Goal: Transaction & Acquisition: Purchase product/service

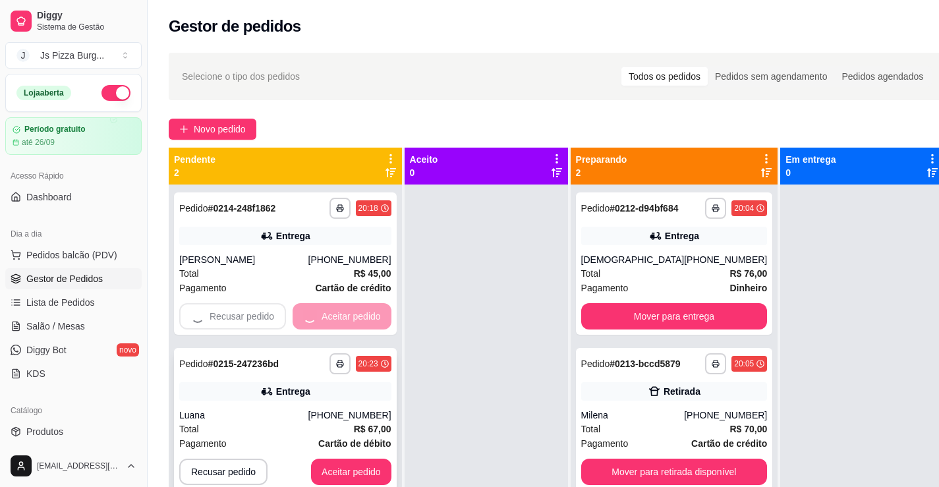
scroll to position [132, 0]
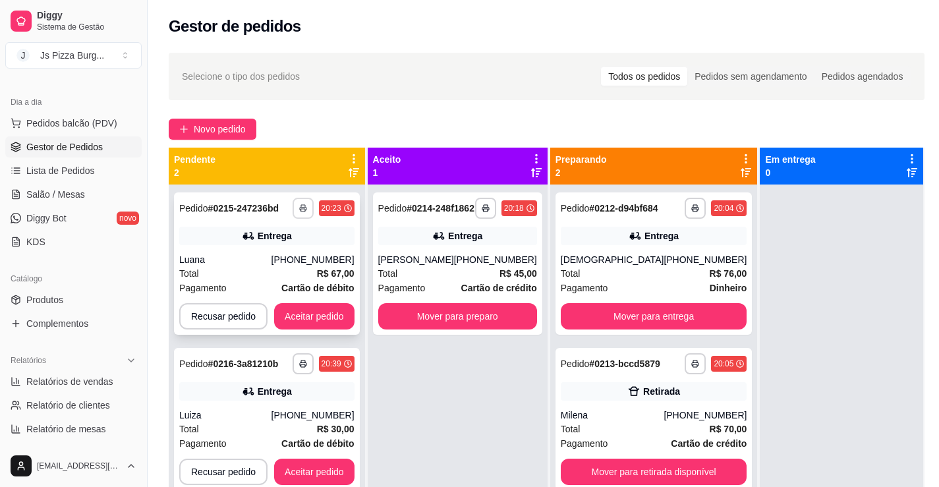
click at [299, 202] on button "button" at bounding box center [303, 208] width 21 height 21
click at [291, 257] on button "IMPRESSORA" at bounding box center [267, 254] width 96 height 21
click at [313, 322] on button "Aceitar pedido" at bounding box center [315, 317] width 78 height 26
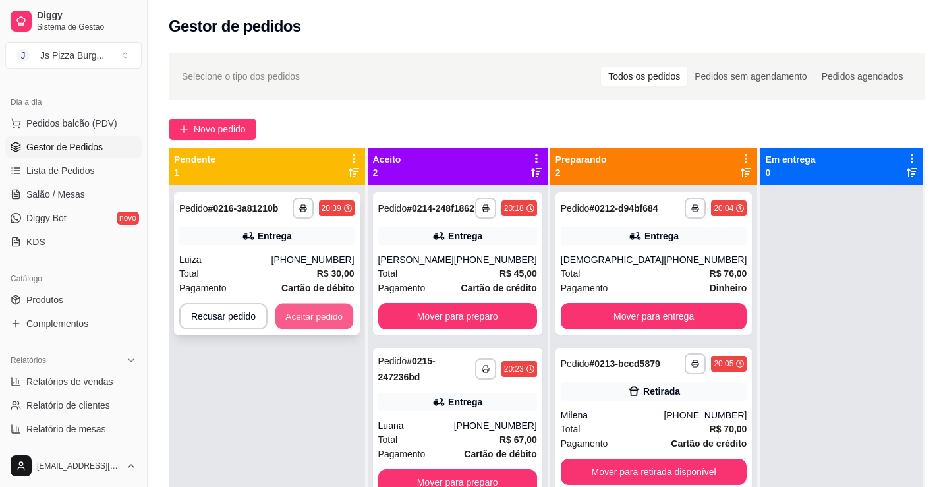
click at [318, 312] on button "Aceitar pedido" at bounding box center [315, 317] width 78 height 26
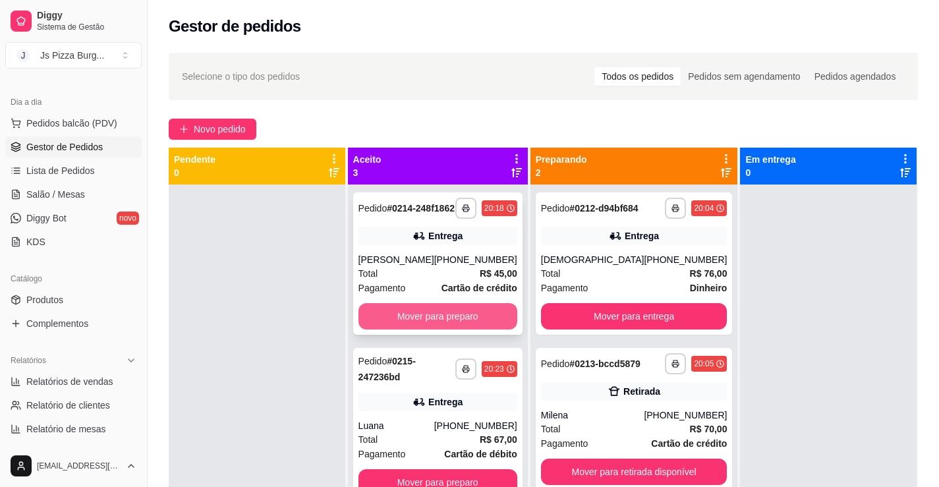
click at [471, 330] on button "Mover para preparo" at bounding box center [438, 316] width 159 height 26
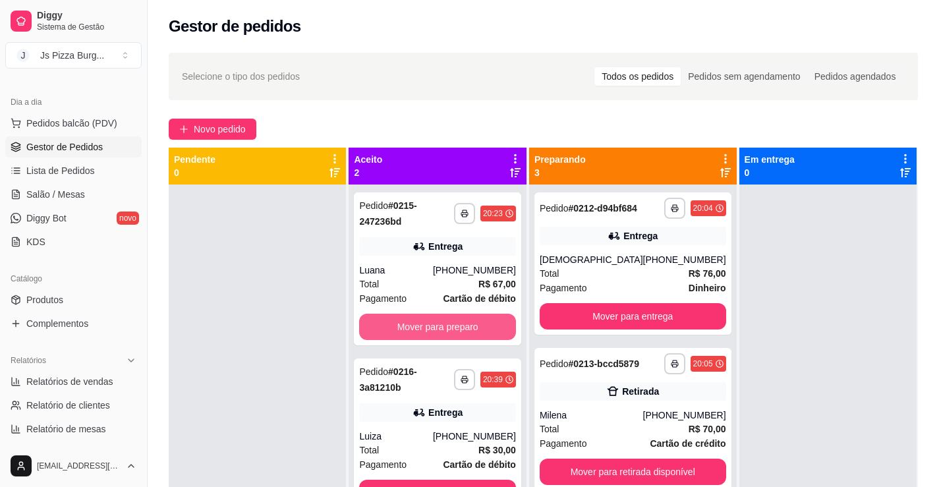
click at [471, 332] on button "Mover para preparo" at bounding box center [437, 327] width 156 height 26
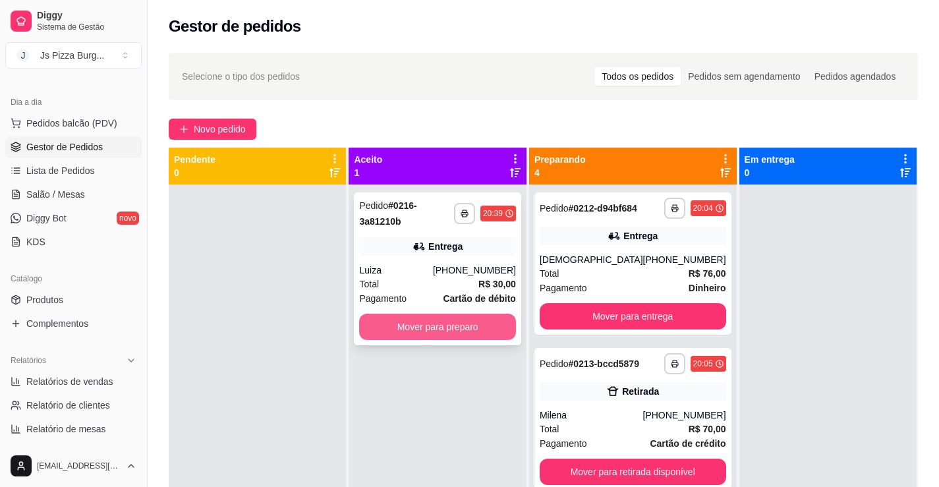
click at [471, 322] on button "Mover para preparo" at bounding box center [437, 327] width 156 height 26
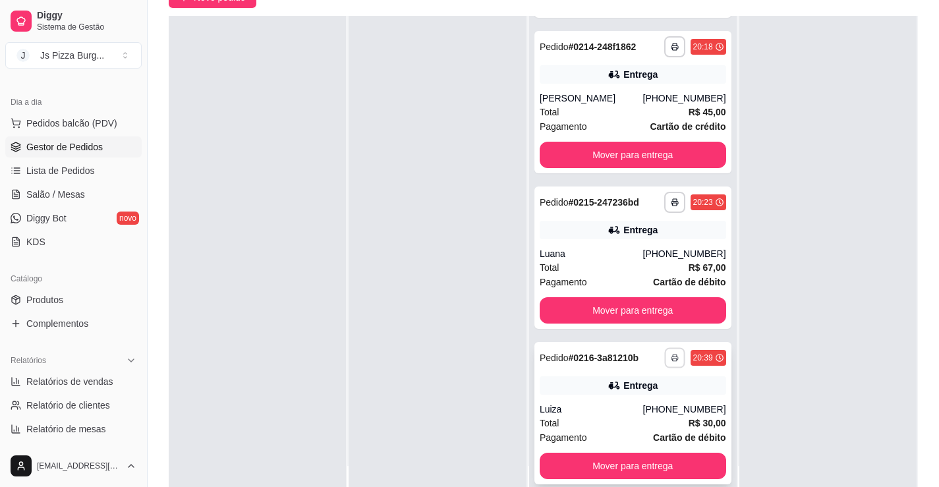
click at [665, 355] on button "button" at bounding box center [675, 357] width 20 height 20
click at [639, 395] on button "IMPRESSORA" at bounding box center [615, 398] width 92 height 20
click at [665, 347] on button "button" at bounding box center [675, 357] width 21 height 21
click at [634, 402] on button "IMPRESSORA" at bounding box center [615, 398] width 92 height 20
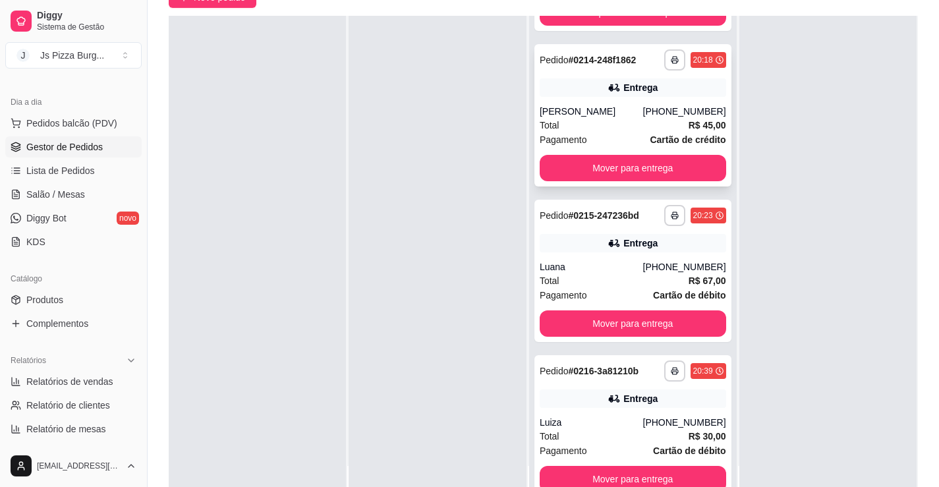
scroll to position [225, 0]
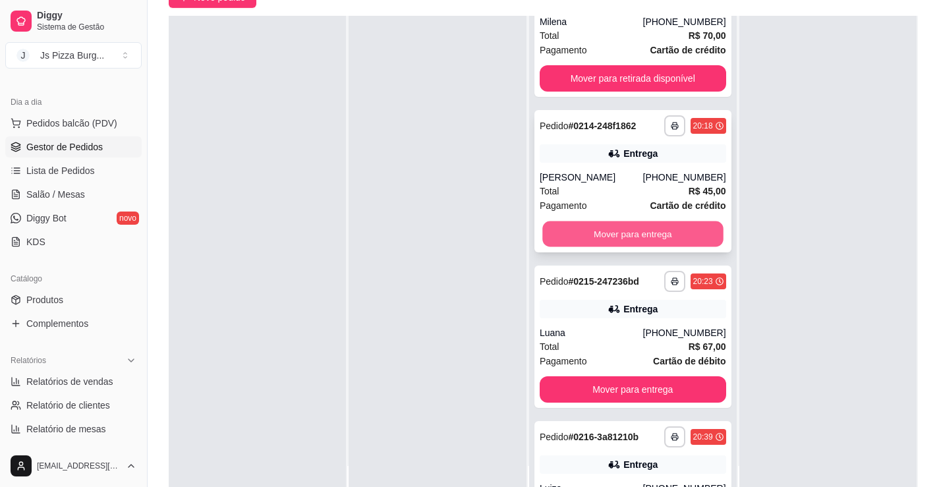
click at [620, 247] on button "Mover para entrega" at bounding box center [633, 235] width 181 height 26
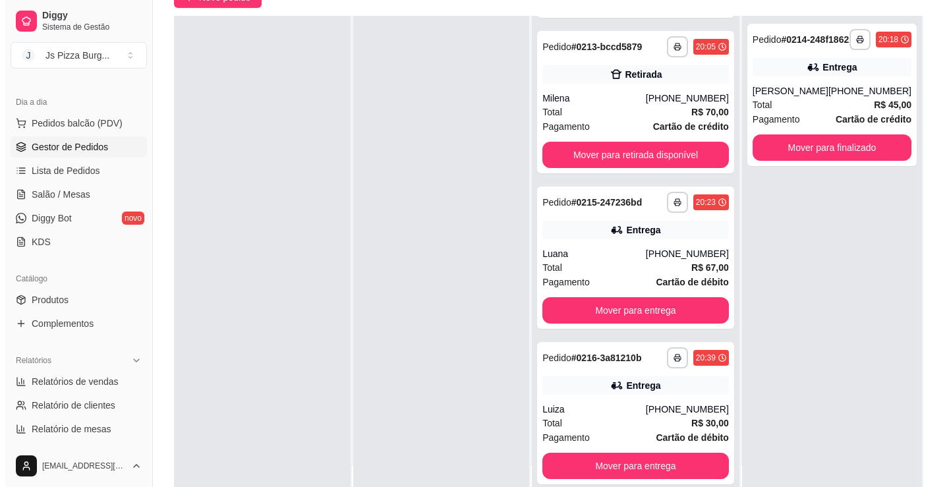
scroll to position [191, 0]
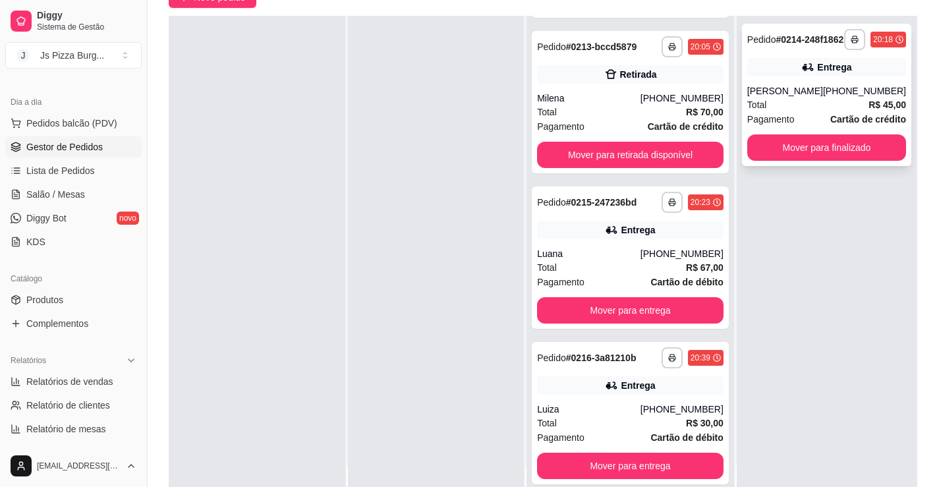
click at [780, 114] on span "Pagamento" at bounding box center [771, 119] width 47 height 15
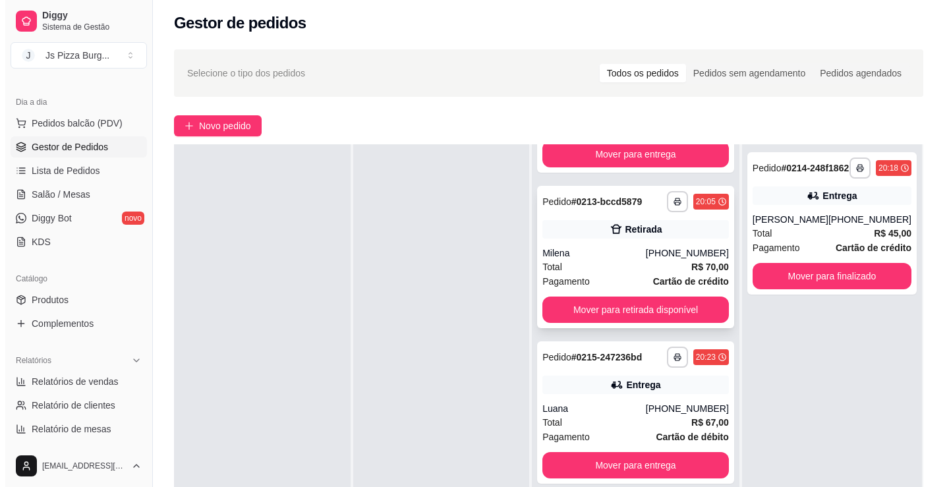
scroll to position [0, 0]
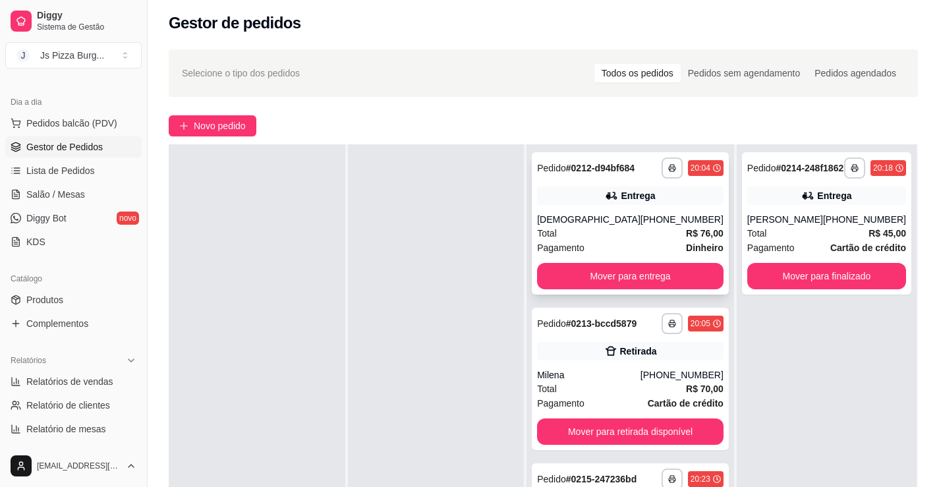
click at [641, 226] on div "[PHONE_NUMBER]" at bounding box center [682, 219] width 83 height 13
click at [649, 285] on button "Mover para entrega" at bounding box center [630, 277] width 181 height 26
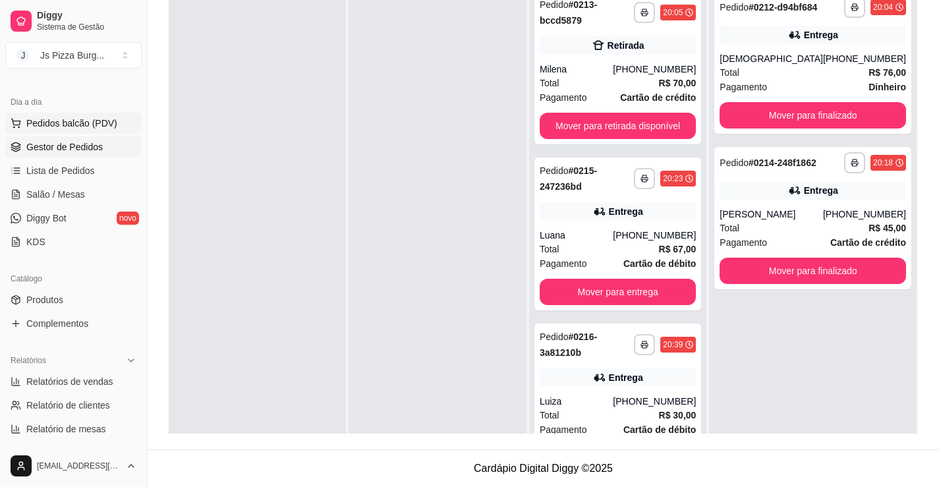
click at [83, 125] on span "Pedidos balcão (PDV)" at bounding box center [71, 123] width 91 height 13
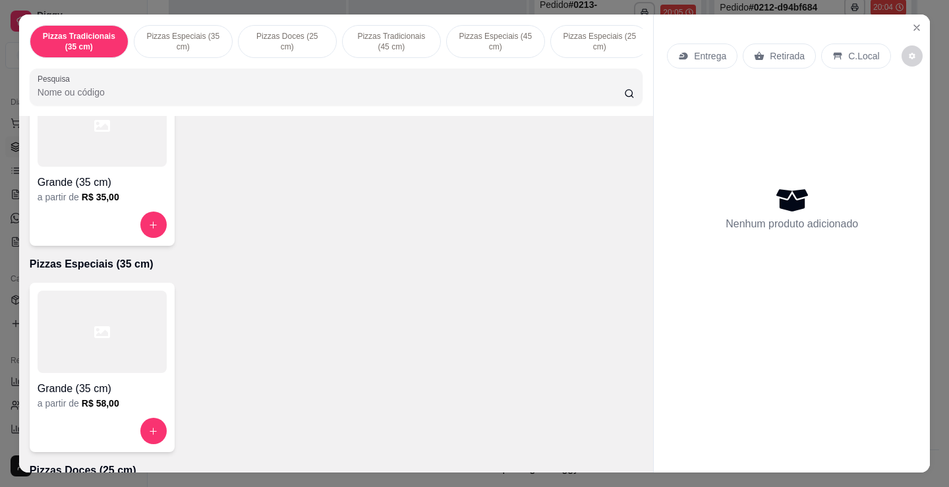
scroll to position [132, 0]
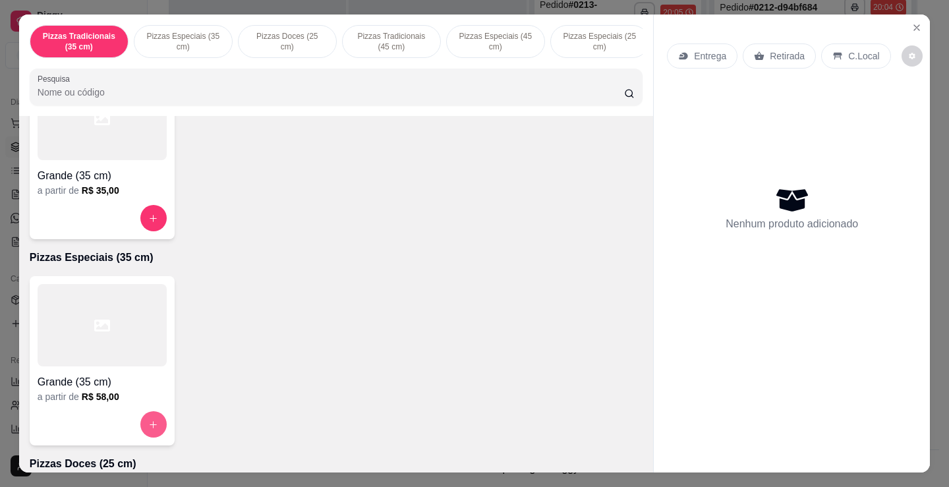
click at [150, 425] on icon "increase-product-quantity" at bounding box center [153, 425] width 10 height 10
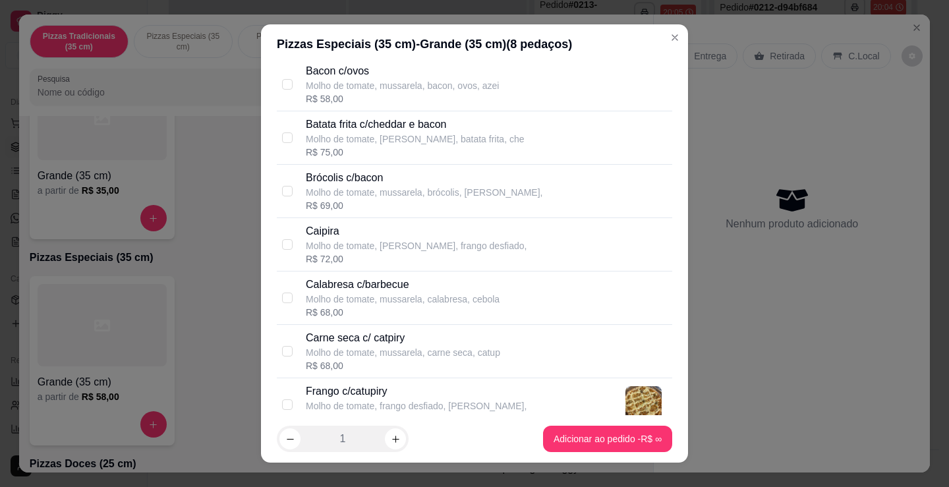
scroll to position [330, 0]
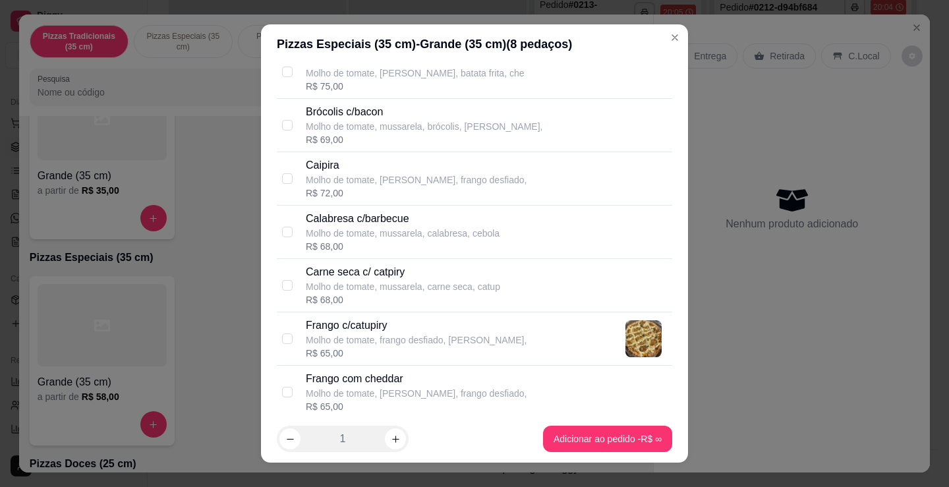
click at [398, 346] on p "Molho de tomate, frango desfiado, [PERSON_NAME]," at bounding box center [416, 340] width 221 height 13
checkbox input "true"
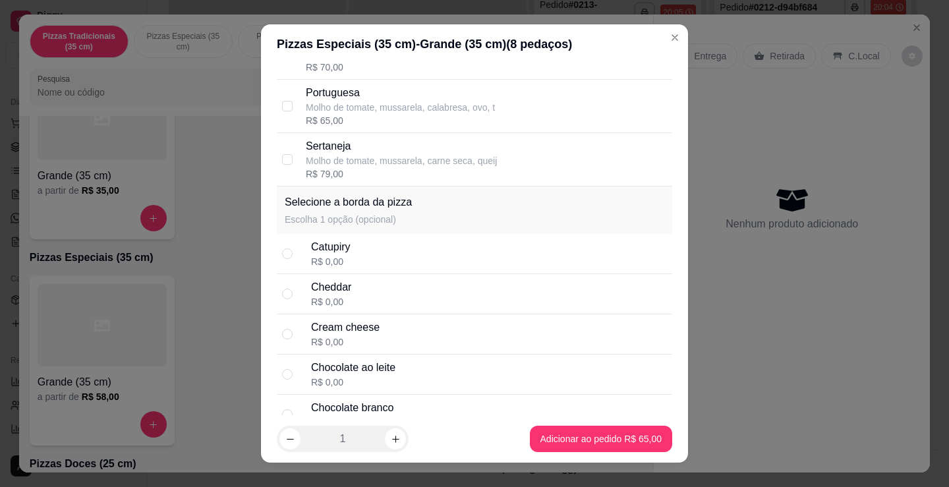
scroll to position [923, 0]
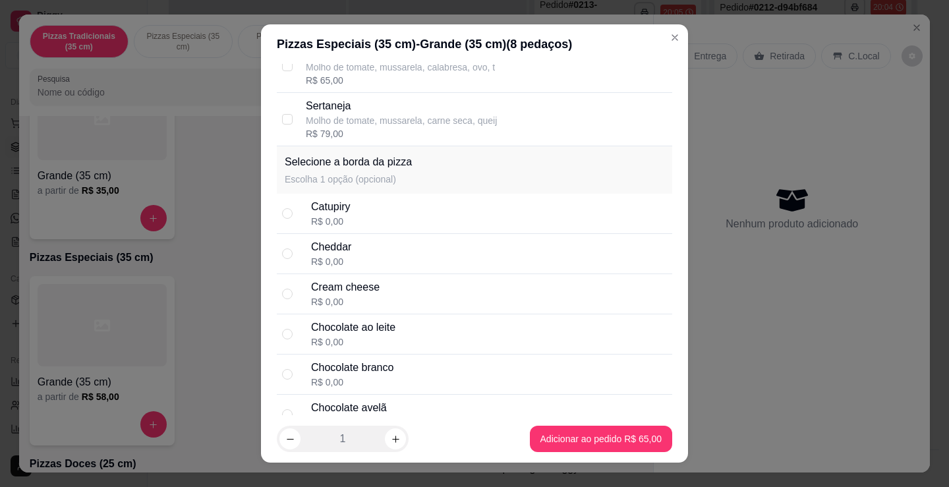
click at [418, 212] on div "Catupiry R$ 0,00" at bounding box center [489, 213] width 356 height 29
radio input "true"
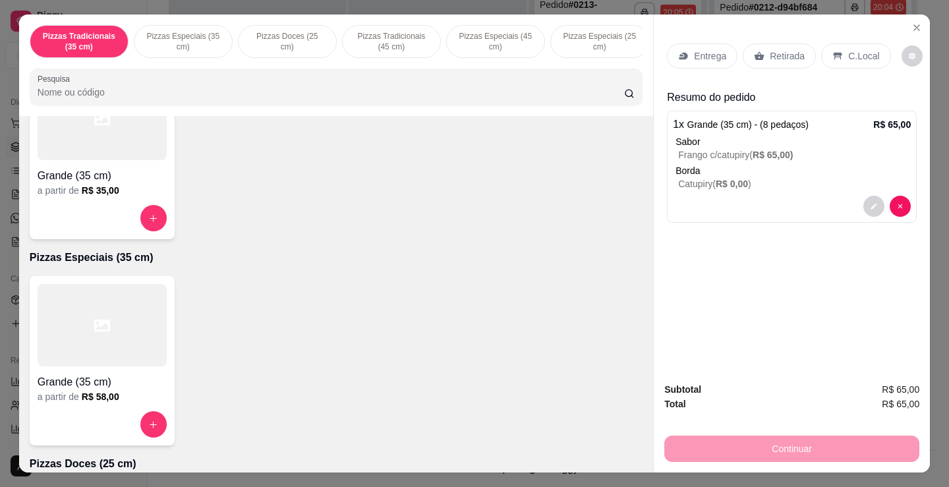
click at [722, 53] on div "Entrega" at bounding box center [702, 56] width 71 height 25
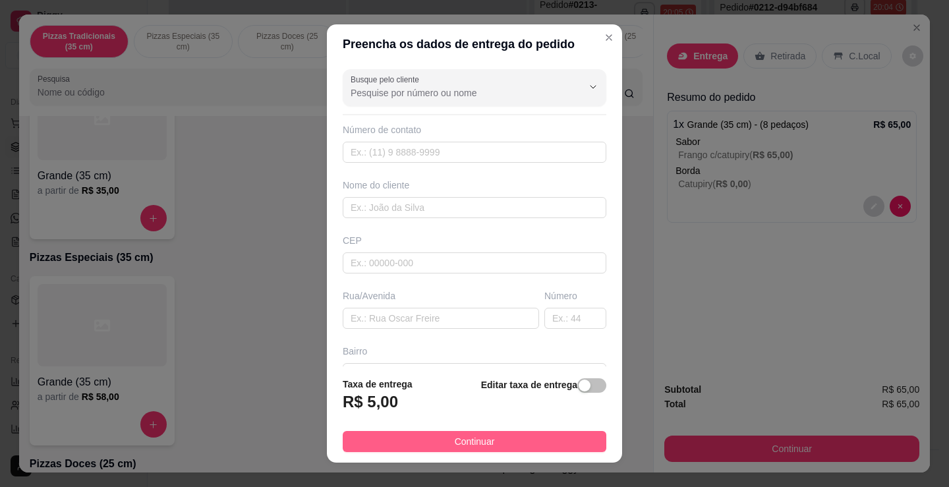
click at [496, 440] on button "Continuar" at bounding box center [475, 441] width 264 height 21
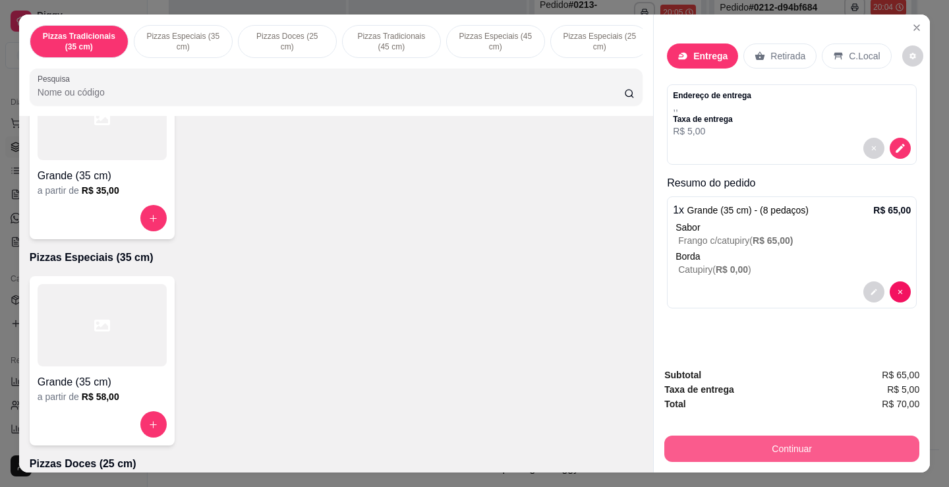
click at [808, 436] on button "Continuar" at bounding box center [792, 449] width 255 height 26
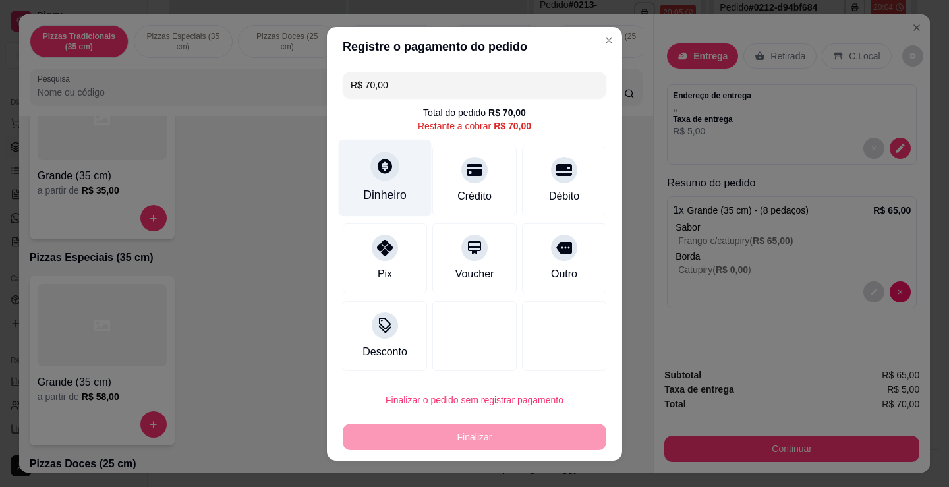
click at [381, 194] on div "Dinheiro" at bounding box center [385, 195] width 44 height 17
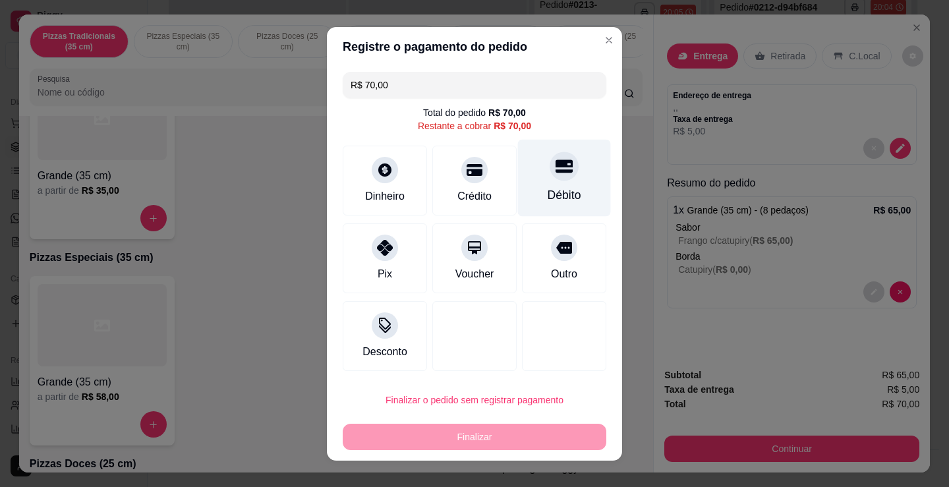
click at [553, 189] on div "Débito" at bounding box center [565, 195] width 34 height 17
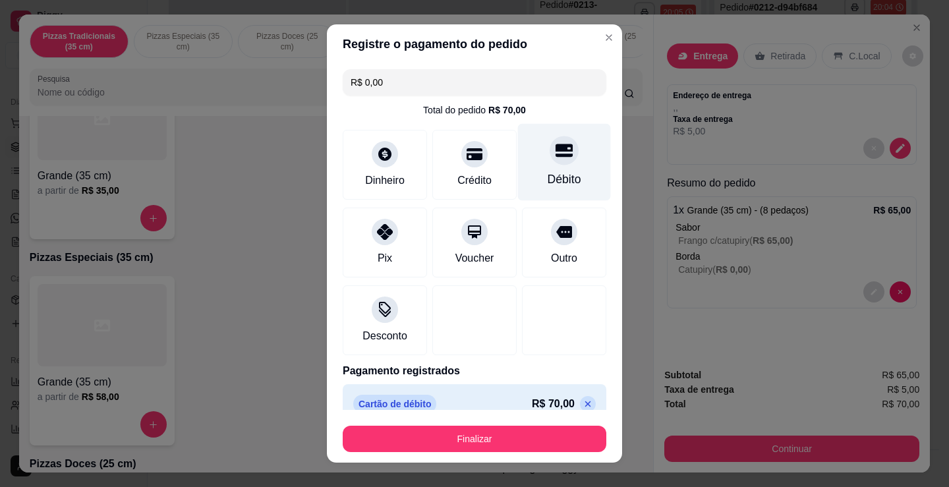
click at [550, 164] on div at bounding box center [564, 150] width 29 height 29
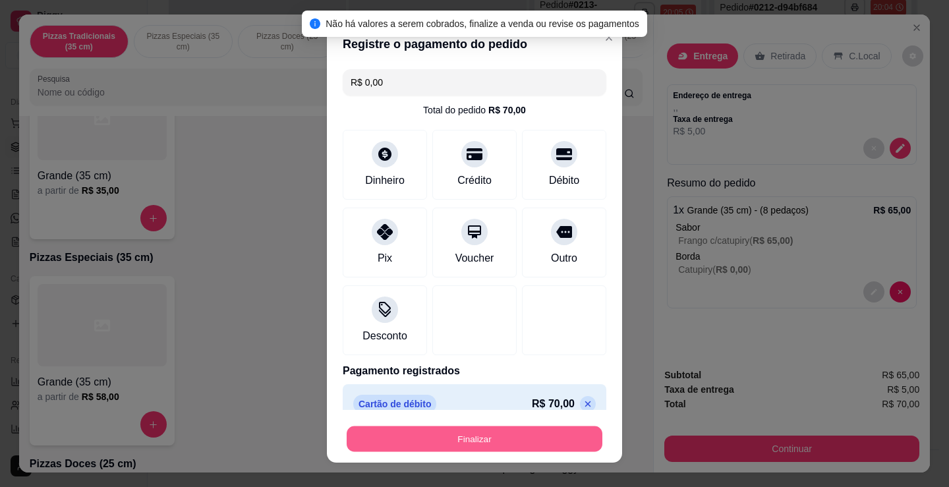
click at [518, 436] on button "Finalizar" at bounding box center [475, 440] width 256 height 26
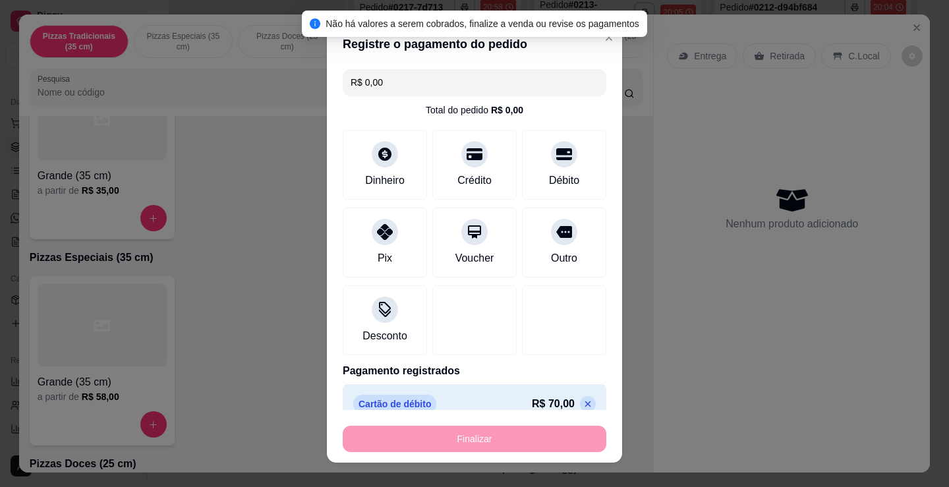
type input "-R$ 70,00"
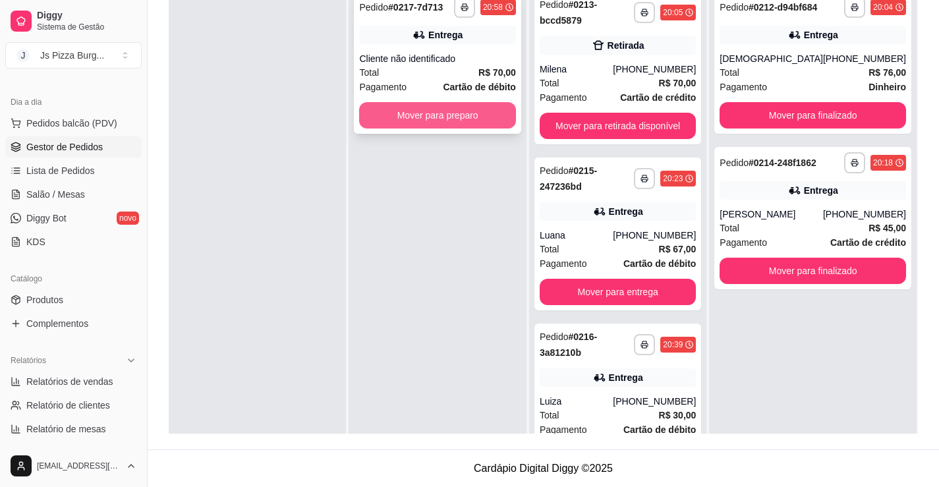
click at [443, 102] on button "Mover para preparo" at bounding box center [437, 115] width 156 height 26
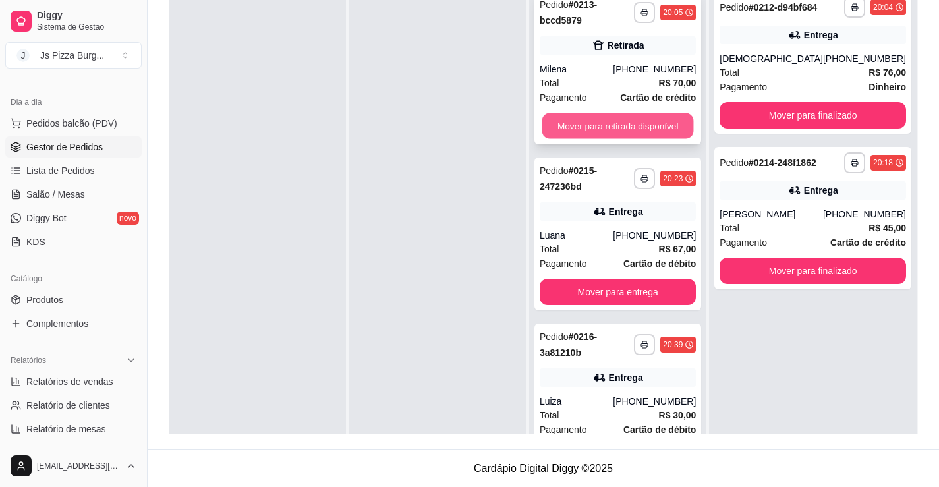
click at [636, 123] on button "Mover para retirada disponível" at bounding box center [618, 126] width 152 height 26
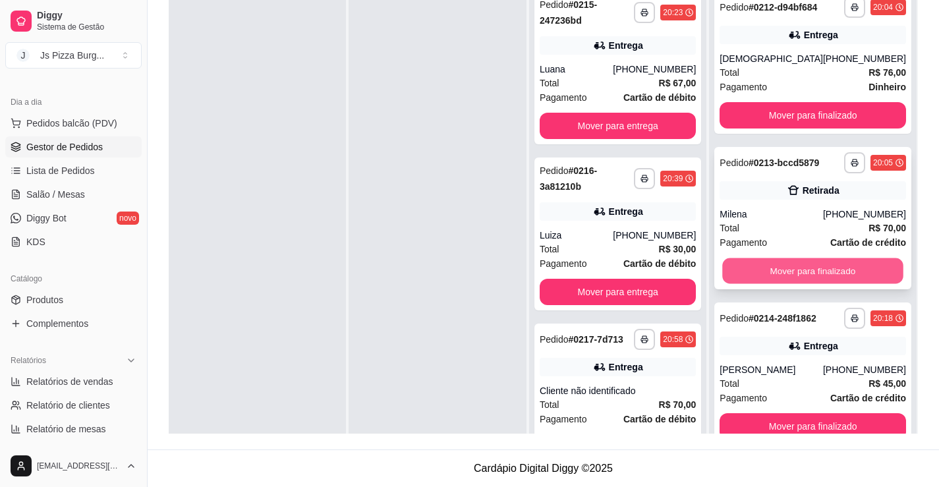
click at [798, 269] on button "Mover para finalizado" at bounding box center [813, 271] width 181 height 26
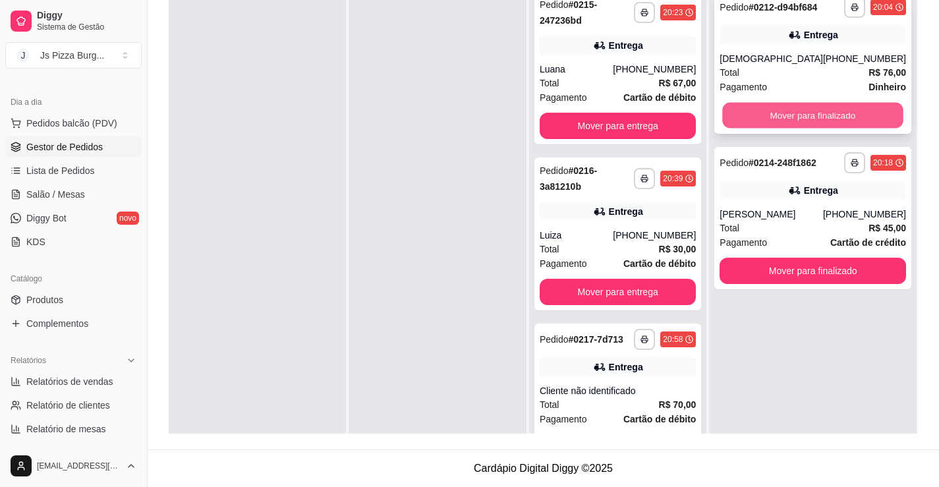
click at [850, 112] on button "Mover para finalizado" at bounding box center [813, 116] width 181 height 26
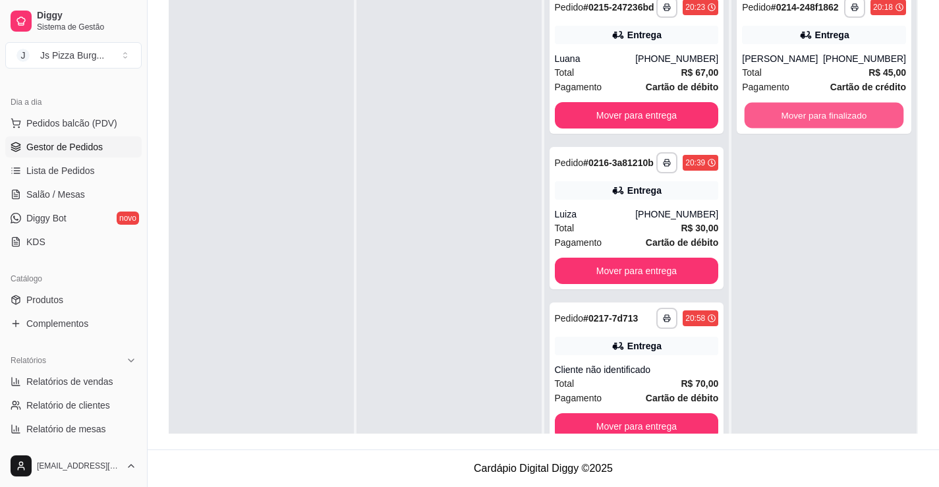
click at [850, 112] on button "Mover para finalizado" at bounding box center [824, 116] width 159 height 26
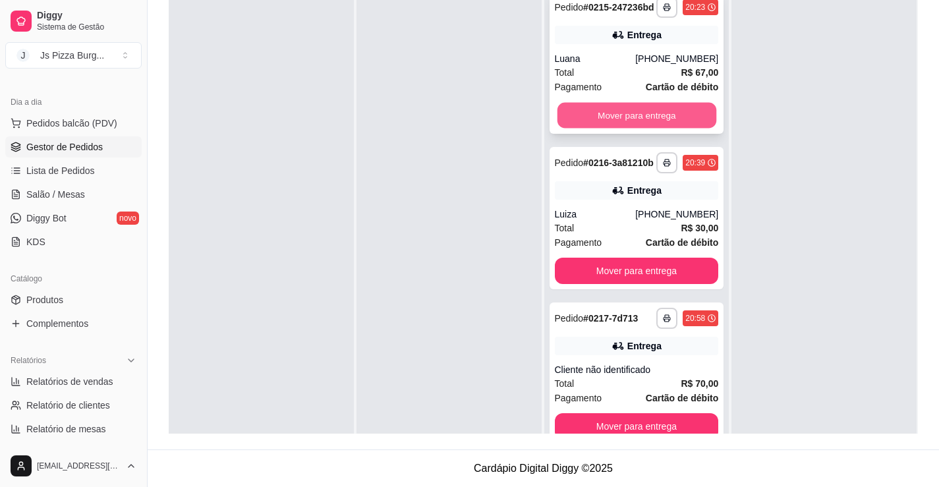
click at [667, 129] on button "Mover para entrega" at bounding box center [636, 116] width 159 height 26
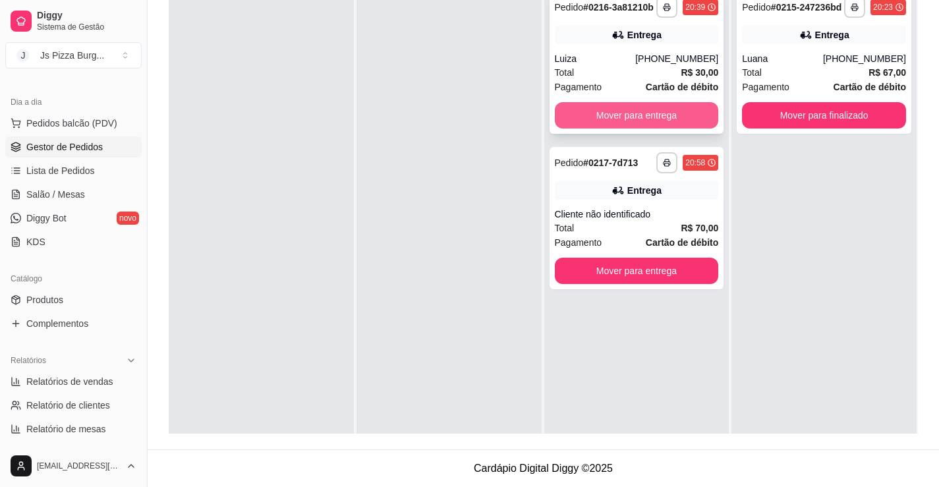
click at [678, 119] on button "Mover para entrega" at bounding box center [637, 115] width 164 height 26
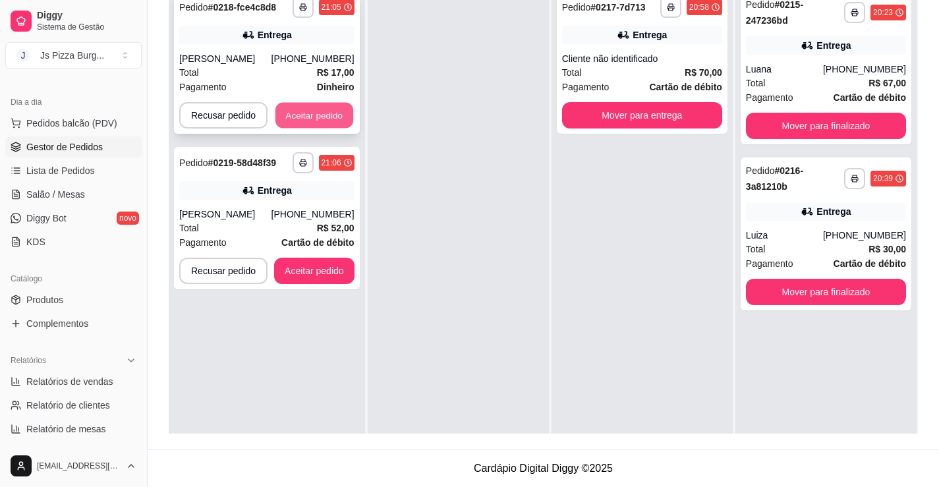
click at [308, 115] on button "Aceitar pedido" at bounding box center [315, 116] width 78 height 26
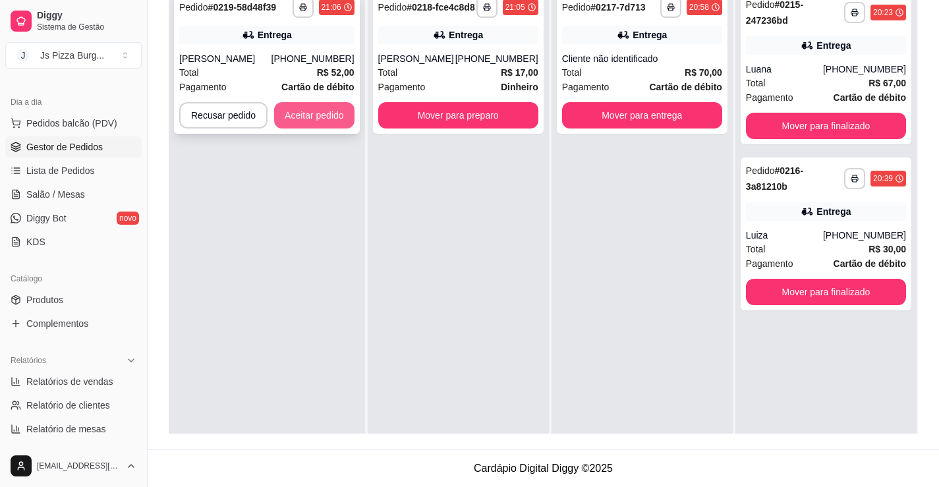
click at [320, 123] on button "Aceitar pedido" at bounding box center [314, 115] width 80 height 26
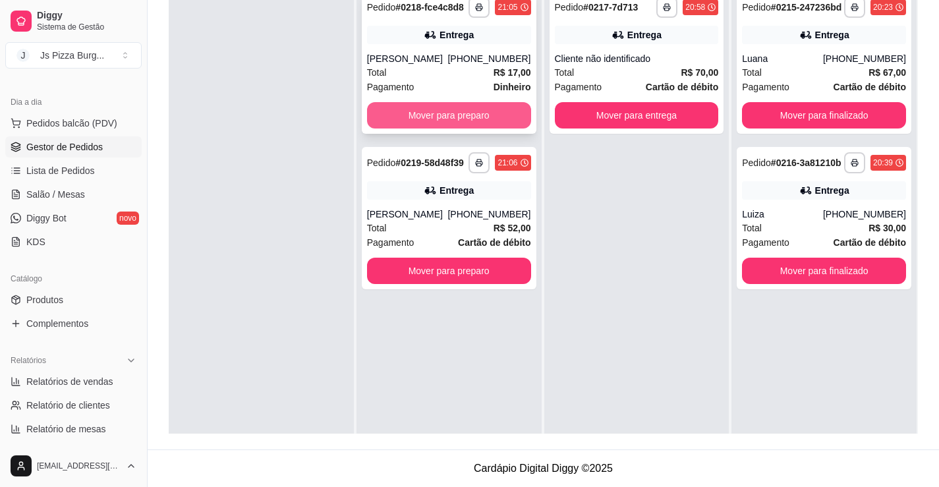
click at [445, 124] on button "Mover para preparo" at bounding box center [449, 115] width 164 height 26
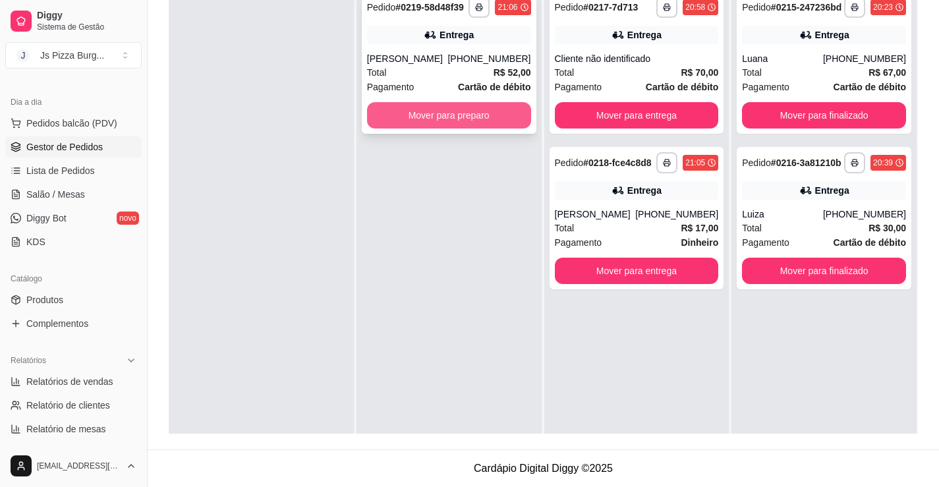
click at [456, 129] on button "Mover para preparo" at bounding box center [449, 115] width 164 height 26
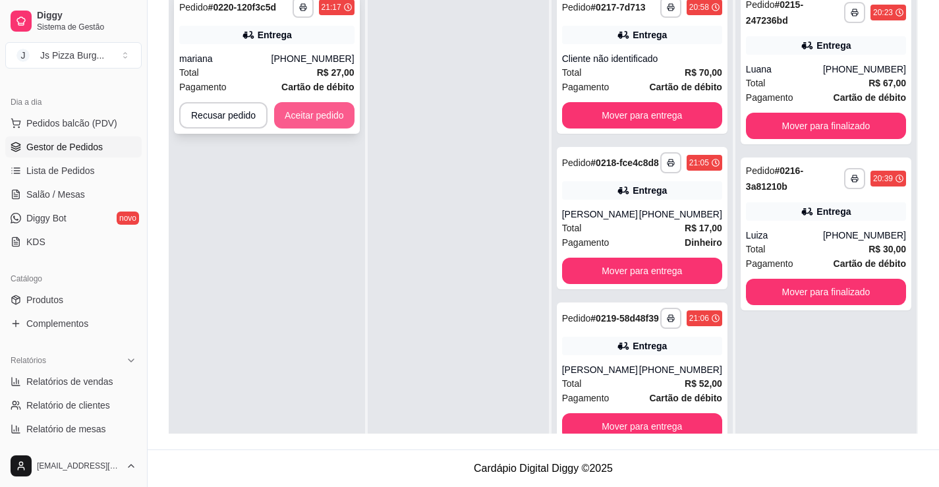
click at [299, 113] on button "Aceitar pedido" at bounding box center [314, 115] width 80 height 26
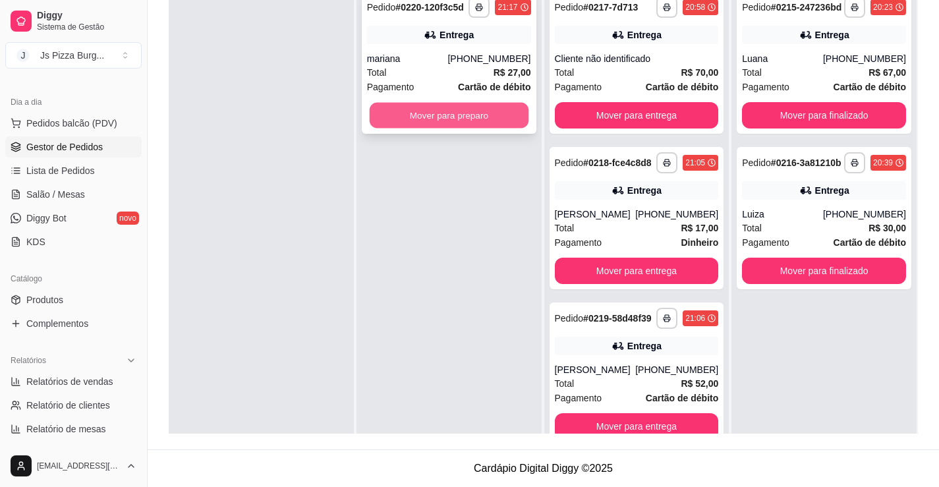
click at [417, 118] on button "Mover para preparo" at bounding box center [448, 116] width 159 height 26
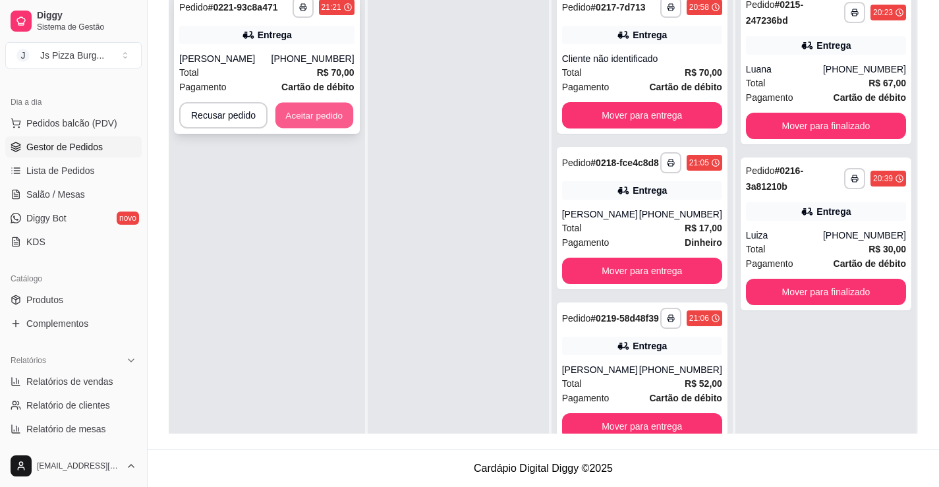
click at [340, 121] on button "Aceitar pedido" at bounding box center [315, 116] width 78 height 26
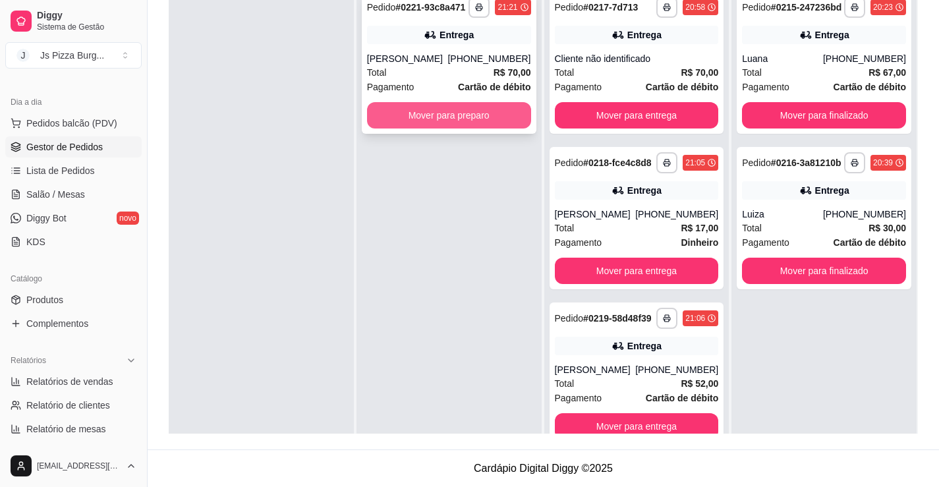
click at [446, 124] on button "Mover para preparo" at bounding box center [449, 115] width 164 height 26
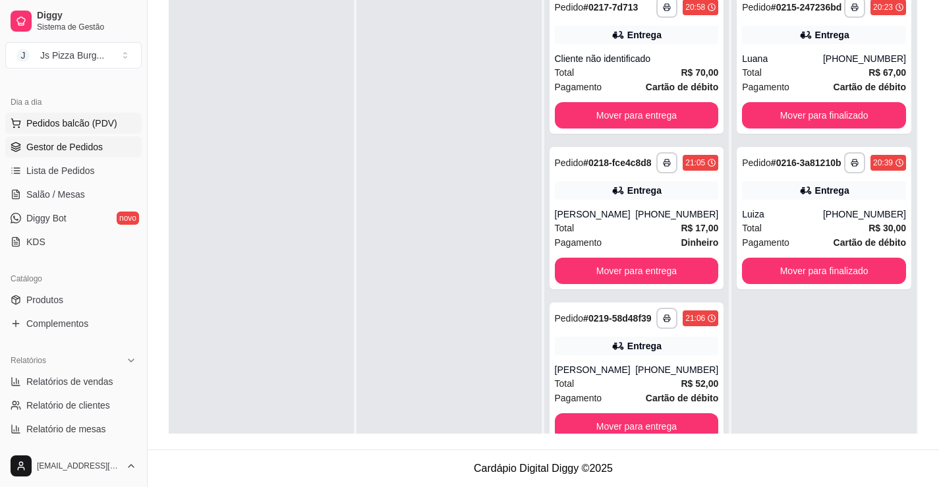
click at [113, 123] on span "Pedidos balcão (PDV)" at bounding box center [71, 123] width 91 height 13
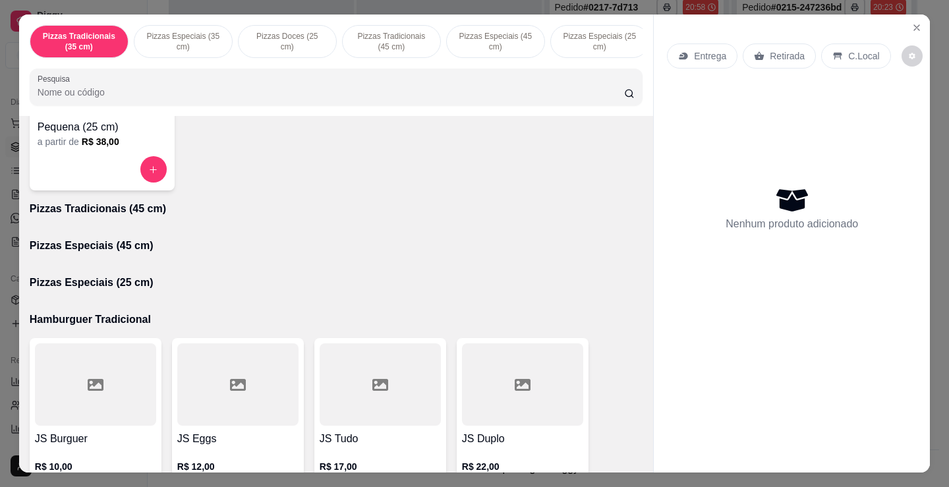
scroll to position [791, 0]
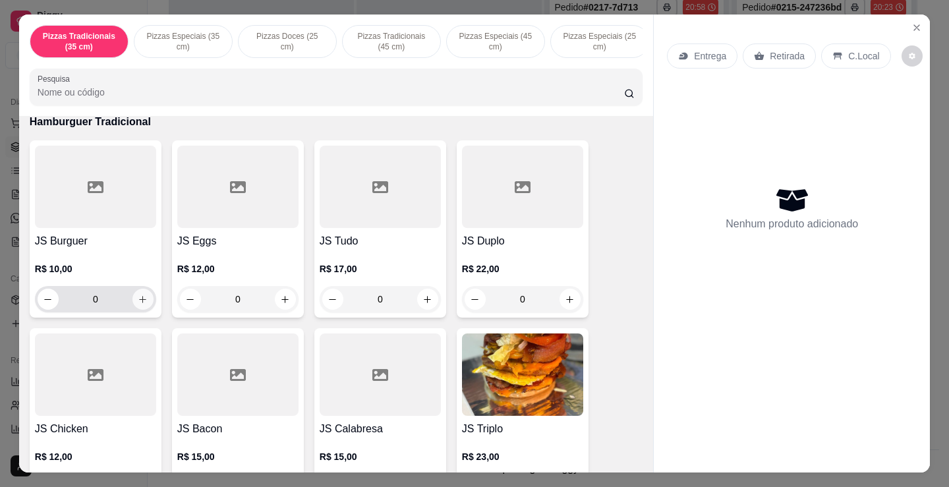
click at [136, 309] on button "increase-product-quantity" at bounding box center [143, 299] width 21 height 21
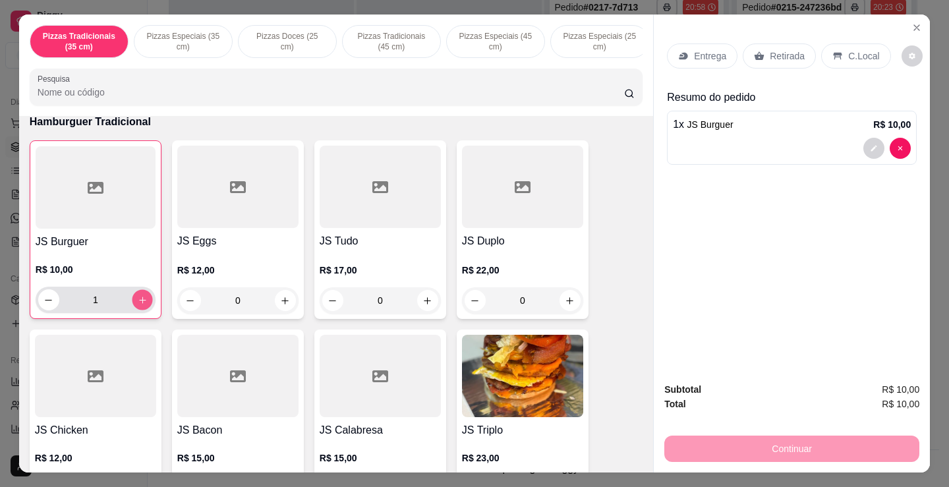
click at [138, 305] on icon "increase-product-quantity" at bounding box center [143, 300] width 10 height 10
type input "2"
click at [781, 51] on p "Retirada" at bounding box center [787, 55] width 35 height 13
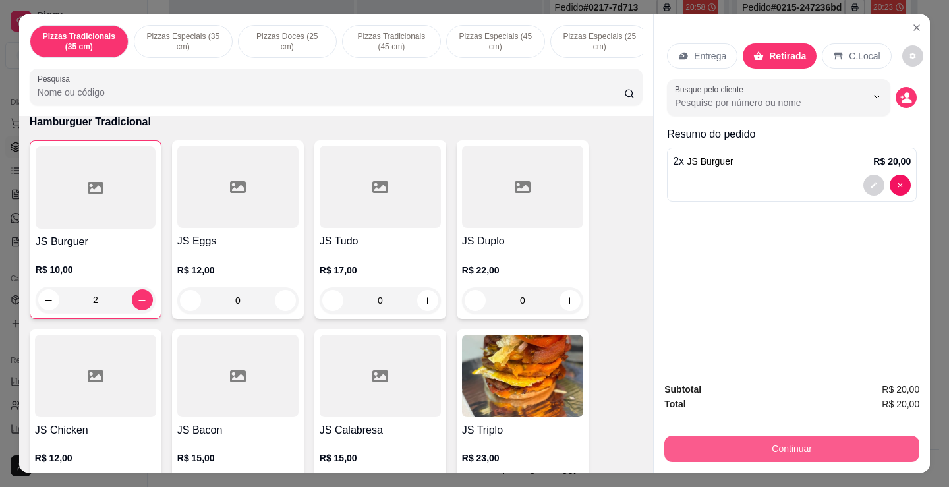
click at [771, 436] on button "Continuar" at bounding box center [792, 449] width 255 height 26
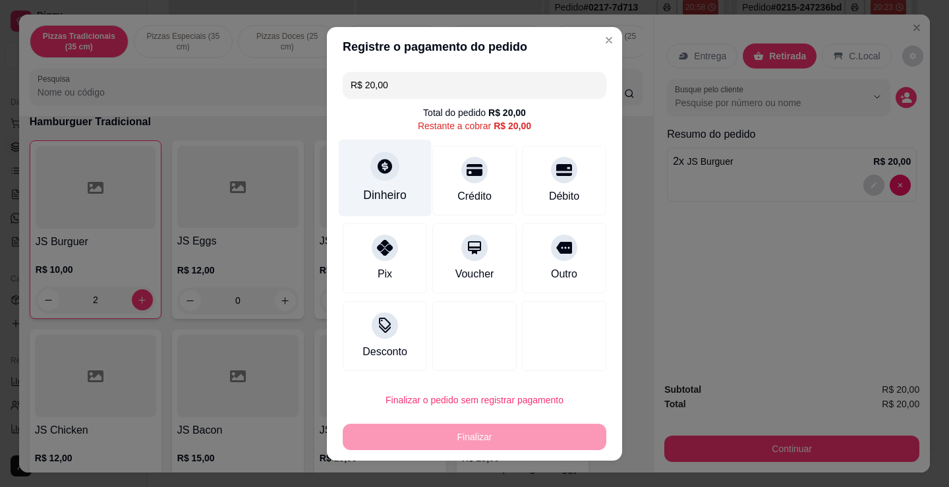
click at [376, 186] on div "Dinheiro" at bounding box center [385, 177] width 93 height 77
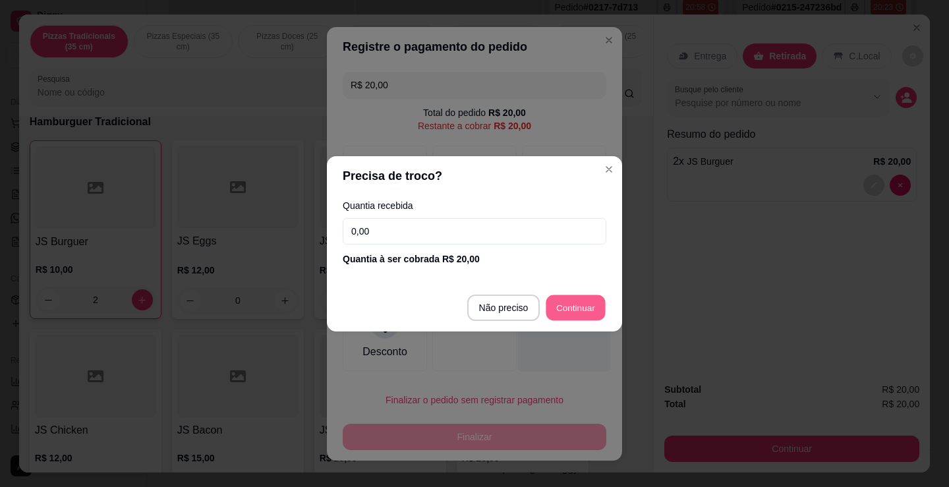
type input "R$ 0,00"
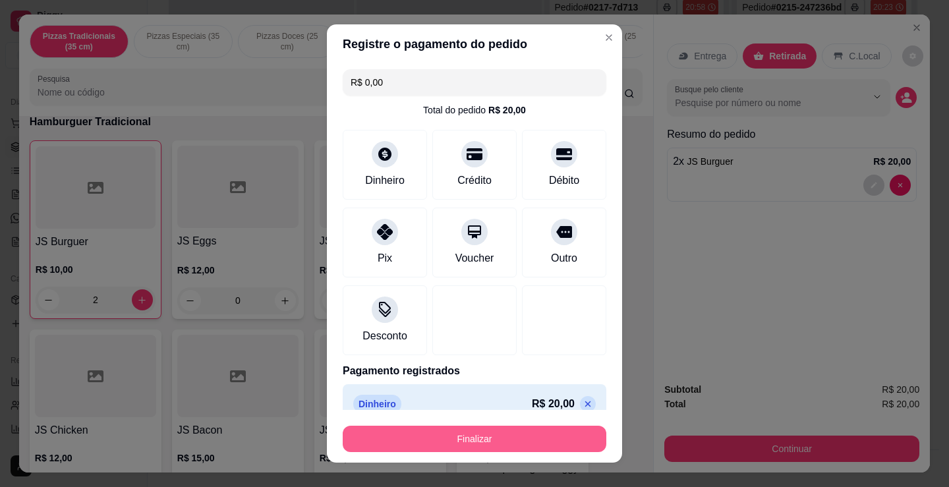
click at [559, 446] on button "Finalizar" at bounding box center [475, 439] width 264 height 26
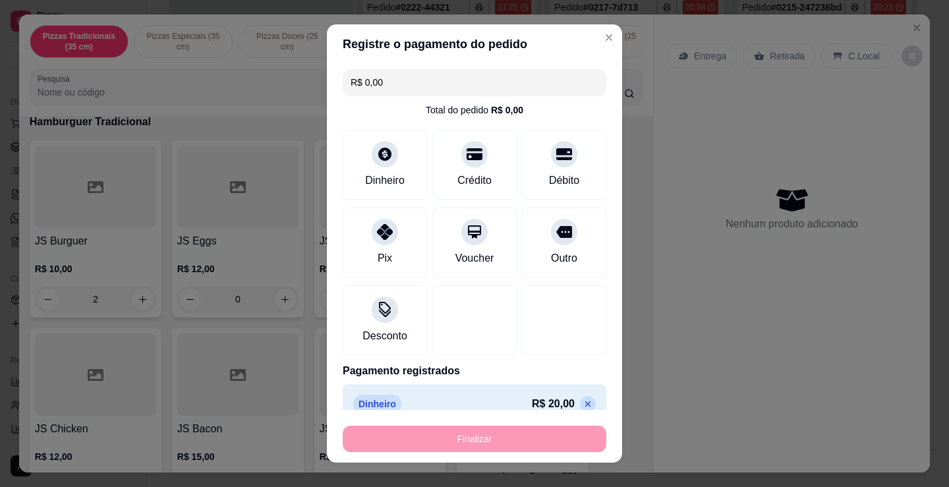
type input "0"
type input "-R$ 20,00"
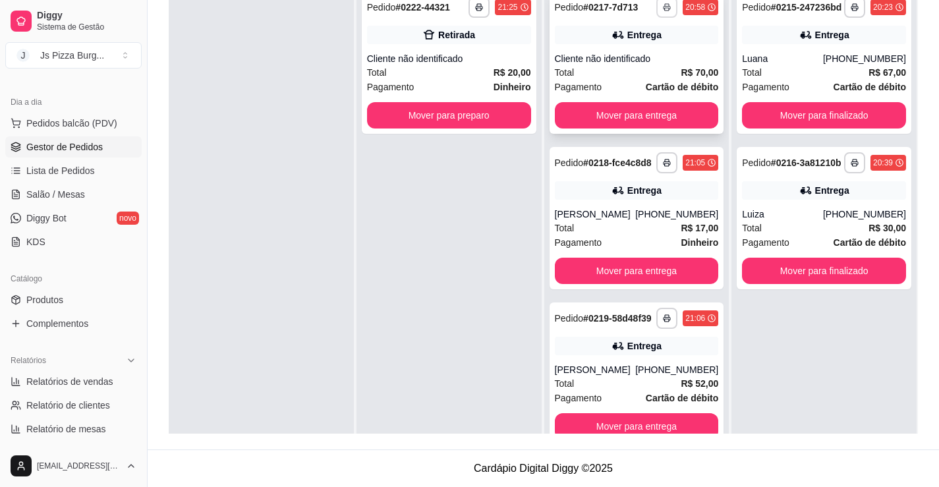
click at [665, 9] on rect "button" at bounding box center [667, 9] width 4 height 3
click at [638, 51] on button "IMPRESSORA" at bounding box center [616, 53] width 96 height 21
click at [831, 124] on button "Mover para finalizado" at bounding box center [824, 115] width 164 height 26
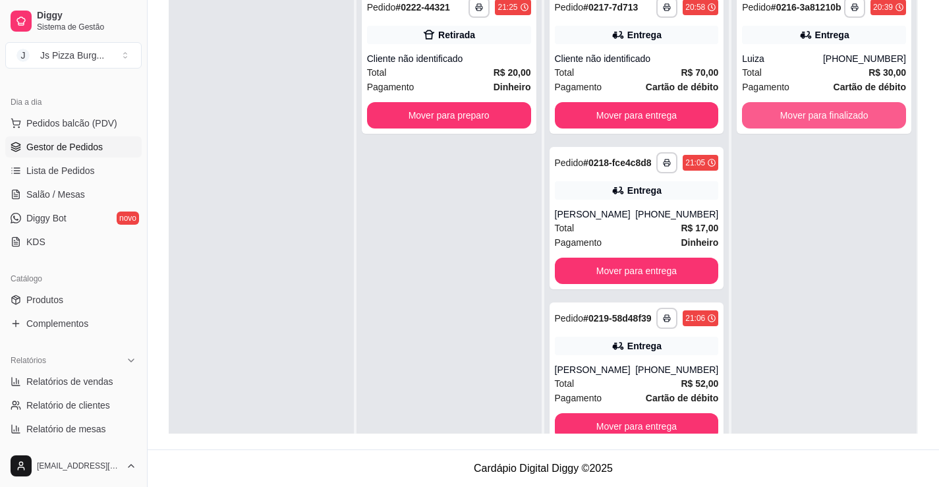
click at [831, 124] on button "Mover para finalizado" at bounding box center [824, 115] width 164 height 26
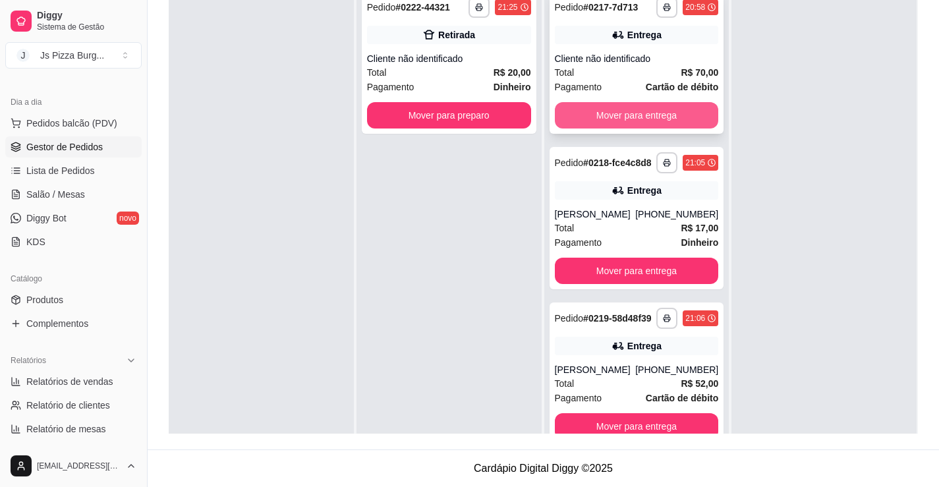
click at [631, 117] on button "Mover para entrega" at bounding box center [637, 115] width 164 height 26
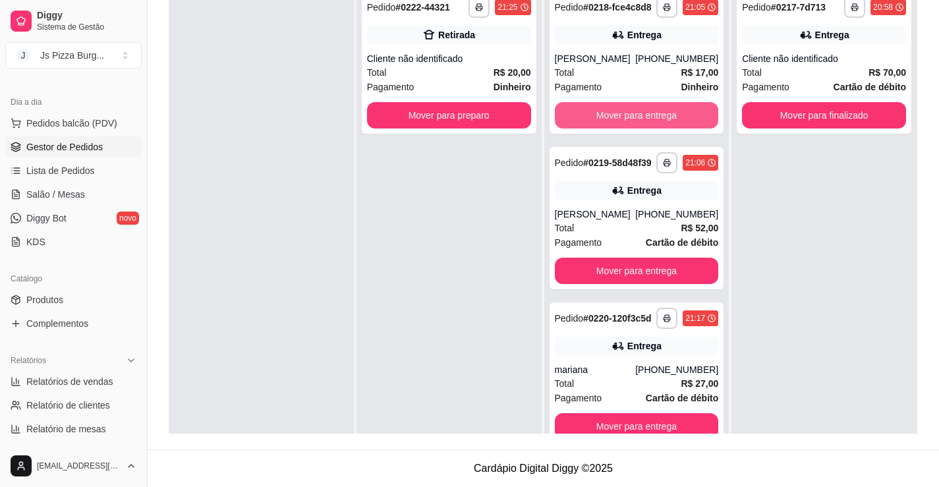
click at [631, 117] on button "Mover para entrega" at bounding box center [637, 115] width 164 height 26
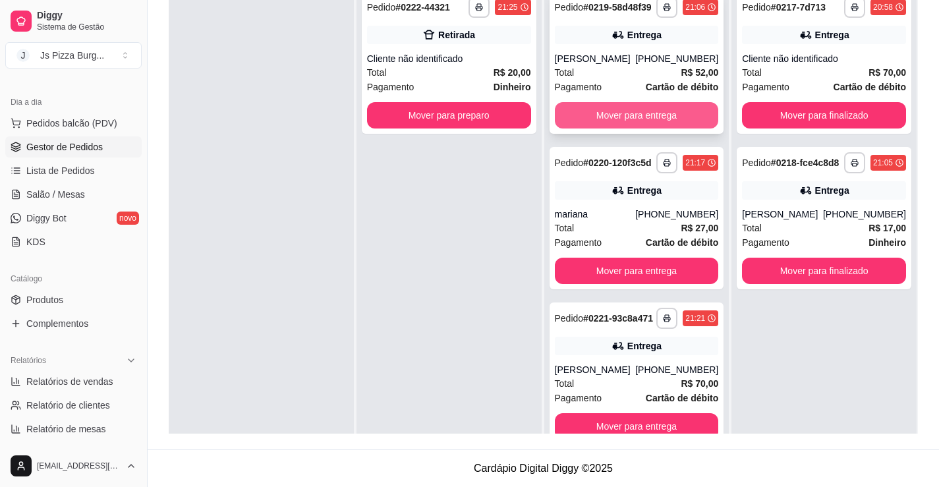
click at [624, 129] on button "Mover para entrega" at bounding box center [637, 115] width 164 height 26
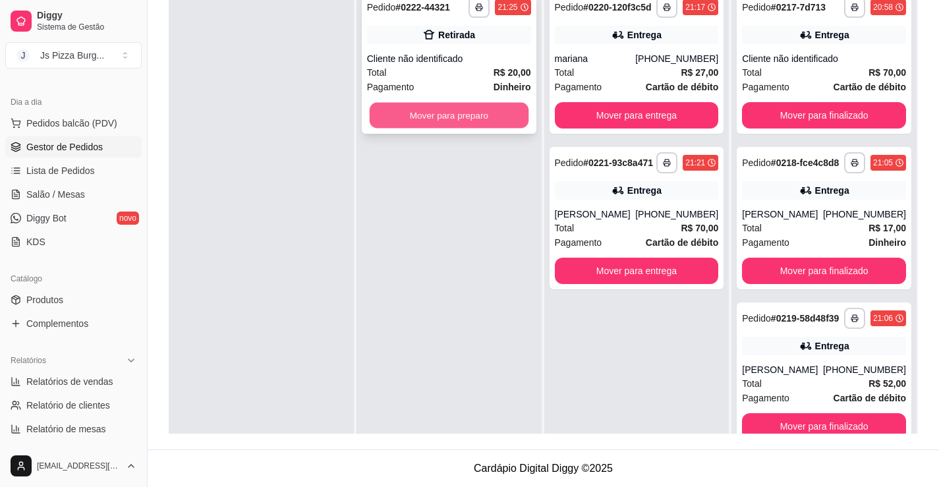
click at [485, 105] on button "Mover para preparo" at bounding box center [448, 116] width 159 height 26
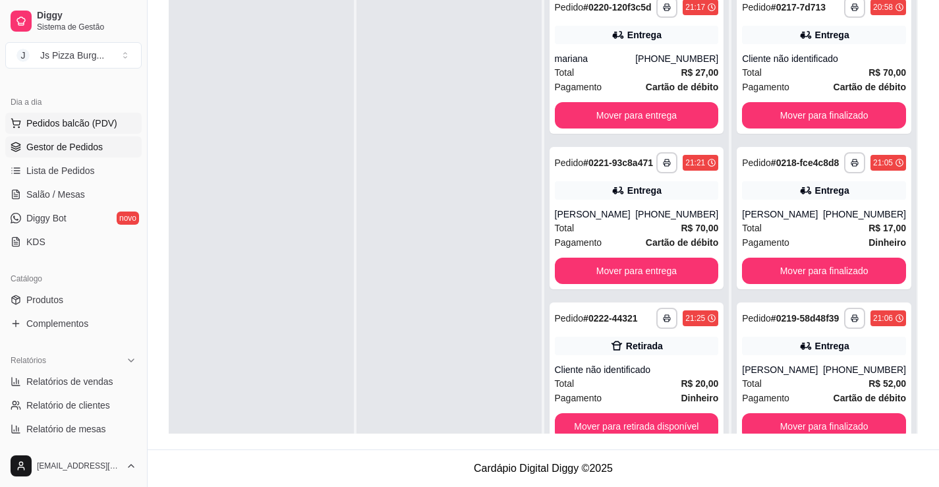
click at [100, 127] on span "Pedidos balcão (PDV)" at bounding box center [71, 123] width 91 height 13
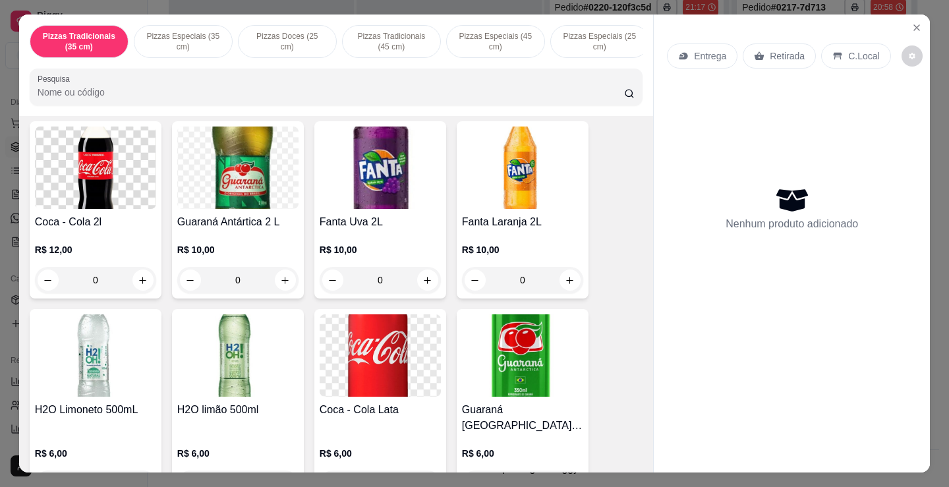
scroll to position [2505, 0]
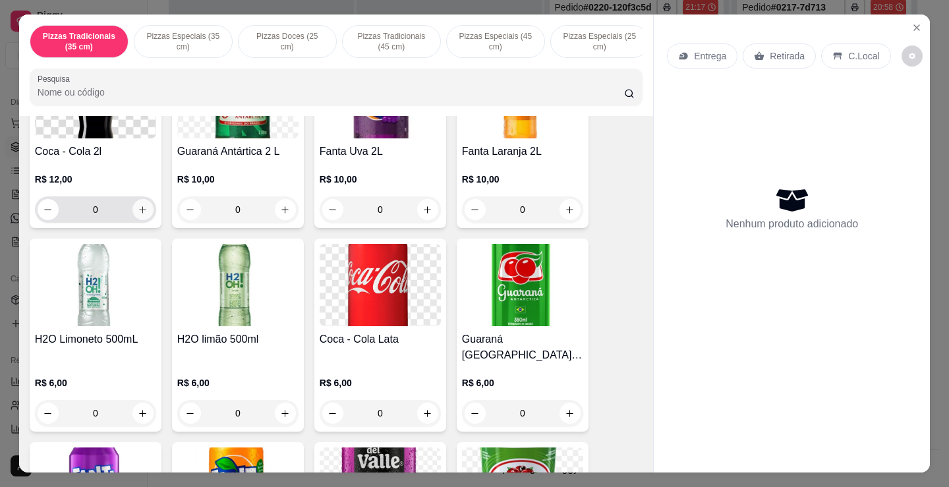
click at [138, 215] on icon "increase-product-quantity" at bounding box center [143, 210] width 10 height 10
type input "1"
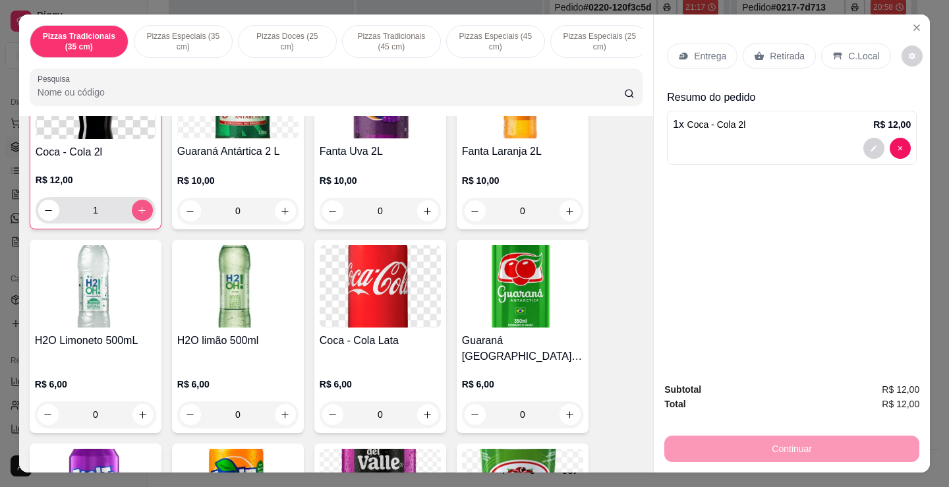
scroll to position [2506, 0]
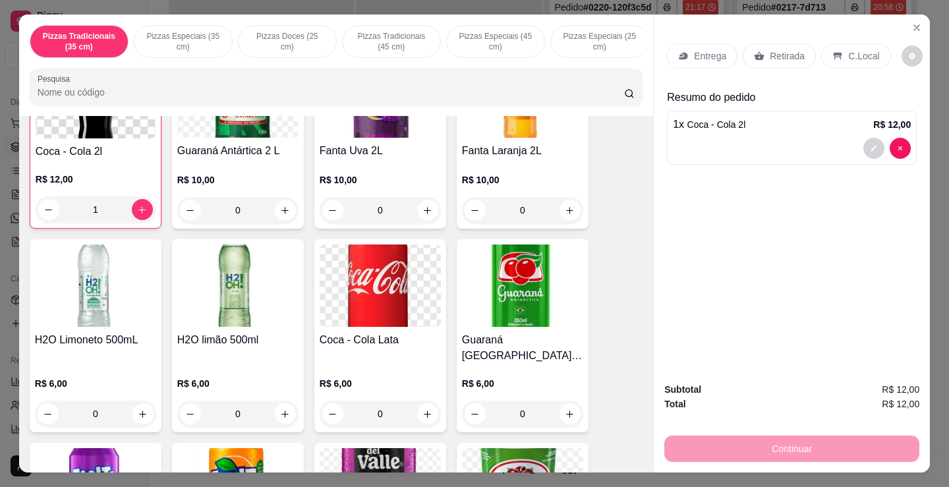
click at [798, 53] on div "Retirada" at bounding box center [779, 56] width 73 height 25
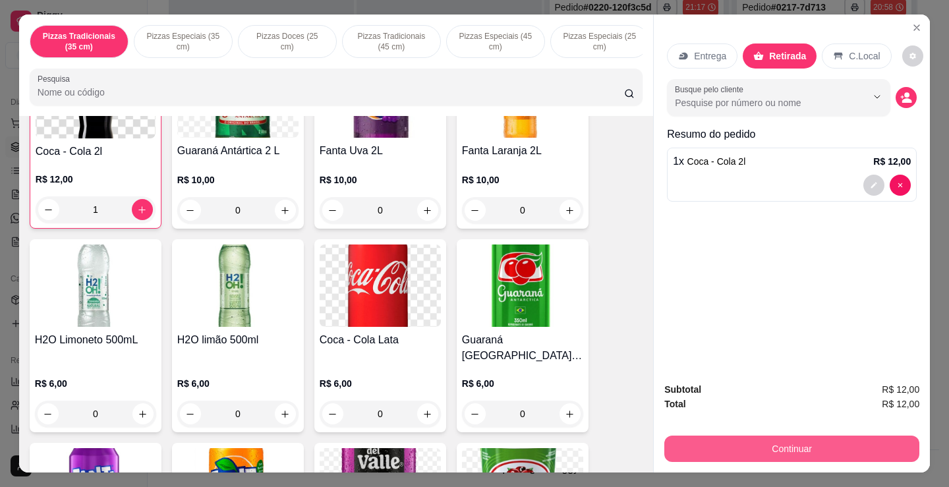
click at [795, 436] on button "Continuar" at bounding box center [792, 449] width 255 height 26
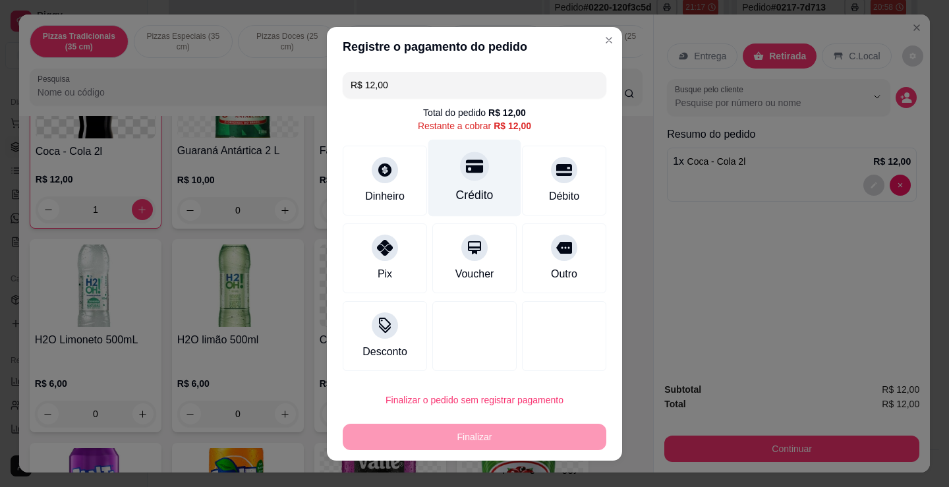
click at [470, 201] on div "Crédito" at bounding box center [475, 195] width 38 height 17
type input "R$ 0,00"
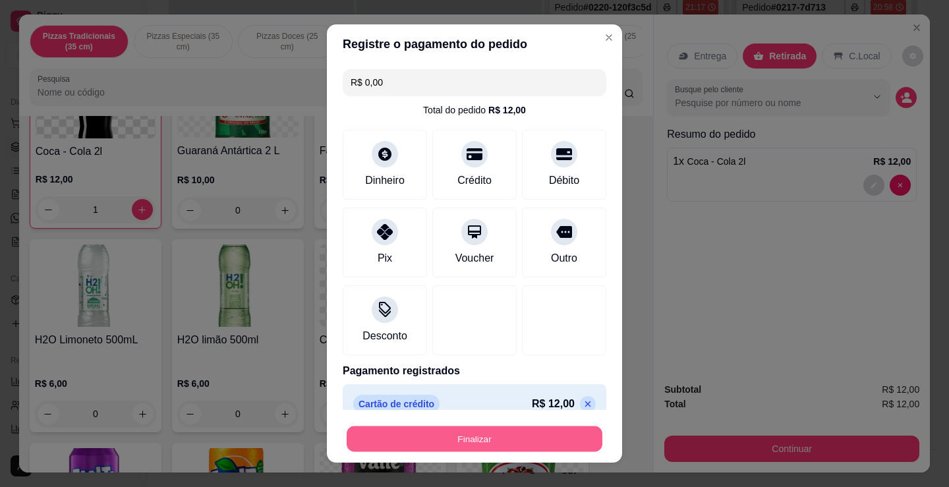
click at [562, 438] on button "Finalizar" at bounding box center [475, 440] width 256 height 26
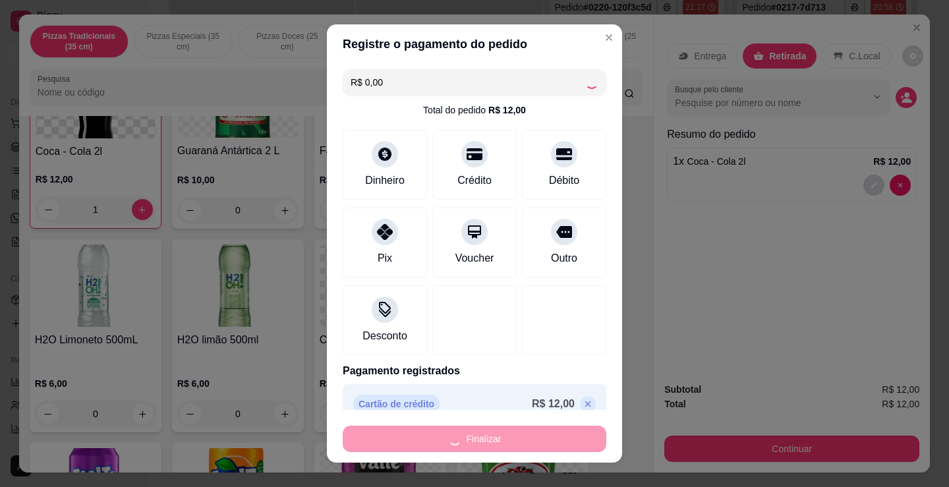
type input "0"
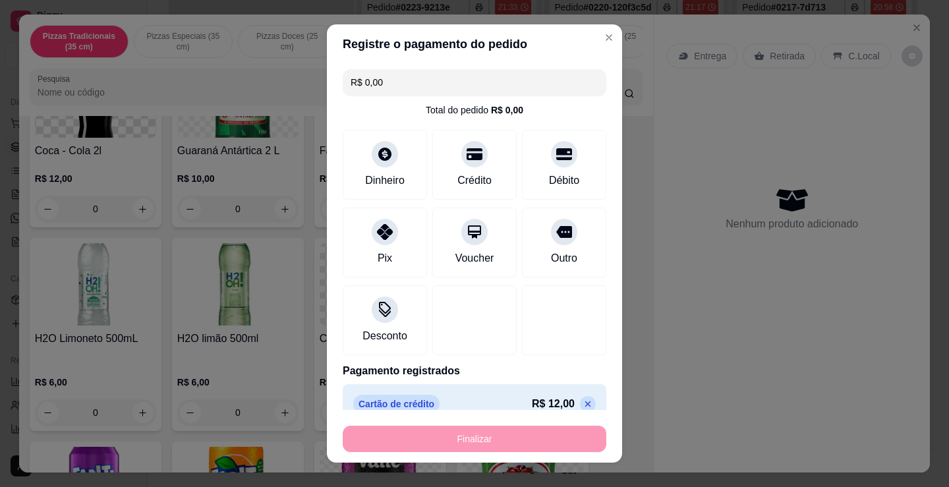
type input "-R$ 12,00"
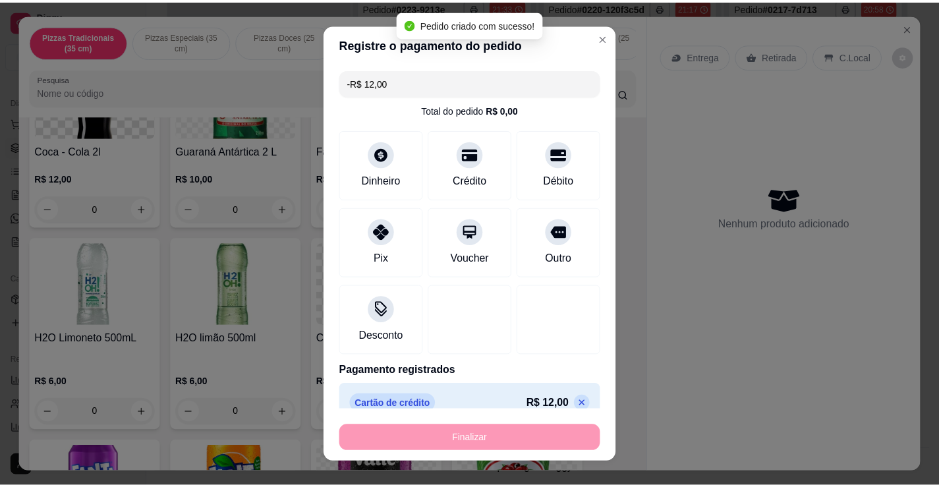
scroll to position [2505, 0]
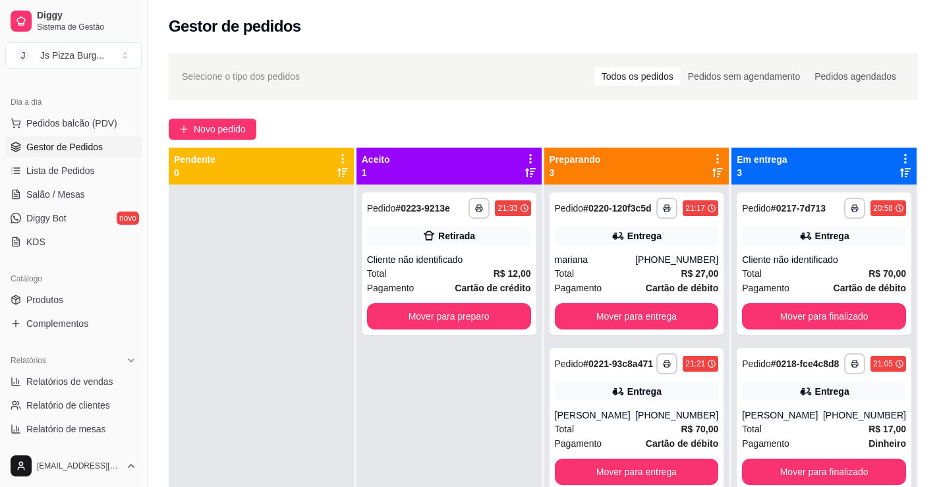
click at [93, 112] on div "Dia a dia" at bounding box center [73, 102] width 136 height 21
click at [93, 125] on span "Pedidos balcão (PDV)" at bounding box center [71, 123] width 91 height 13
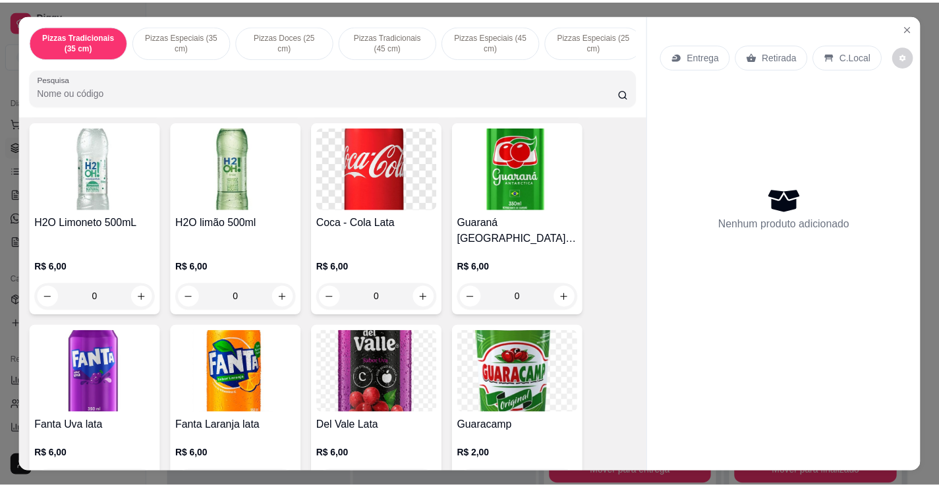
scroll to position [2637, 0]
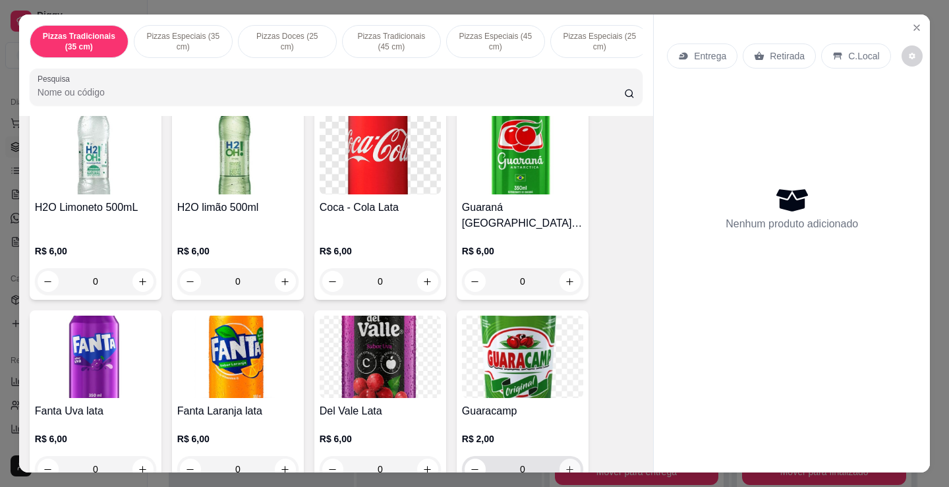
click at [567, 465] on icon "increase-product-quantity" at bounding box center [570, 470] width 10 height 10
type input "1"
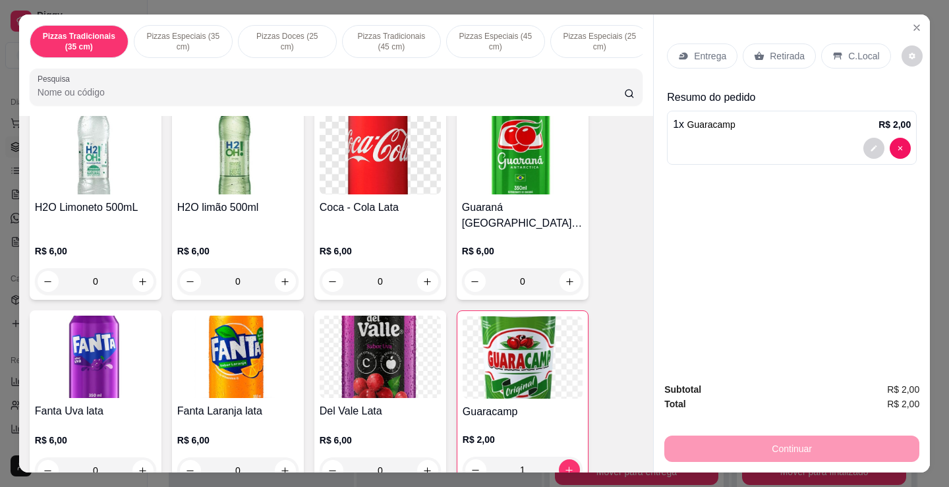
click at [761, 54] on div "Retirada" at bounding box center [779, 56] width 73 height 25
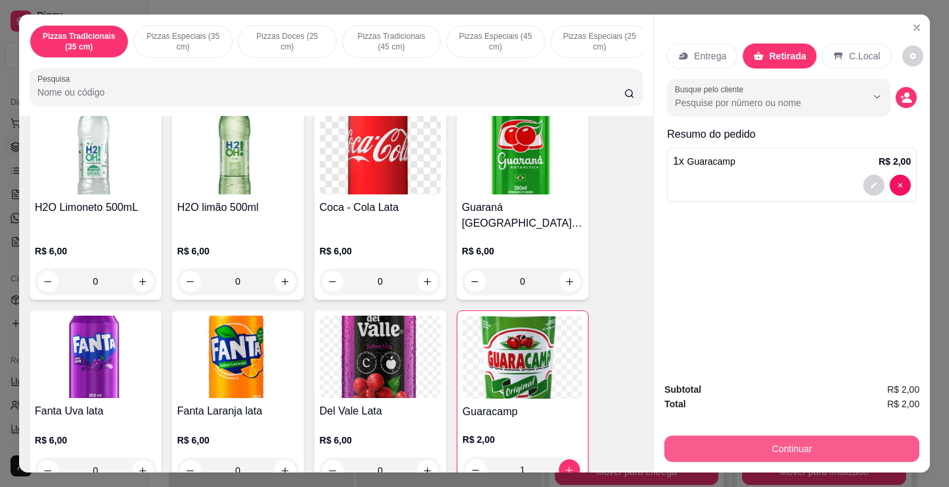
click at [744, 437] on button "Continuar" at bounding box center [792, 449] width 255 height 26
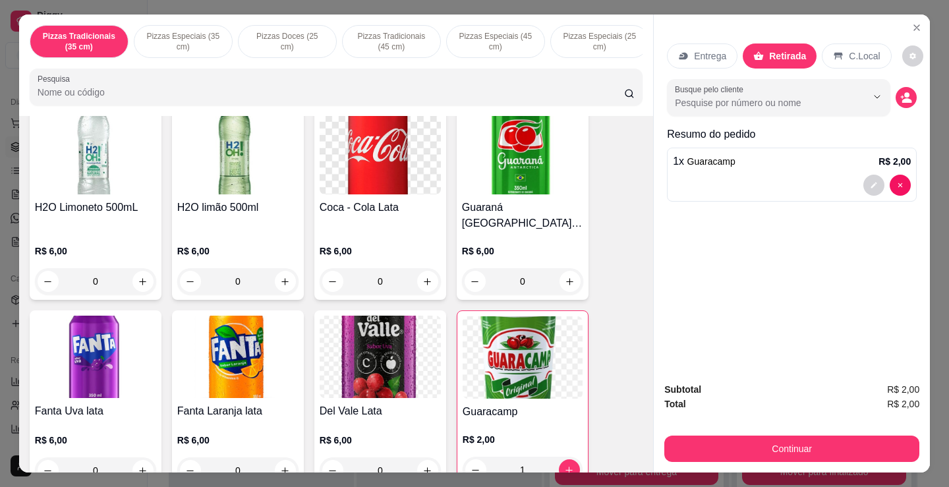
click at [376, 175] on icon at bounding box center [385, 166] width 18 height 18
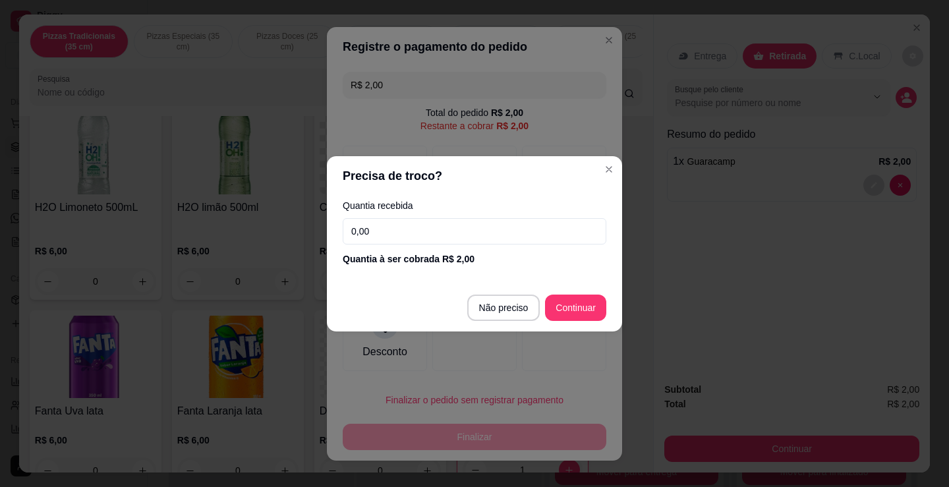
click at [371, 230] on input "0,00" at bounding box center [475, 231] width 264 height 26
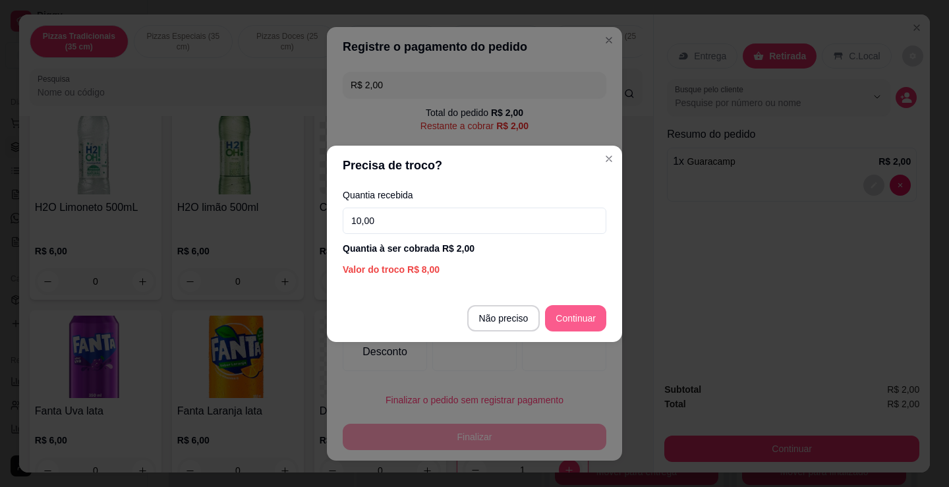
type input "10,00"
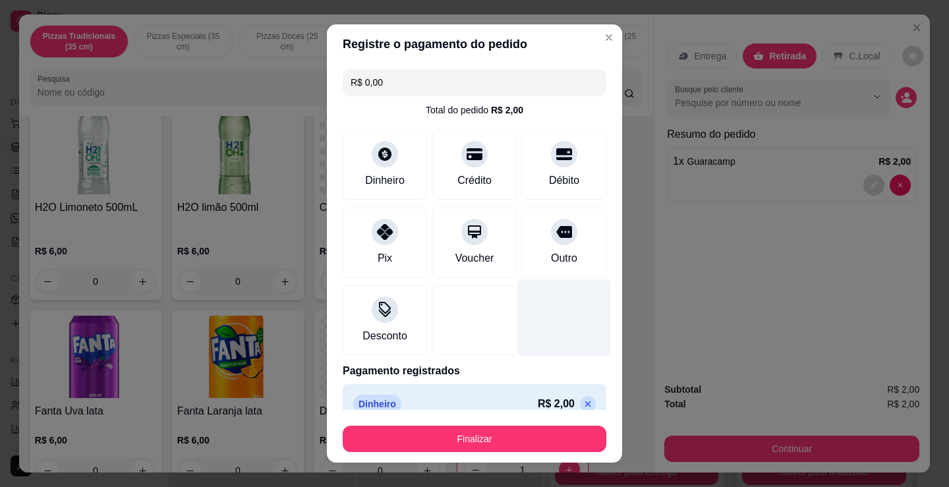
type input "R$ 0,00"
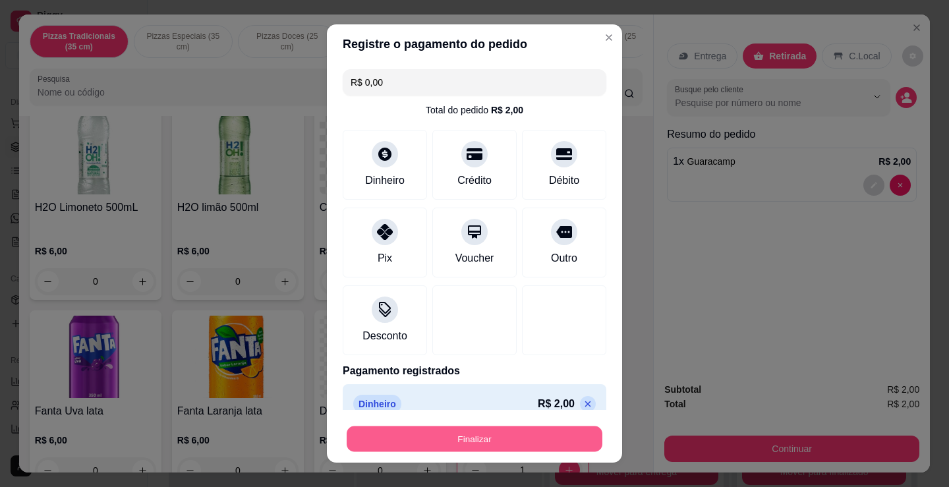
click at [572, 437] on button "Finalizar" at bounding box center [475, 440] width 256 height 26
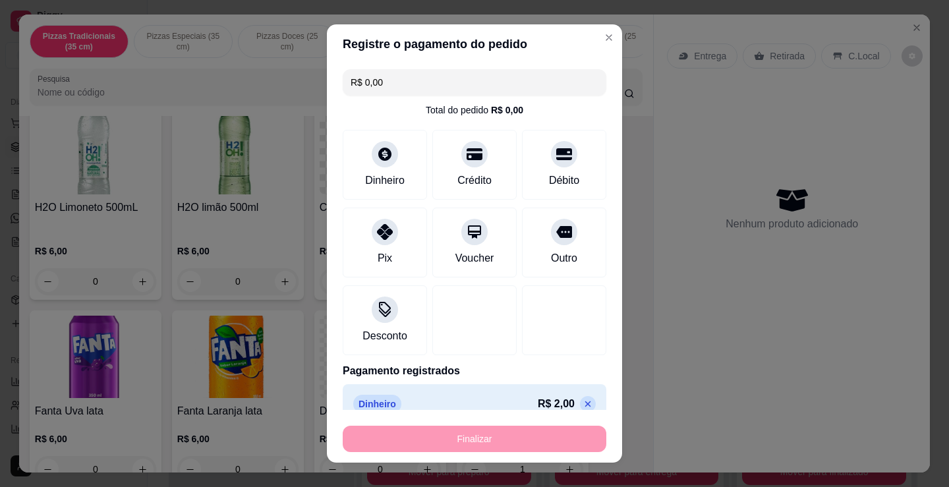
type input "0"
type input "-R$ 2,00"
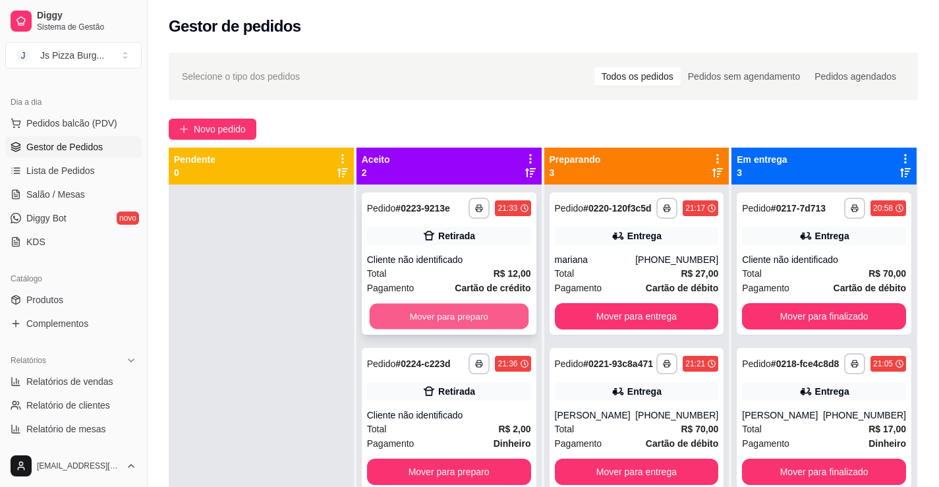
click at [440, 313] on button "Mover para preparo" at bounding box center [448, 317] width 159 height 26
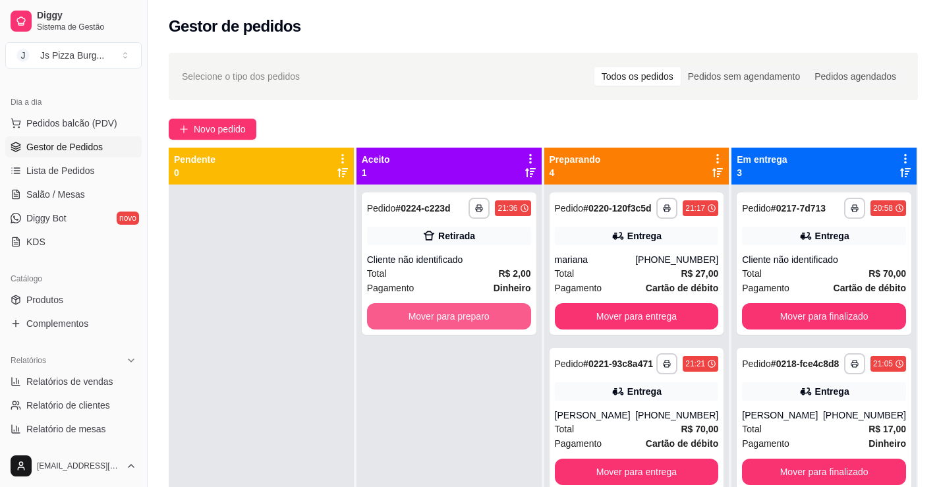
click at [442, 314] on button "Mover para preparo" at bounding box center [449, 316] width 164 height 26
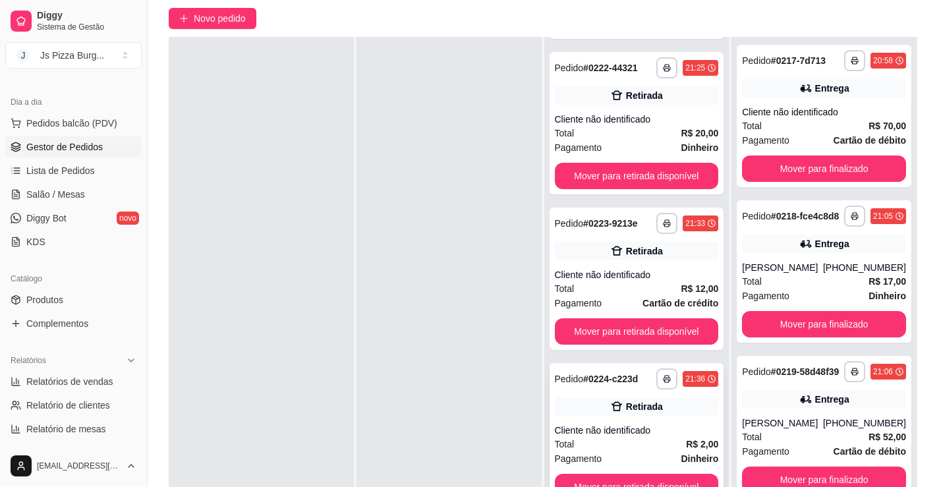
scroll to position [201, 0]
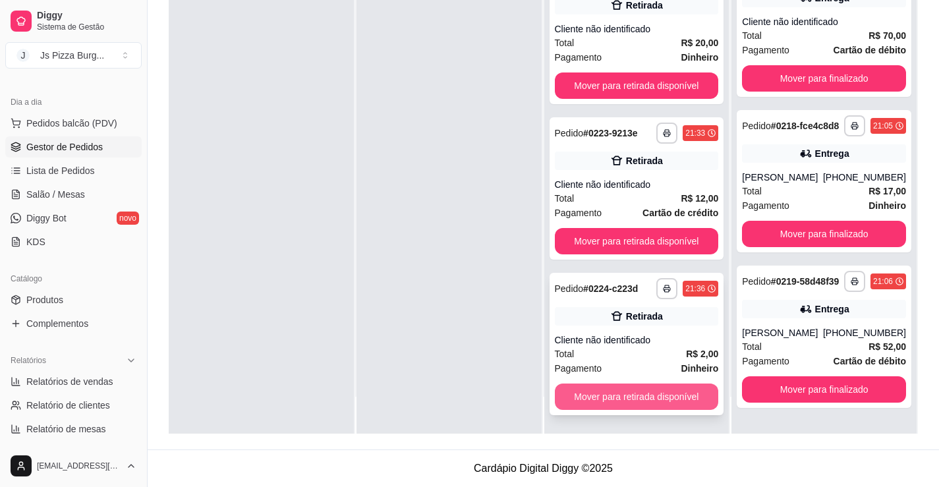
click at [663, 390] on button "Mover para retirada disponível" at bounding box center [637, 397] width 164 height 26
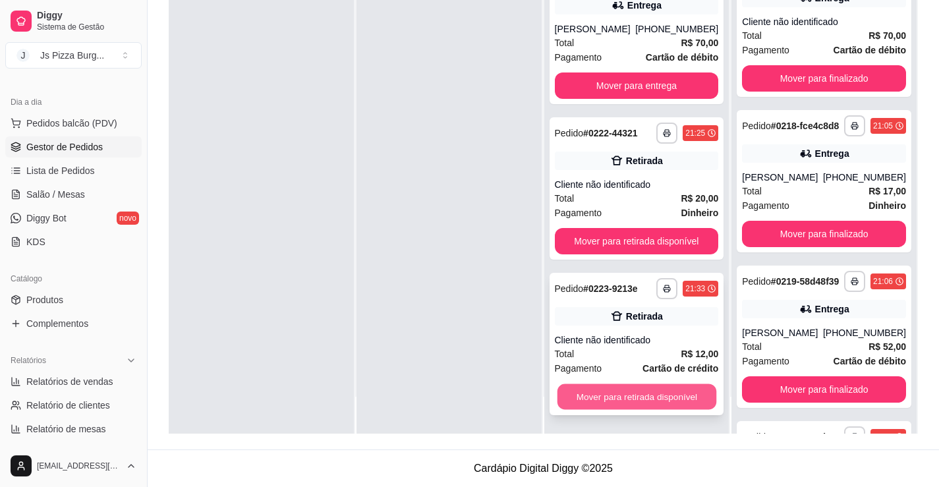
click at [650, 394] on button "Mover para retirada disponível" at bounding box center [636, 397] width 159 height 26
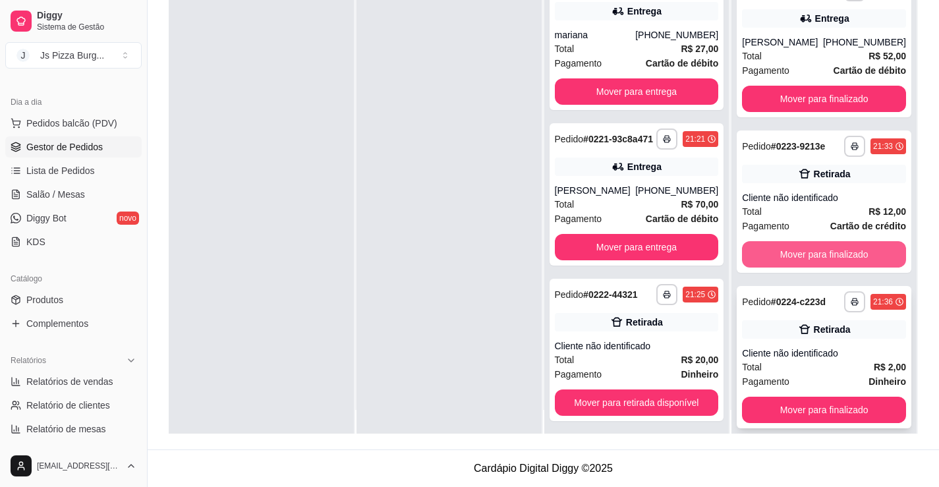
scroll to position [37, 0]
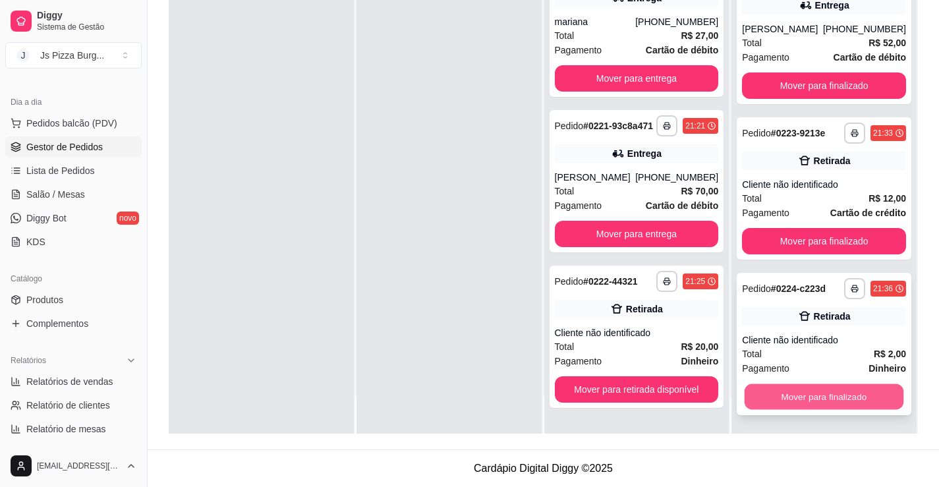
click at [814, 396] on button "Mover para finalizado" at bounding box center [824, 397] width 159 height 26
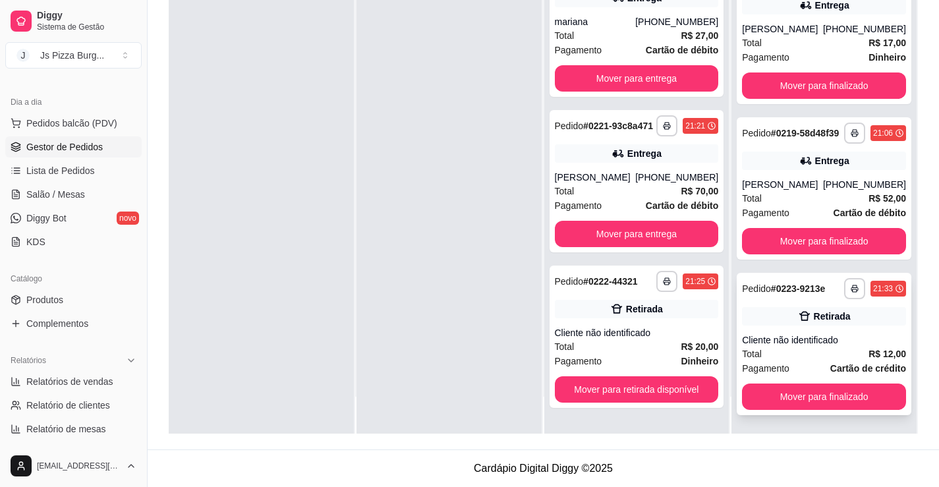
scroll to position [196, 0]
click at [817, 395] on button "Mover para finalizado" at bounding box center [824, 397] width 164 height 26
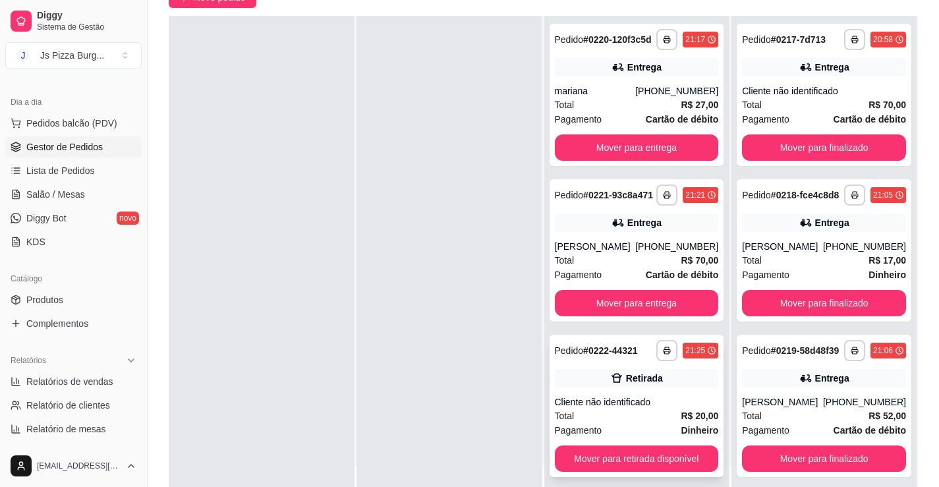
scroll to position [198, 0]
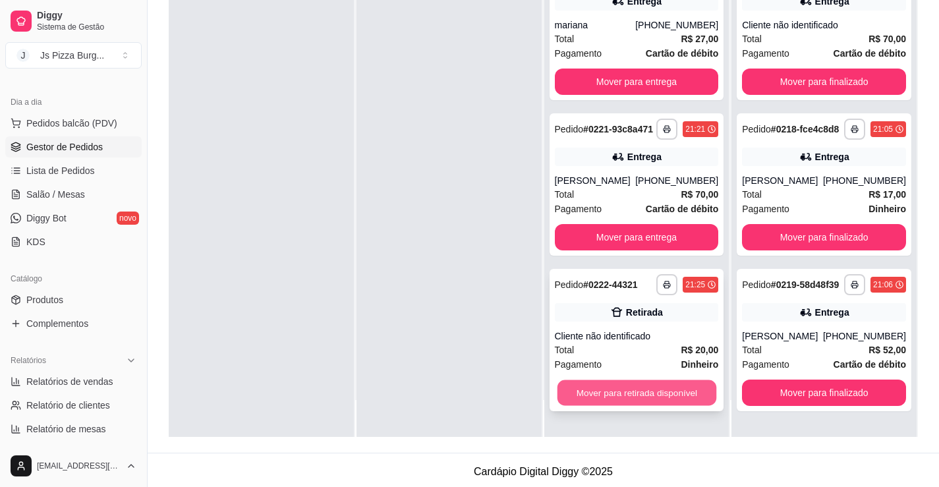
click at [623, 392] on button "Mover para retirada disponível" at bounding box center [636, 393] width 159 height 26
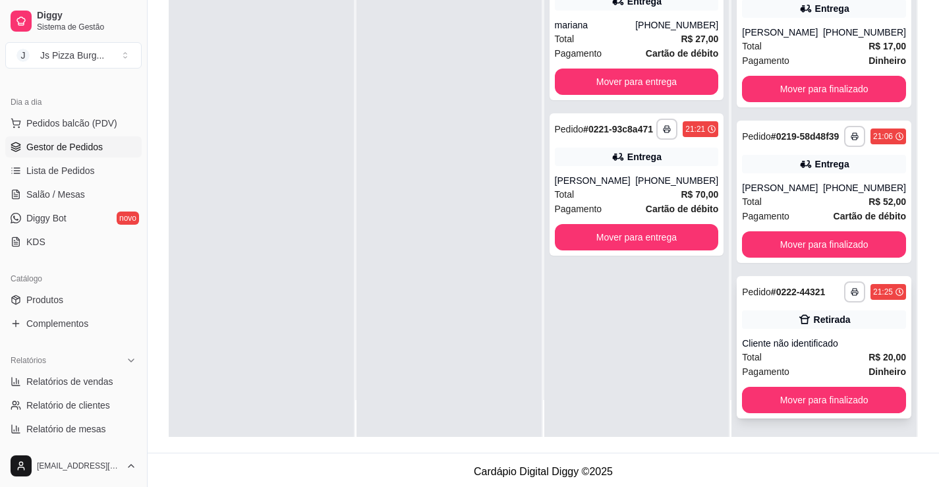
scroll to position [201, 0]
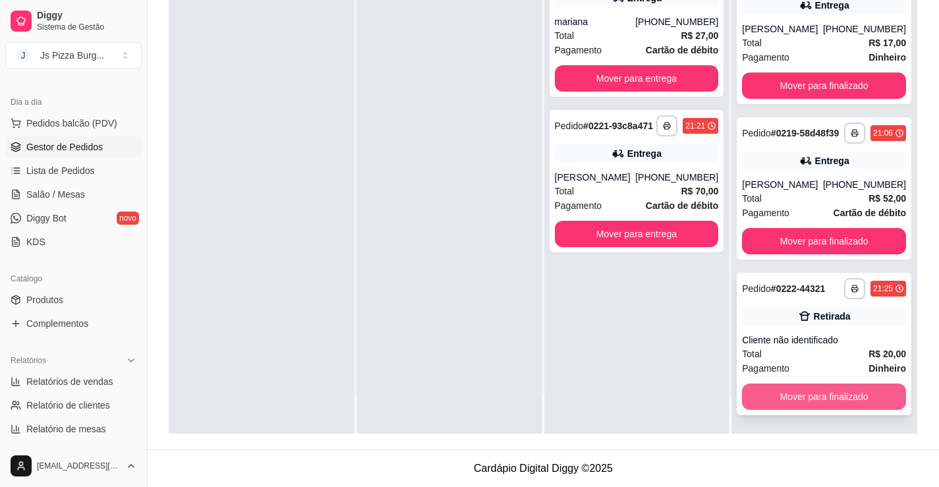
click at [814, 398] on button "Mover para finalizado" at bounding box center [824, 397] width 164 height 26
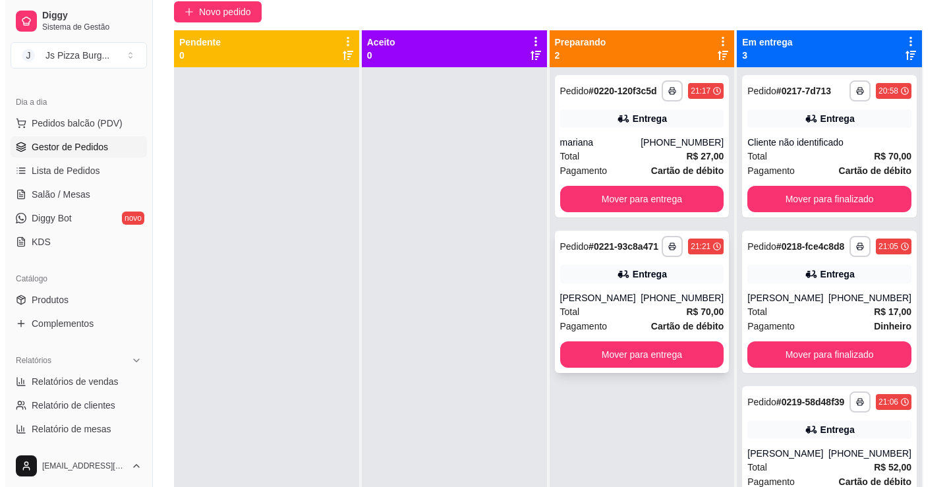
scroll to position [0, 0]
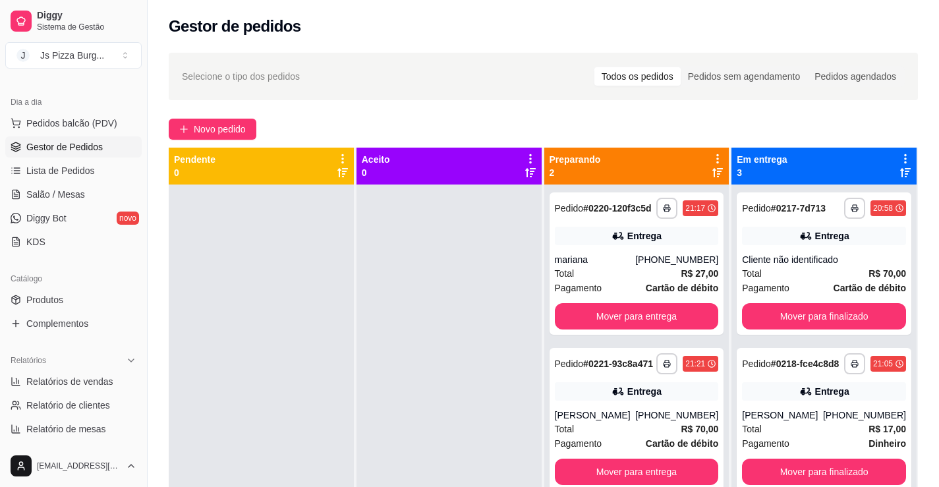
click at [265, 113] on div "**********" at bounding box center [544, 348] width 792 height 606
click at [80, 123] on span "Pedidos balcão (PDV)" at bounding box center [71, 123] width 91 height 13
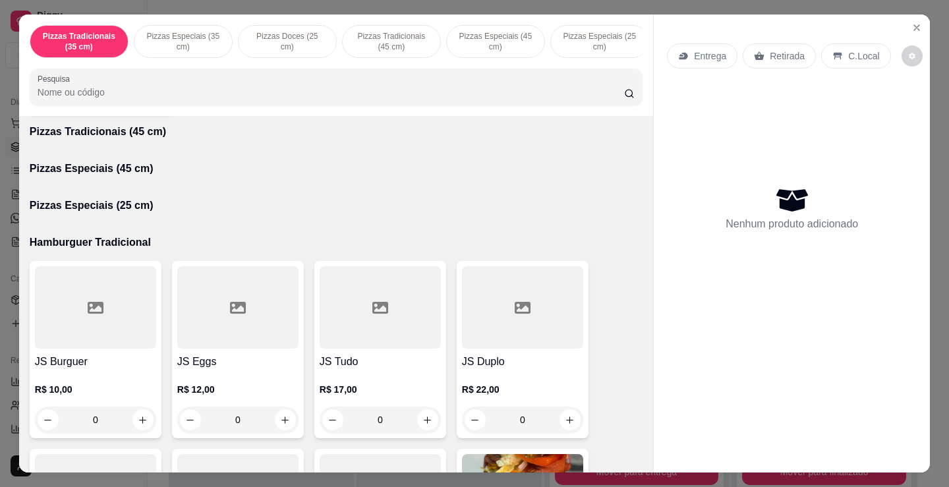
scroll to position [857, 0]
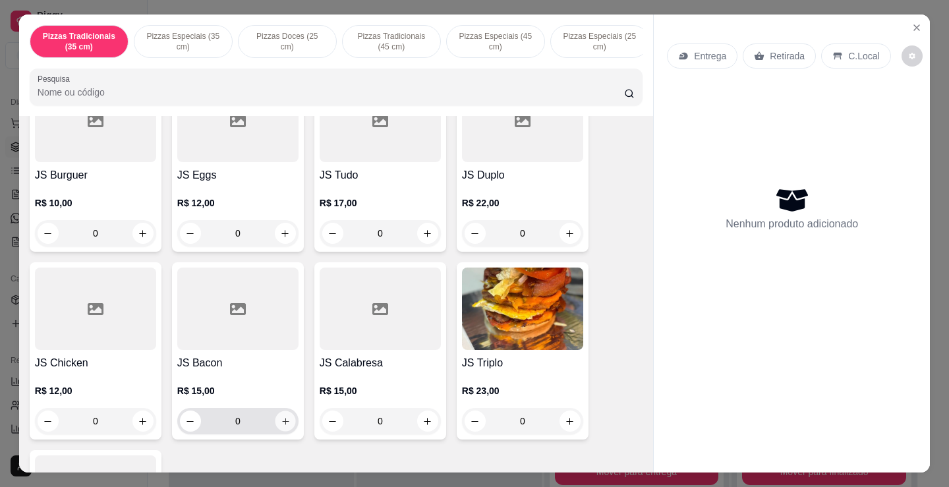
click at [281, 427] on icon "increase-product-quantity" at bounding box center [286, 422] width 10 height 10
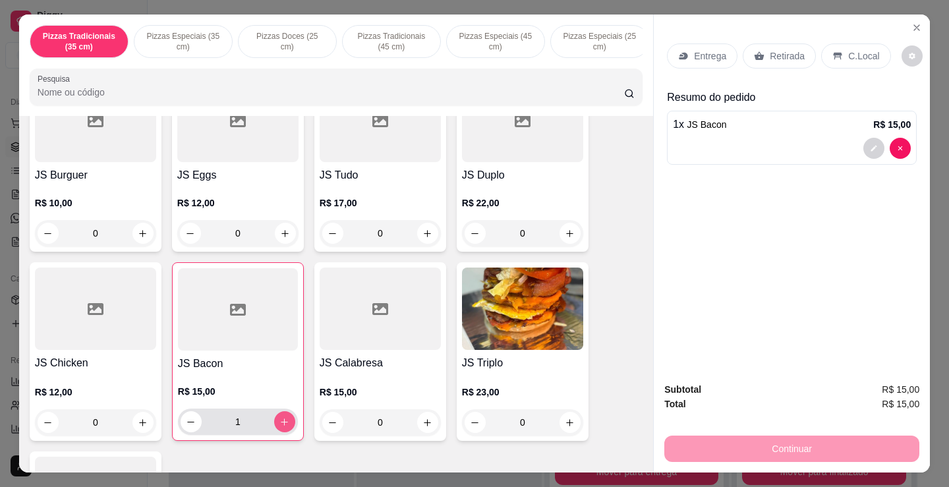
click at [282, 426] on icon "increase-product-quantity" at bounding box center [285, 422] width 7 height 7
type input "2"
click at [771, 58] on div "Retirada" at bounding box center [779, 56] width 73 height 25
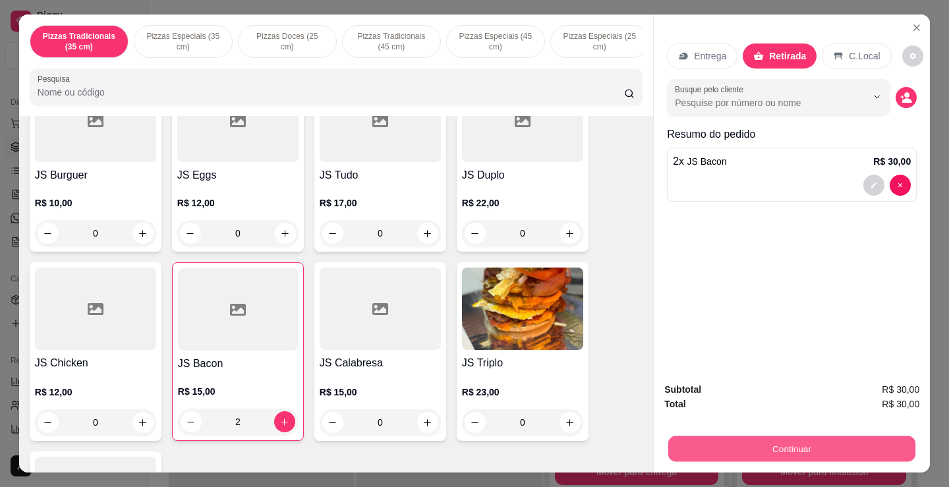
click at [768, 441] on button "Continuar" at bounding box center [791, 449] width 247 height 26
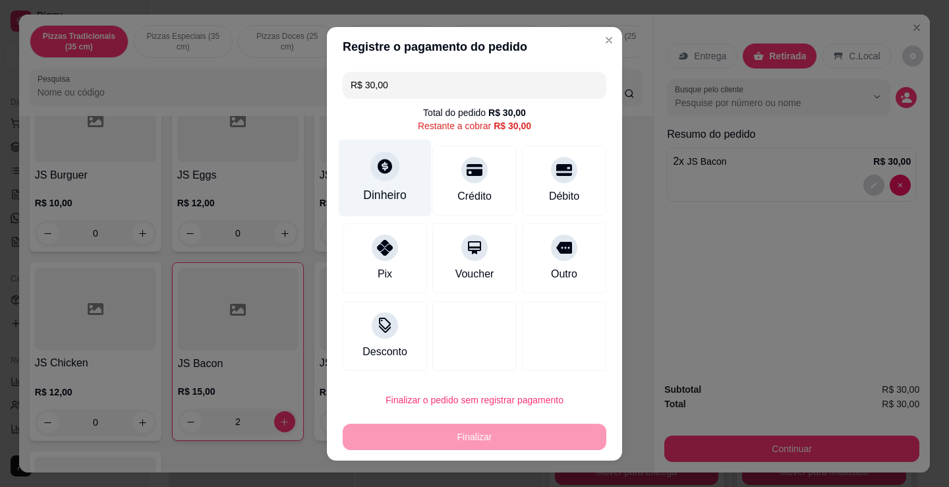
click at [371, 175] on div at bounding box center [385, 166] width 29 height 29
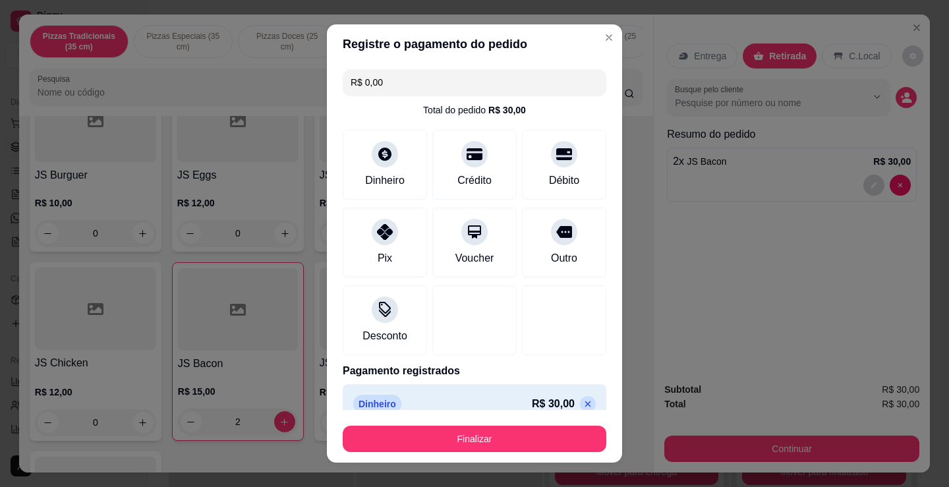
type input "R$ 0,00"
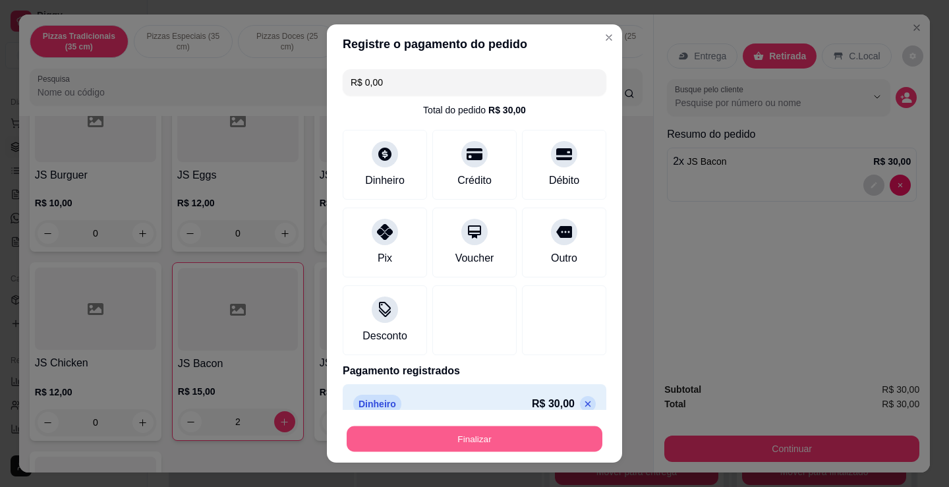
click at [527, 451] on button "Finalizar" at bounding box center [475, 440] width 256 height 26
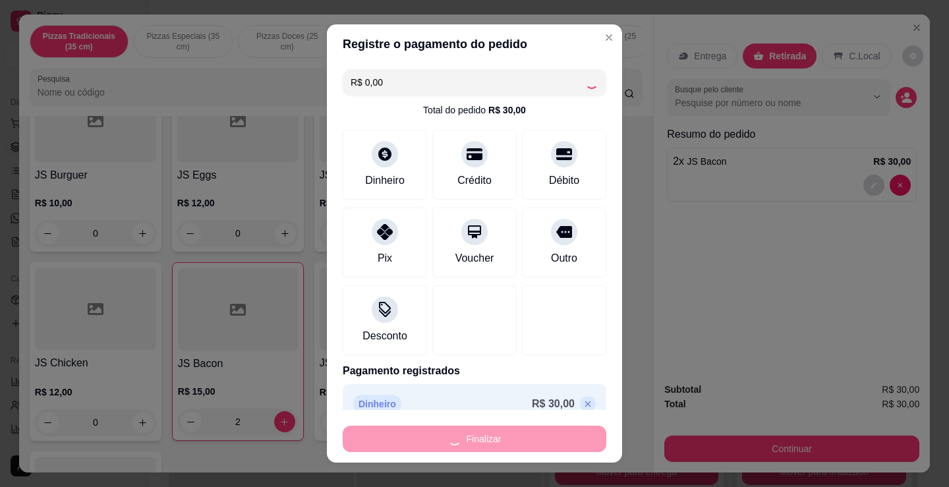
type input "0"
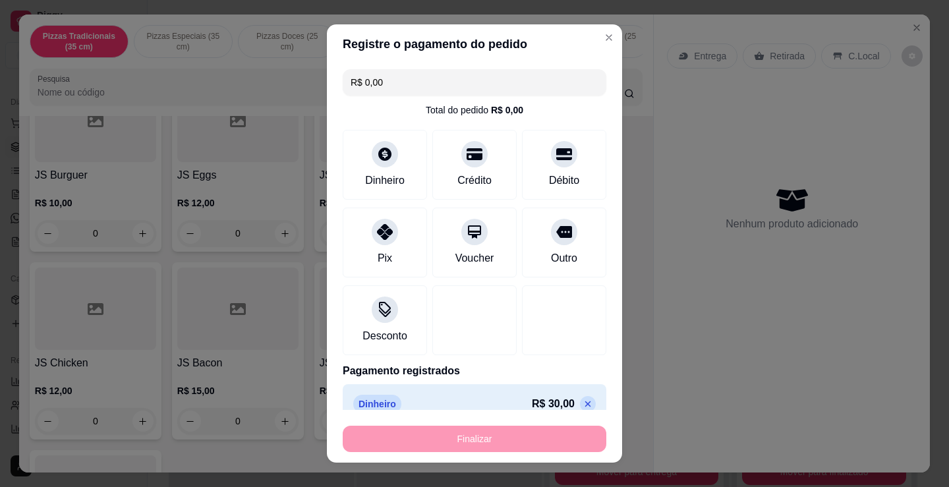
type input "-R$ 30,00"
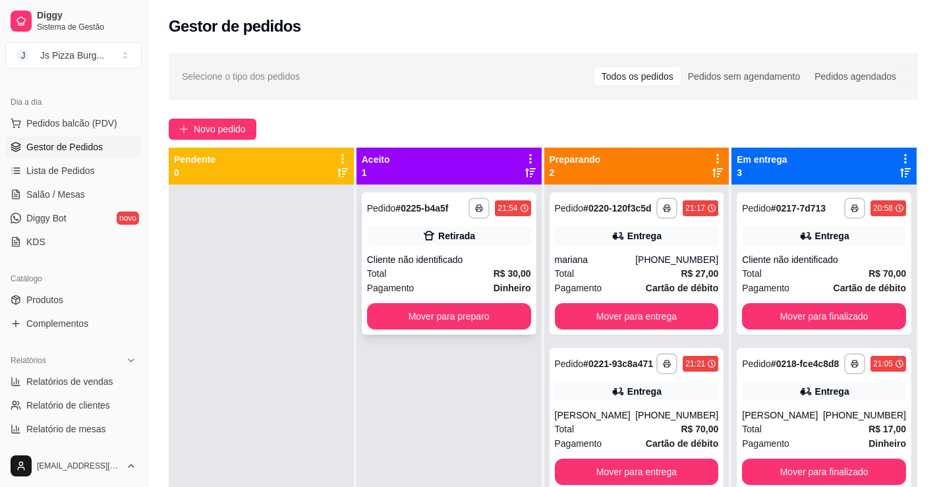
click at [488, 253] on div "Cliente não identificado" at bounding box center [449, 259] width 164 height 13
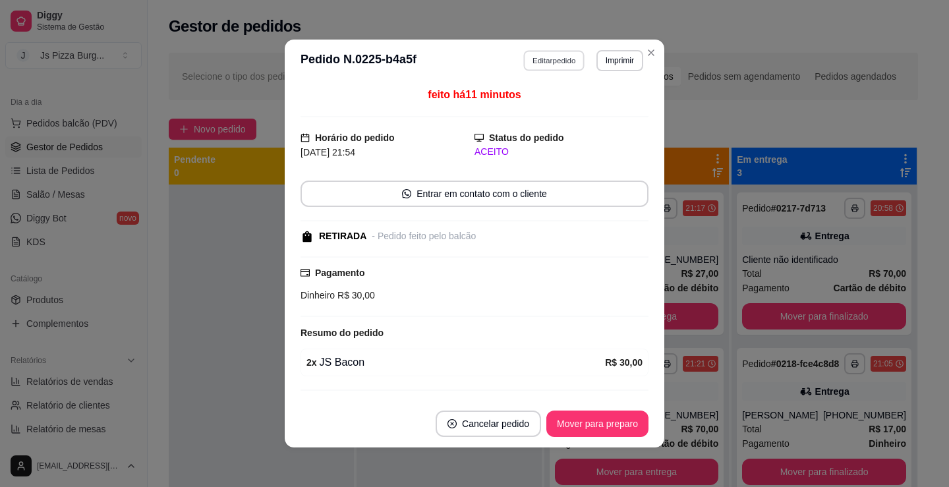
click at [529, 65] on button "Editar pedido" at bounding box center [554, 60] width 61 height 20
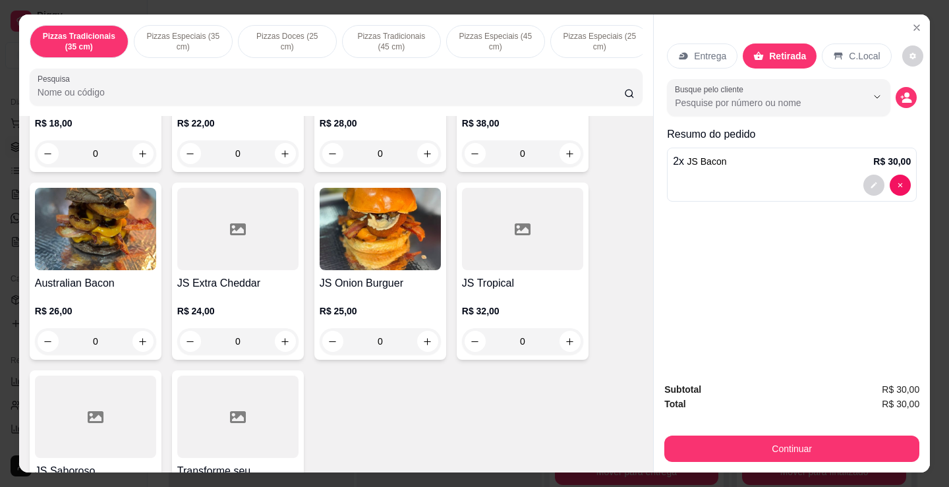
scroll to position [1726, 0]
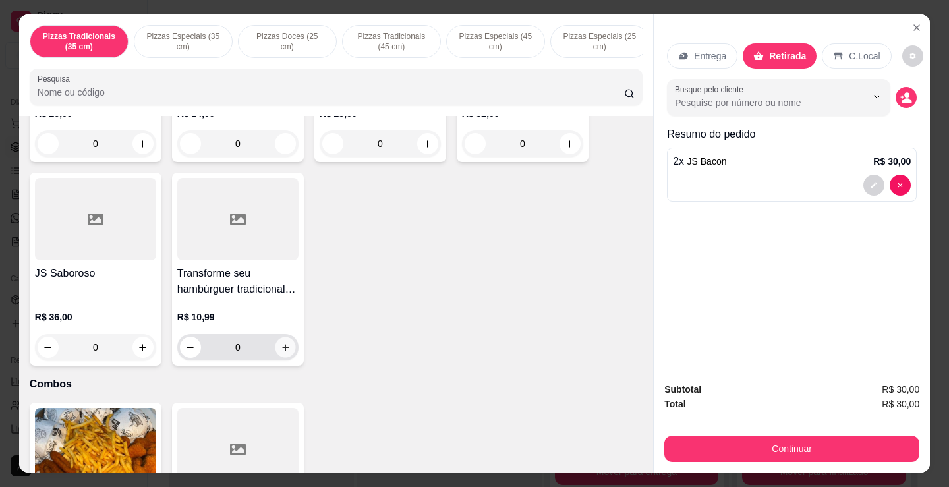
click at [281, 353] on icon "increase-product-quantity" at bounding box center [286, 348] width 10 height 10
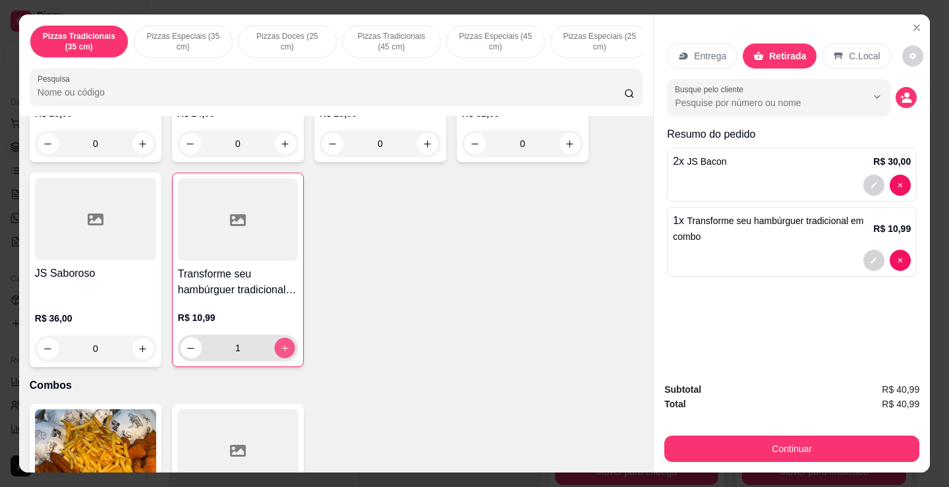
click at [280, 352] on icon "increase-product-quantity" at bounding box center [285, 348] width 10 height 10
type input "2"
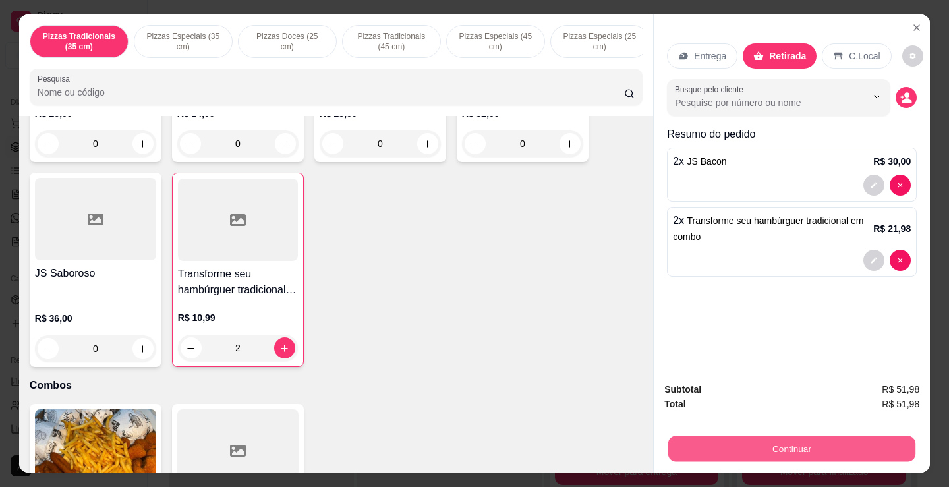
click at [790, 439] on button "Continuar" at bounding box center [791, 449] width 247 height 26
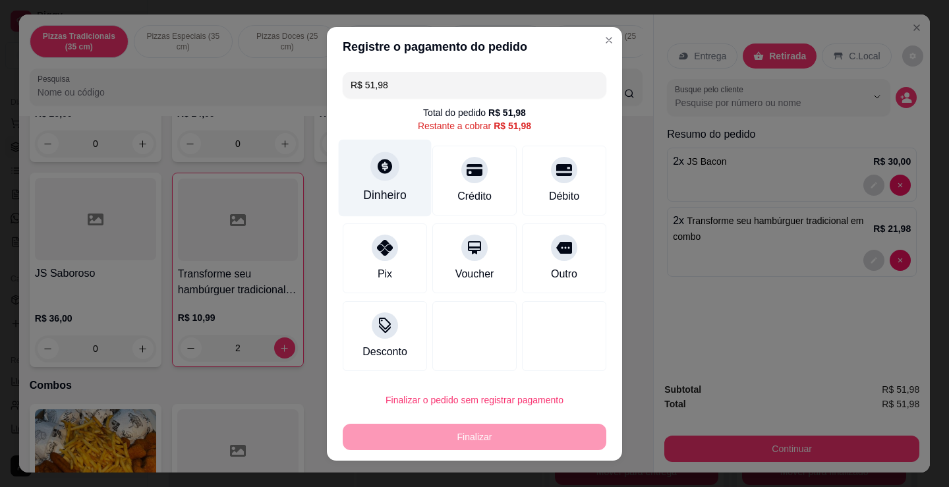
click at [370, 196] on div "Dinheiro" at bounding box center [385, 195] width 44 height 17
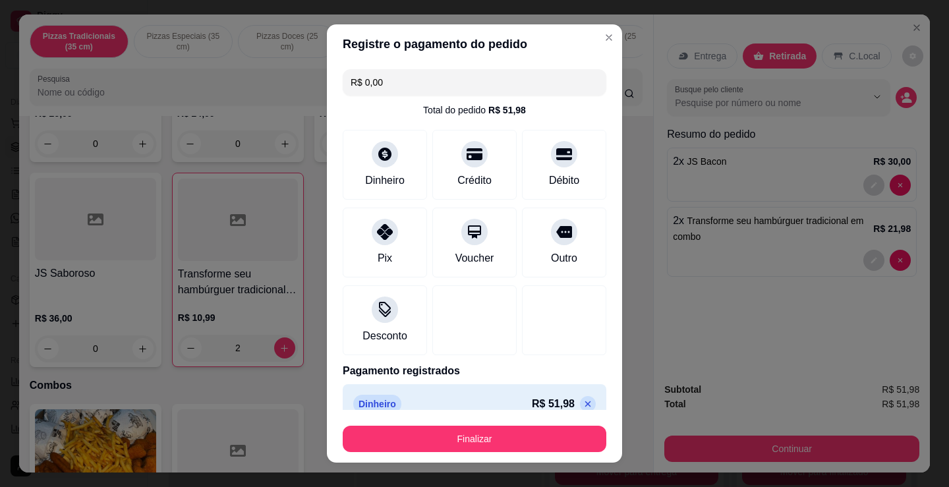
type input "R$ 0,00"
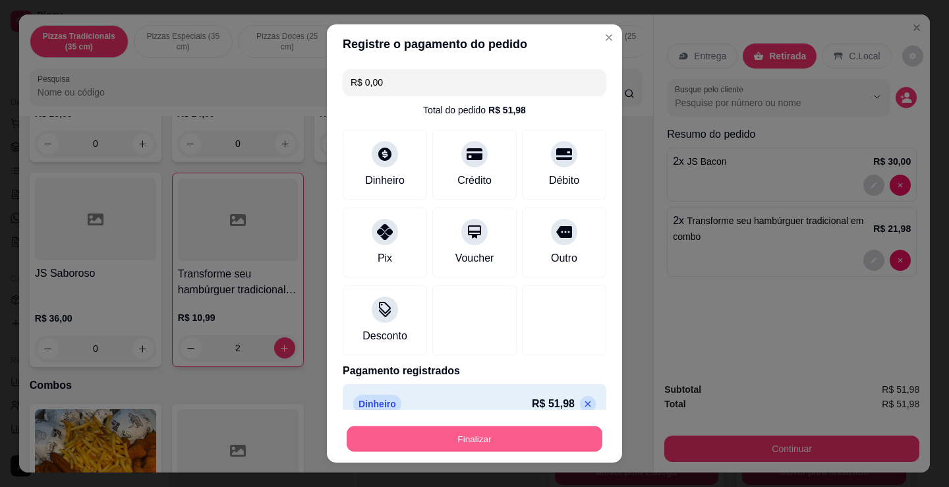
click at [527, 432] on button "Finalizar" at bounding box center [475, 440] width 256 height 26
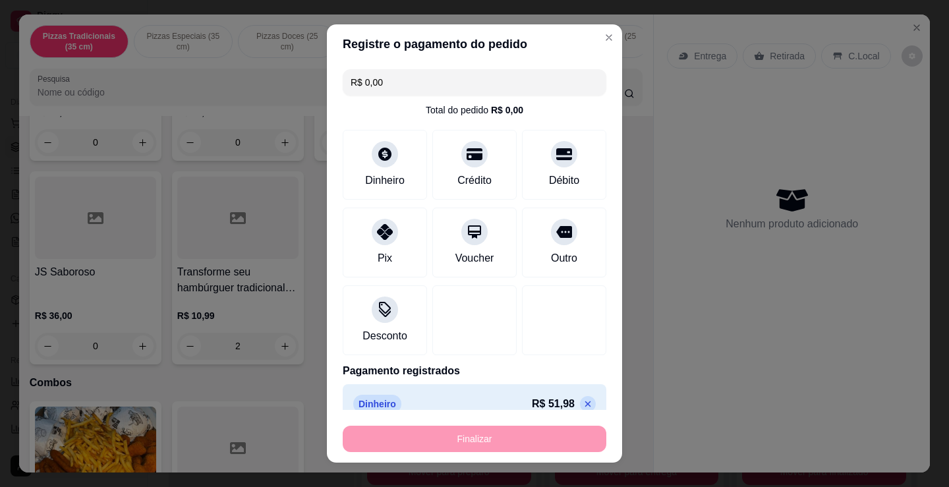
type input "0"
type input "-R$ 51,98"
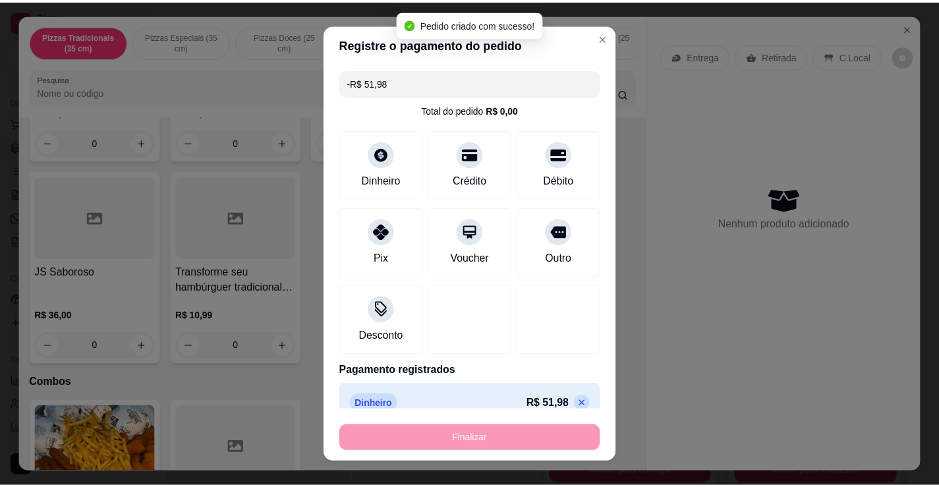
scroll to position [1725, 0]
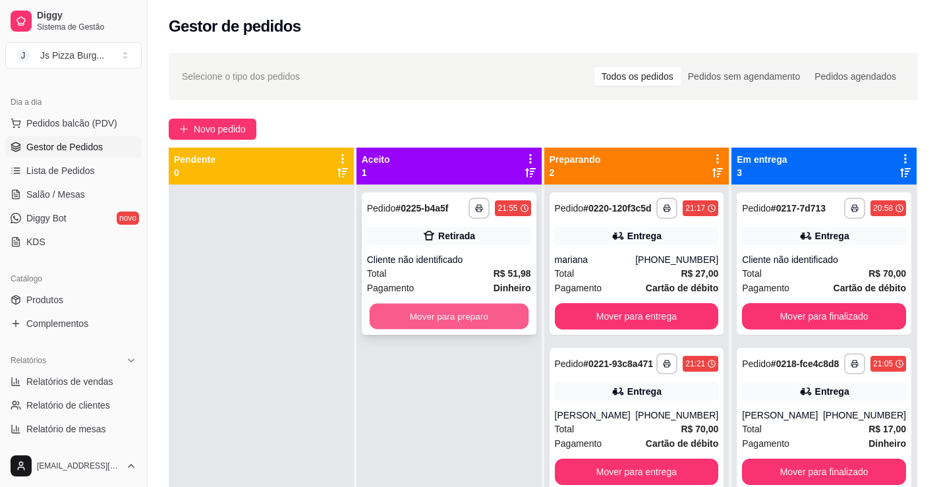
click at [489, 307] on button "Mover para preparo" at bounding box center [448, 317] width 159 height 26
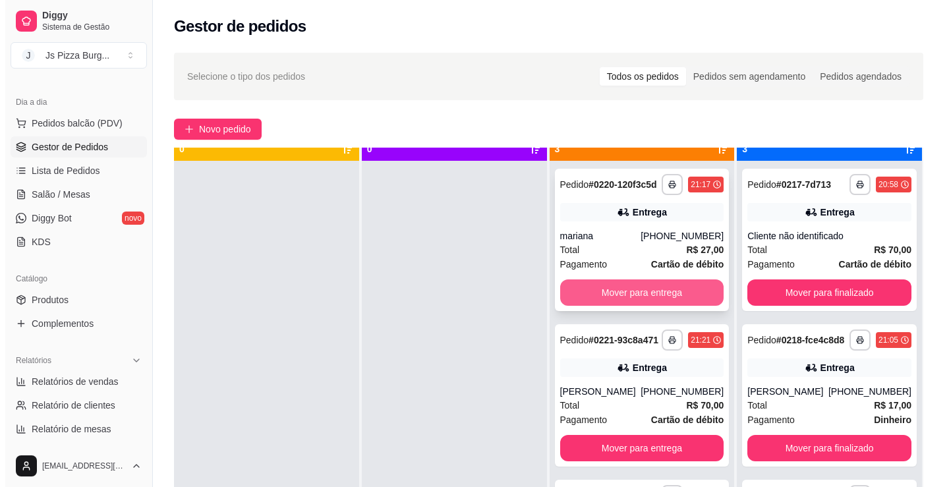
scroll to position [37, 0]
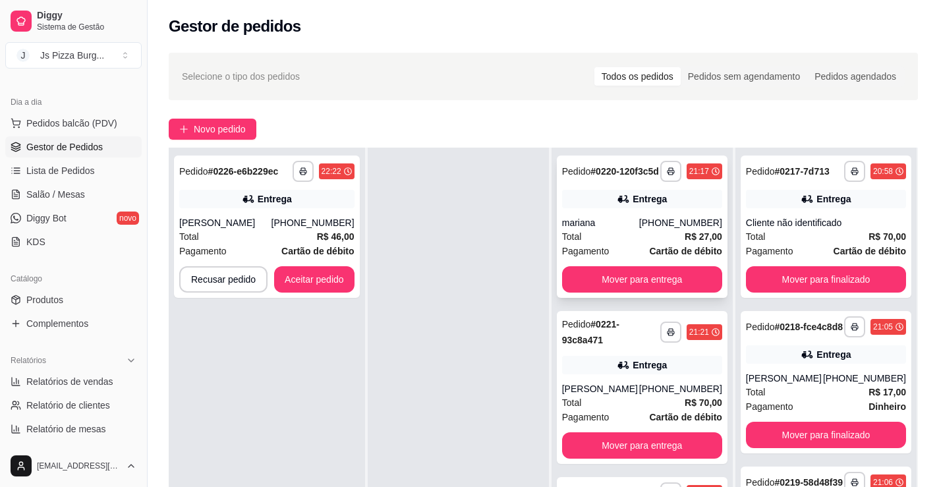
click at [562, 208] on div "Entrega" at bounding box center [642, 199] width 160 height 18
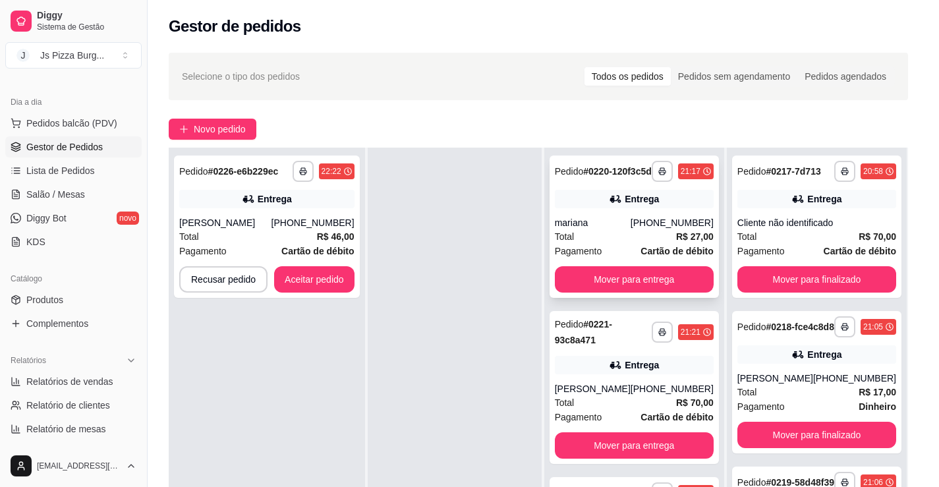
click at [559, 214] on button "Enviar pedido ao WhatsApp" at bounding box center [562, 222] width 167 height 26
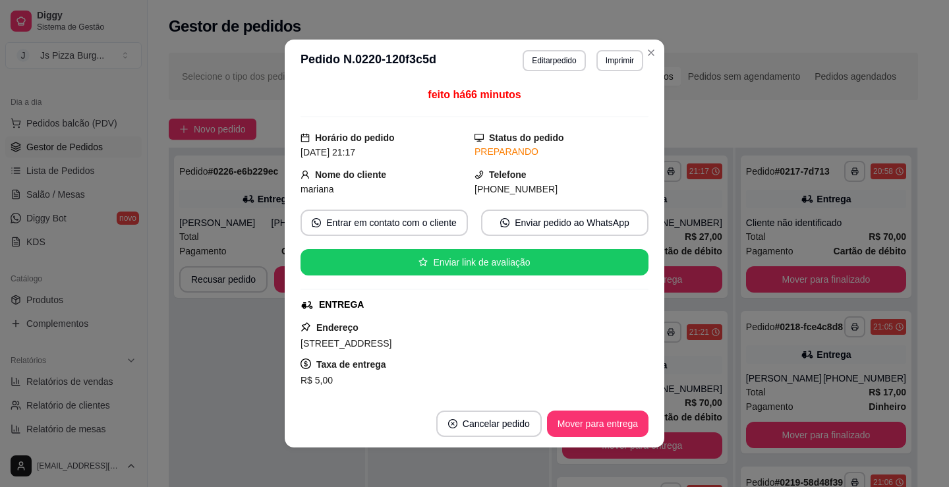
drag, startPoint x: 305, startPoint y: 68, endPoint x: 150, endPoint y: 0, distance: 168.6
click at [303, 65] on h3 "Pedido N. 0220-120f3c5d" at bounding box center [369, 60] width 136 height 21
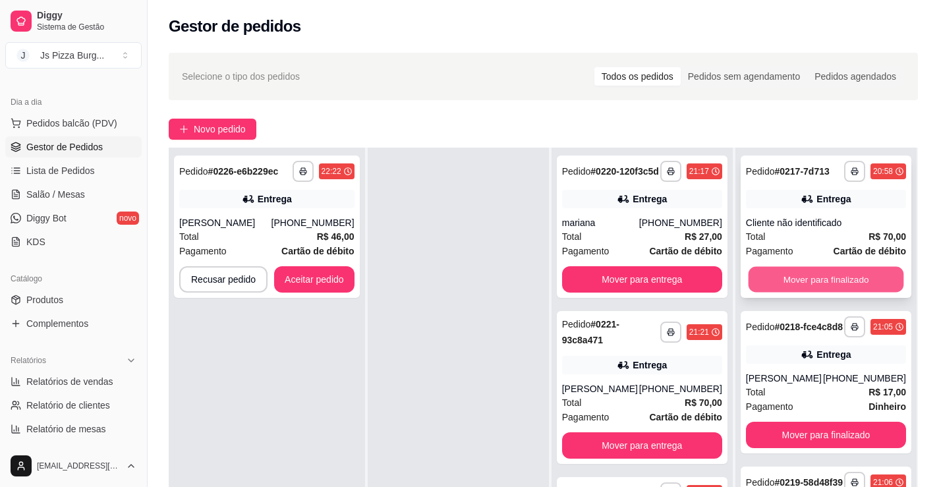
click at [796, 270] on button "Mover para finalizado" at bounding box center [827, 280] width 156 height 26
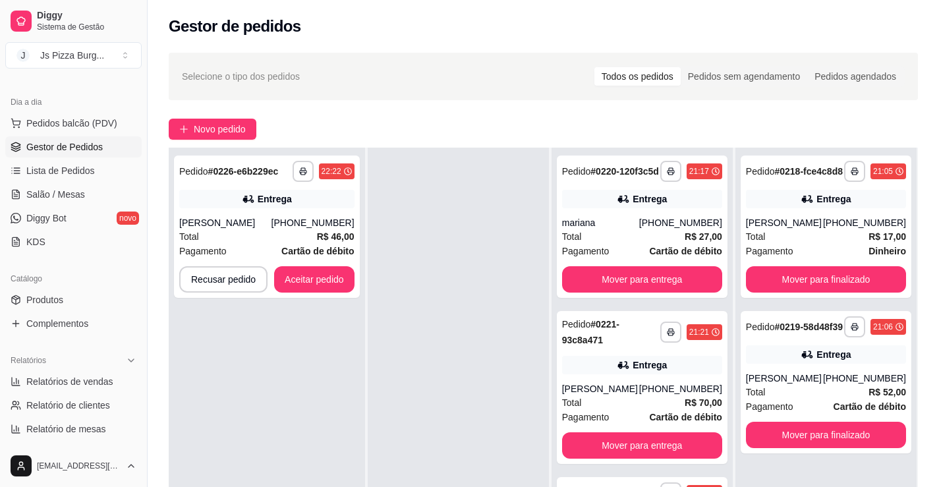
click at [796, 274] on div "**********" at bounding box center [826, 227] width 171 height 142
click at [806, 291] on button "Mover para finalizado" at bounding box center [826, 279] width 160 height 26
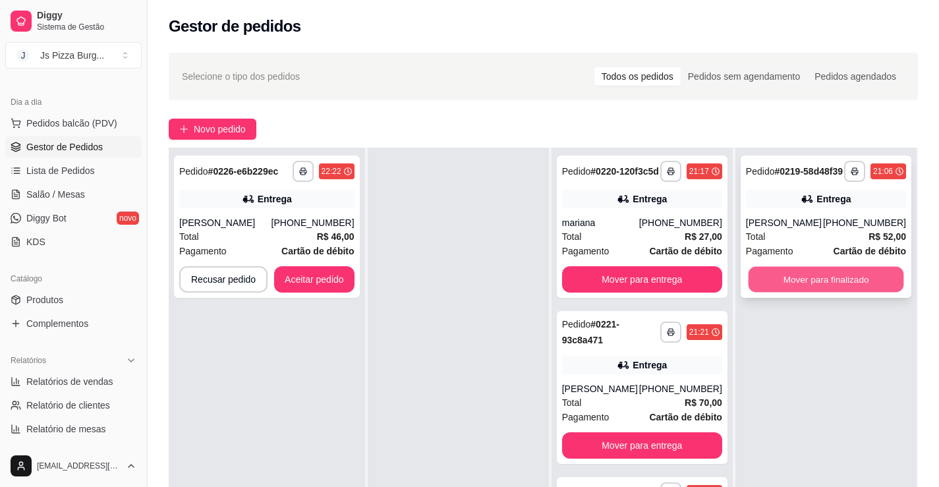
click at [788, 293] on button "Mover para finalizado" at bounding box center [827, 280] width 156 height 26
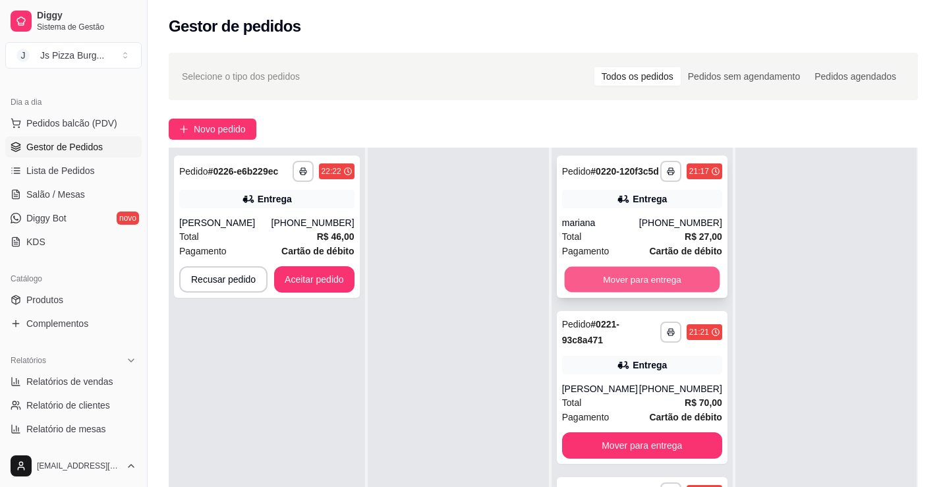
click at [655, 293] on button "Mover para entrega" at bounding box center [642, 280] width 156 height 26
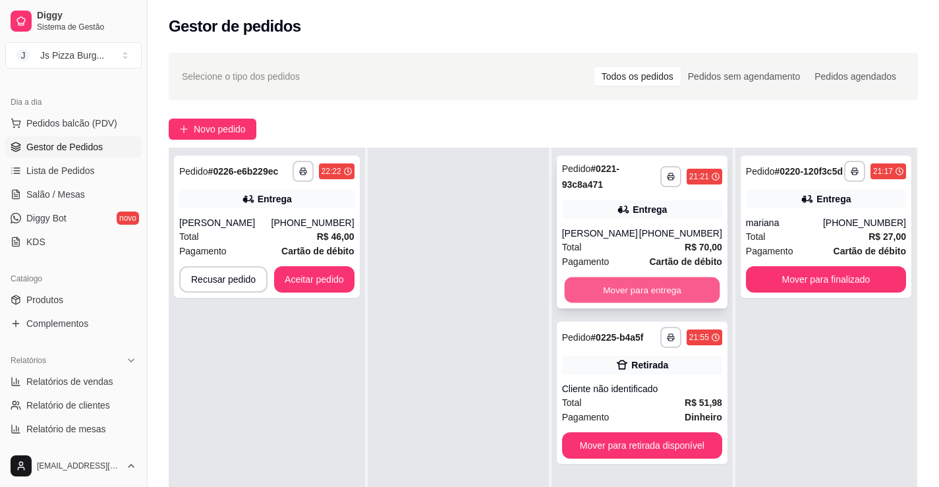
click at [654, 294] on button "Mover para entrega" at bounding box center [642, 291] width 156 height 26
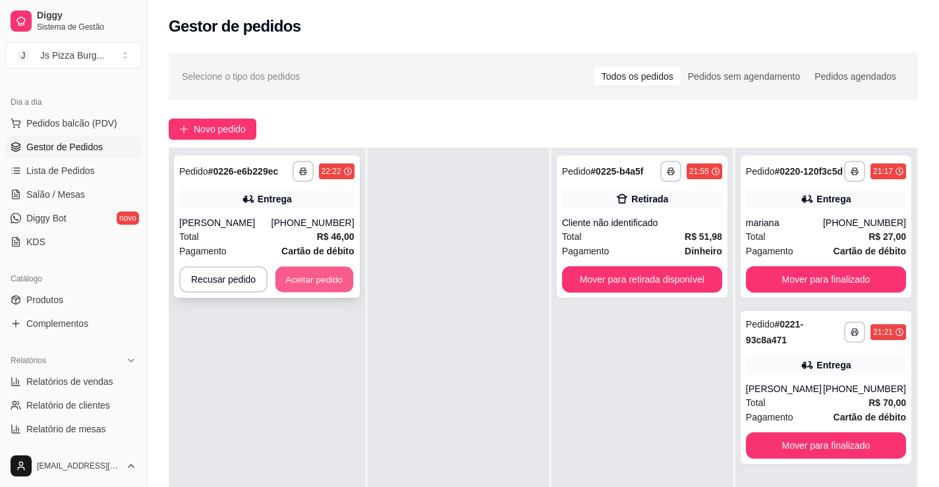
click at [305, 281] on button "Aceitar pedido" at bounding box center [315, 280] width 78 height 26
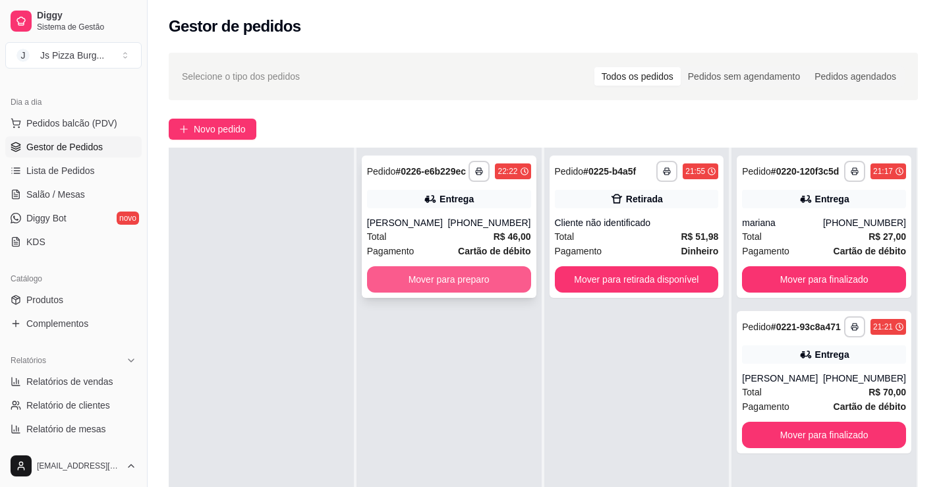
click at [494, 293] on button "Mover para preparo" at bounding box center [449, 279] width 164 height 26
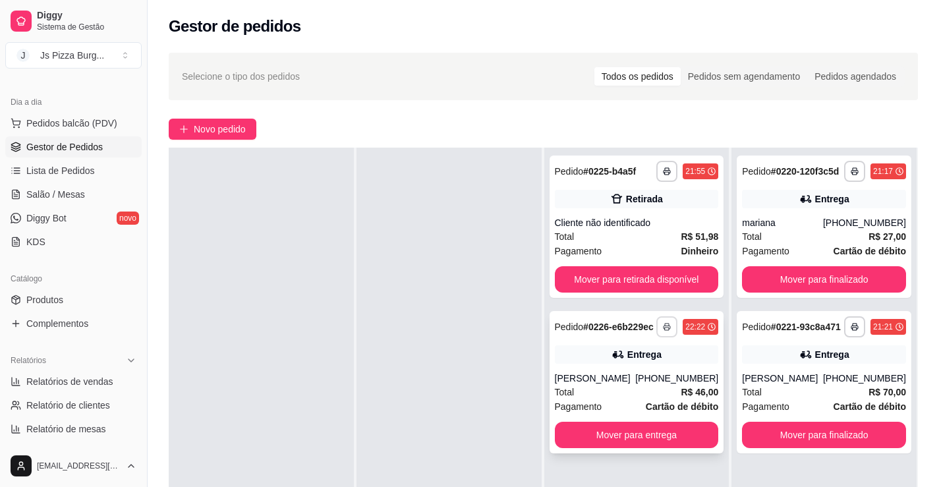
click at [661, 338] on button "button" at bounding box center [667, 326] width 21 height 21
click at [612, 373] on button "IMPRESSORA" at bounding box center [626, 378] width 96 height 21
click at [657, 222] on div "Cliente não identificado" at bounding box center [637, 222] width 164 height 13
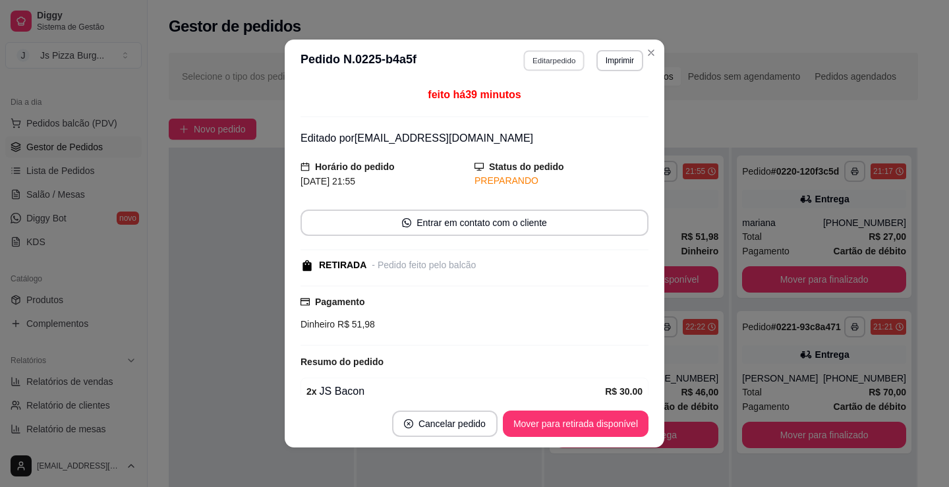
click at [551, 69] on button "Editar pedido" at bounding box center [554, 60] width 61 height 20
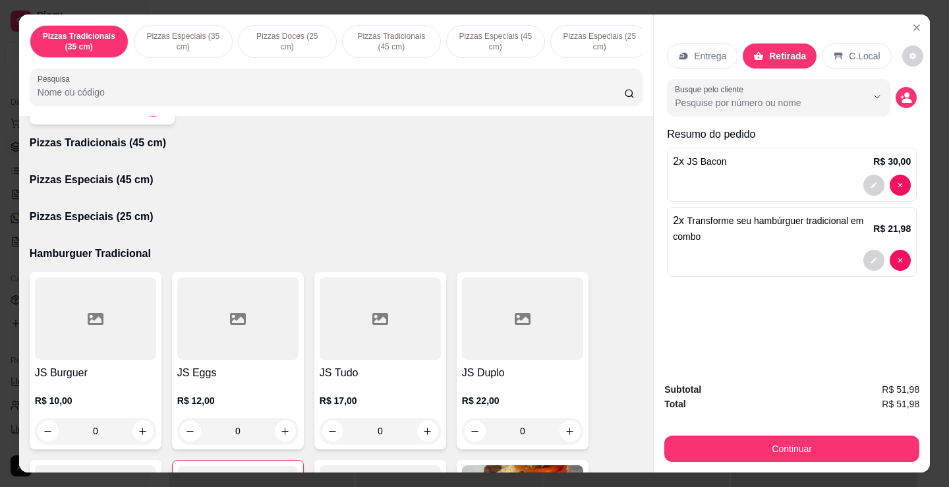
scroll to position [923, 0]
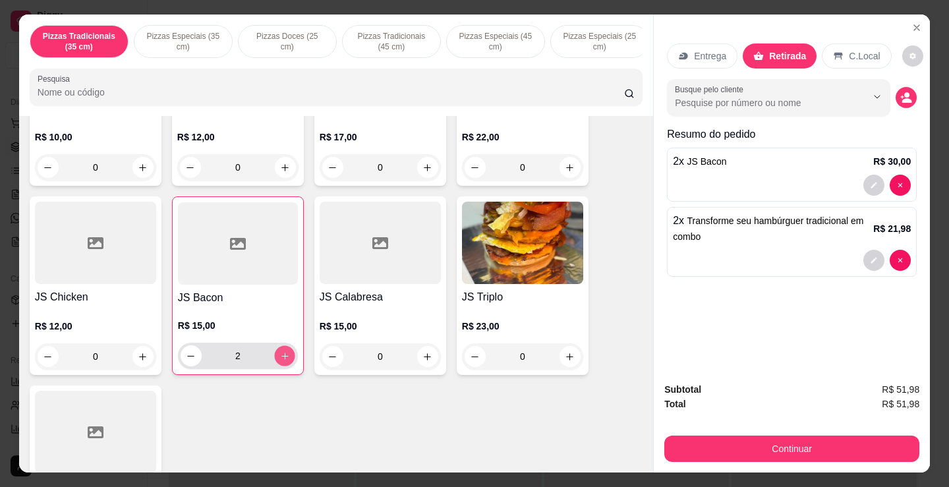
click at [280, 367] on button "increase-product-quantity" at bounding box center [284, 356] width 20 height 20
type input "3"
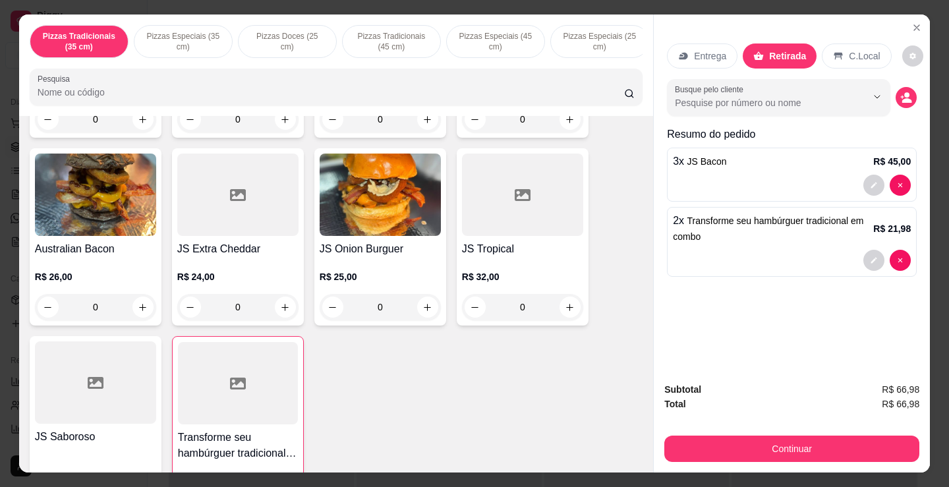
scroll to position [1846, 0]
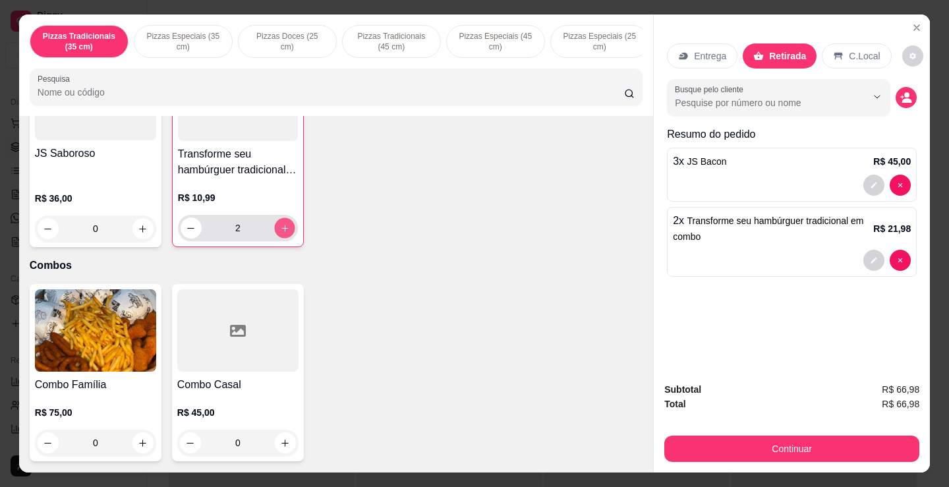
click at [274, 239] on button "increase-product-quantity" at bounding box center [284, 228] width 20 height 20
type input "3"
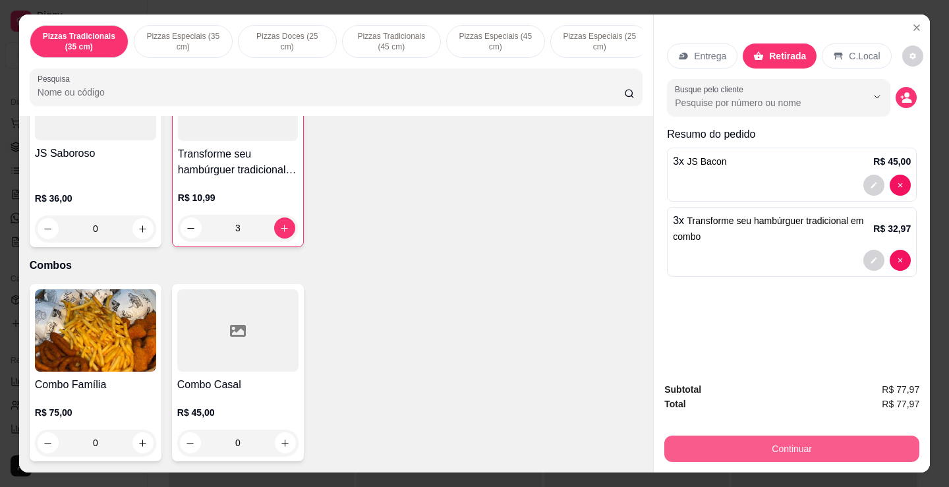
click at [858, 448] on button "Continuar" at bounding box center [792, 449] width 255 height 26
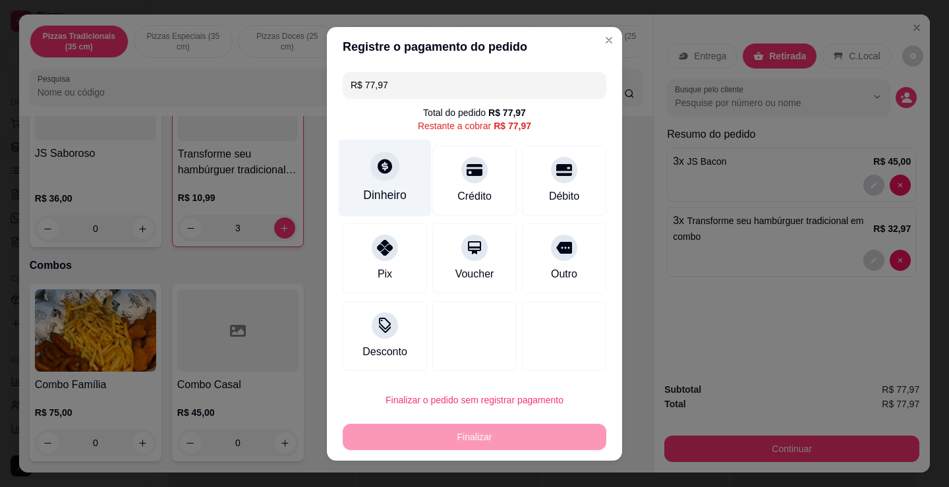
click at [402, 209] on div "Dinheiro" at bounding box center [385, 177] width 93 height 77
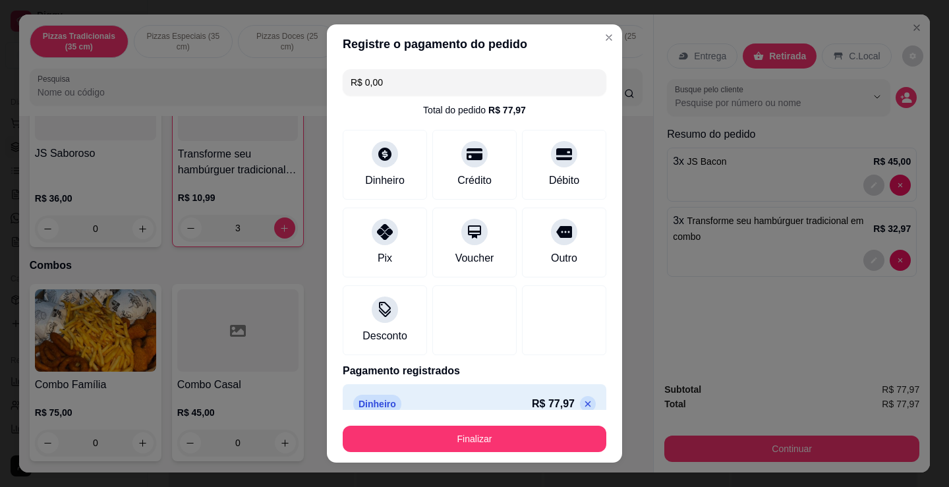
type input "R$ 0,00"
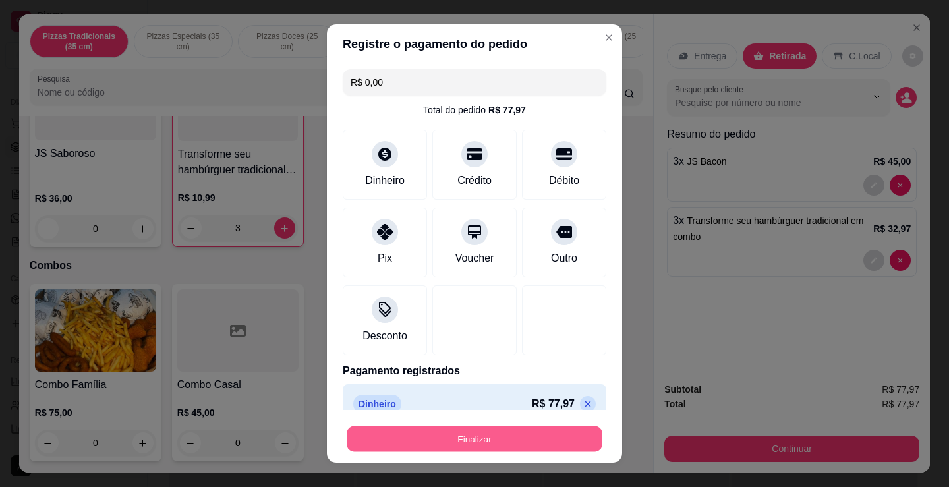
click at [541, 443] on button "Finalizar" at bounding box center [475, 440] width 256 height 26
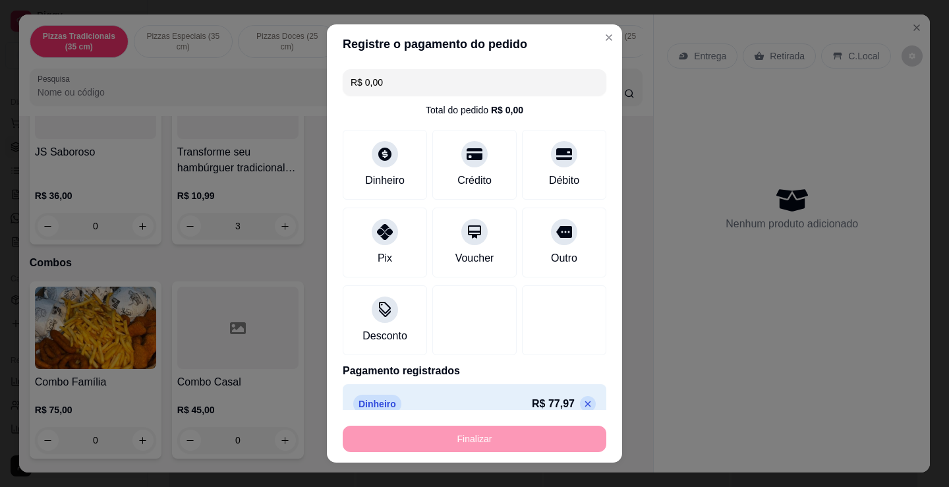
type input "0"
type input "-R$ 77,97"
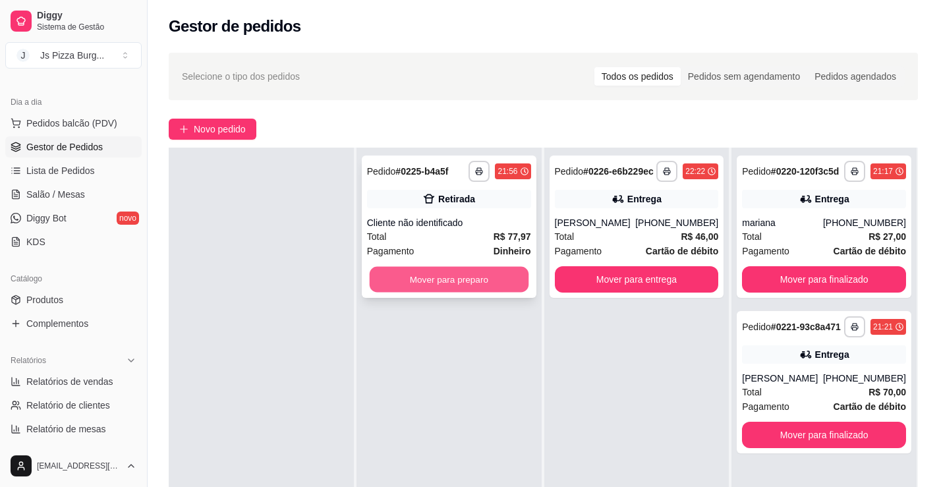
click at [489, 277] on button "Mover para preparo" at bounding box center [448, 280] width 159 height 26
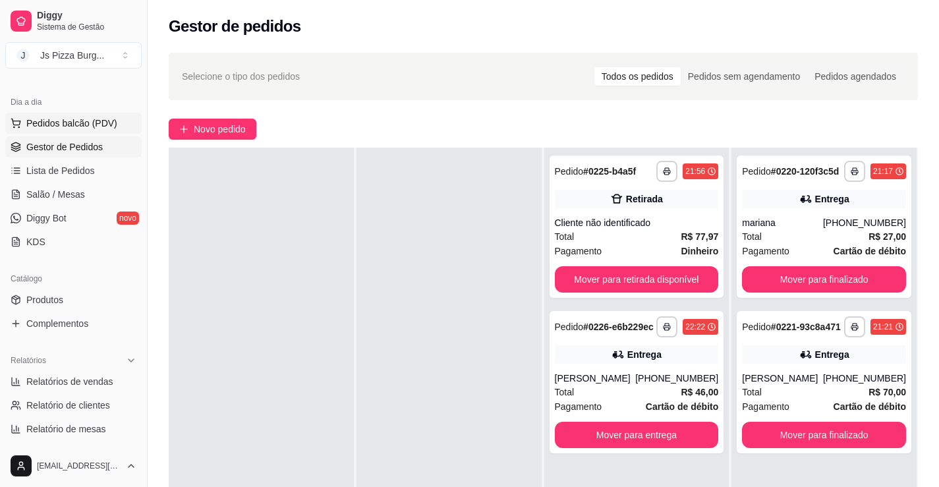
click at [76, 117] on span "Pedidos balcão (PDV)" at bounding box center [71, 123] width 91 height 13
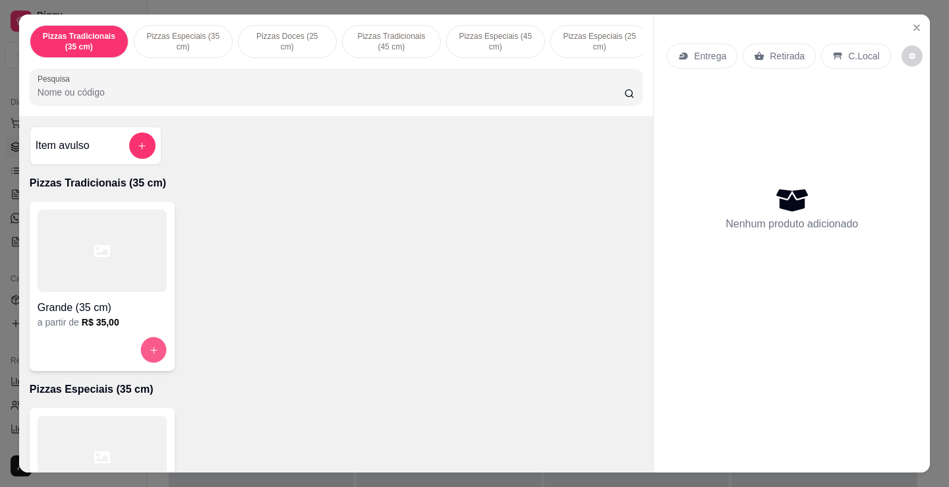
click at [142, 355] on button "increase-product-quantity" at bounding box center [153, 351] width 26 height 26
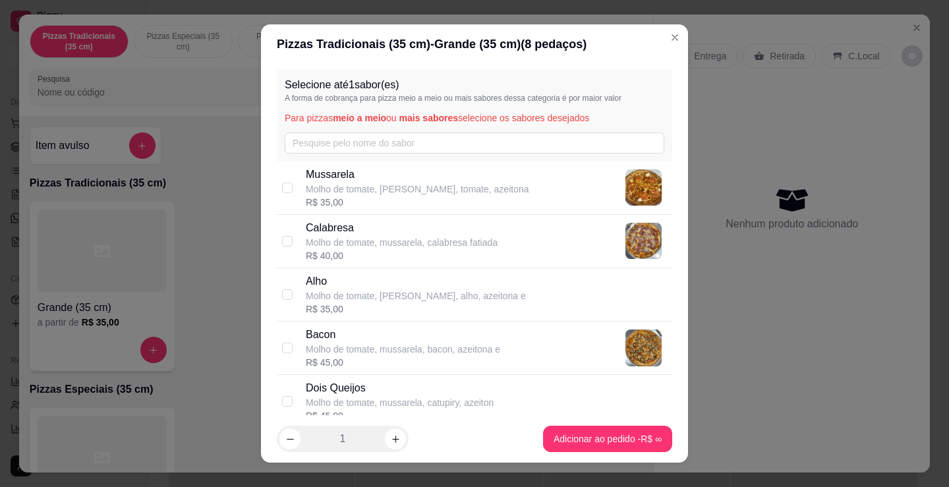
click at [420, 249] on p "Molho de tomate, mussarela, calabresa fatiada" at bounding box center [402, 242] width 192 height 13
click at [395, 402] on p "Molho de tomate, mussarela, catupiry, azeiton" at bounding box center [400, 402] width 188 height 13
checkbox input "false"
checkbox input "true"
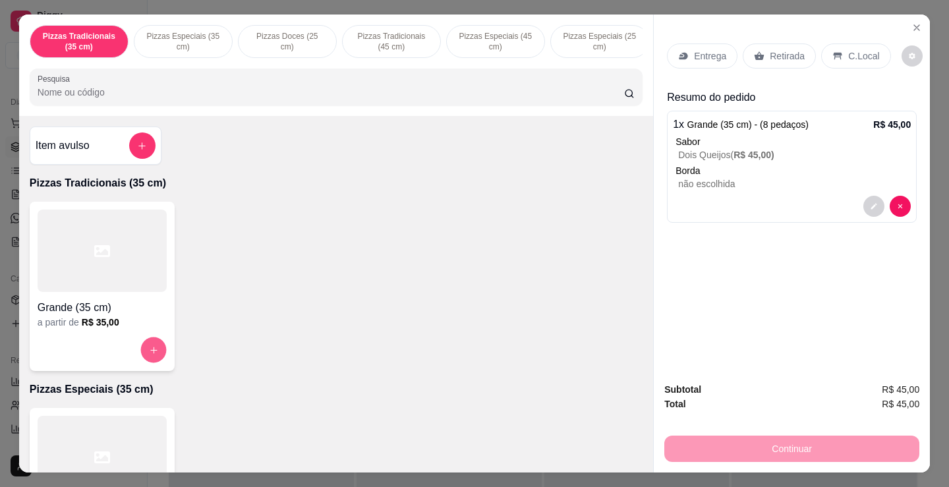
click at [149, 351] on icon "increase-product-quantity" at bounding box center [154, 350] width 10 height 10
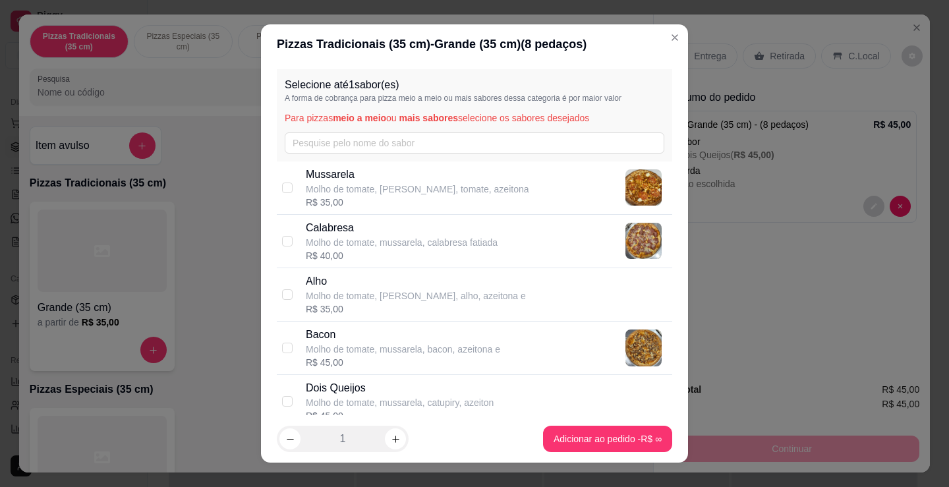
click at [278, 231] on div "Calabresa Molho de tomate, mussarela, calabresa fatiada R$ 40,00" at bounding box center [475, 241] width 396 height 53
checkbox input "true"
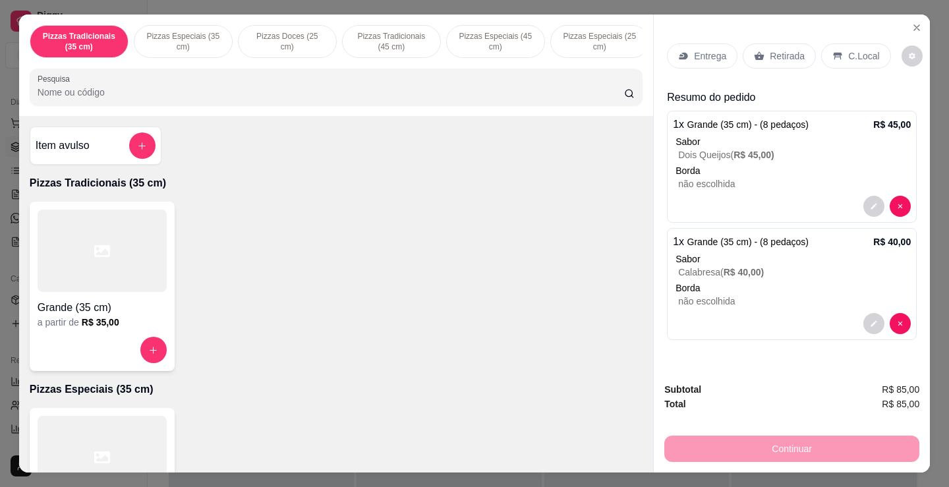
click at [785, 60] on div "Retirada" at bounding box center [779, 56] width 73 height 25
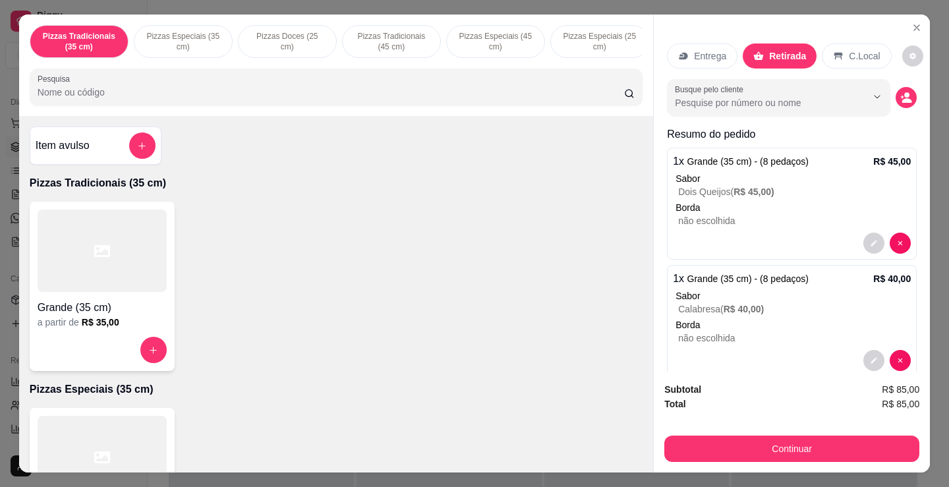
click at [707, 51] on p "Entrega" at bounding box center [710, 55] width 32 height 13
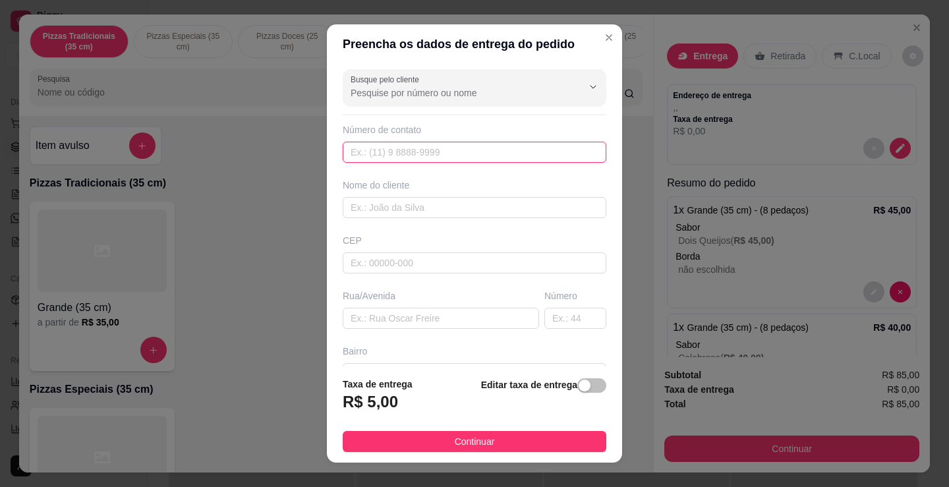
click at [463, 149] on input "text" at bounding box center [475, 152] width 264 height 21
type input "[PHONE_NUMBER]"
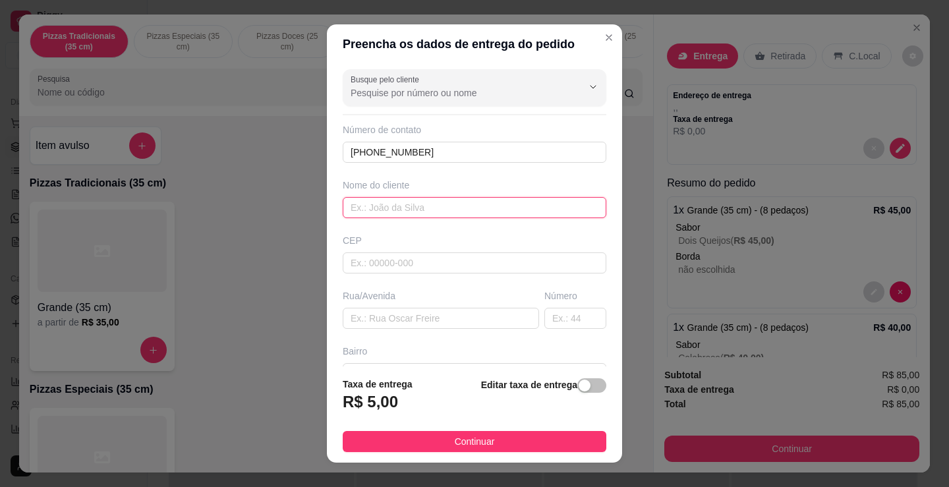
click at [533, 202] on input "text" at bounding box center [475, 207] width 264 height 21
type input "reis"
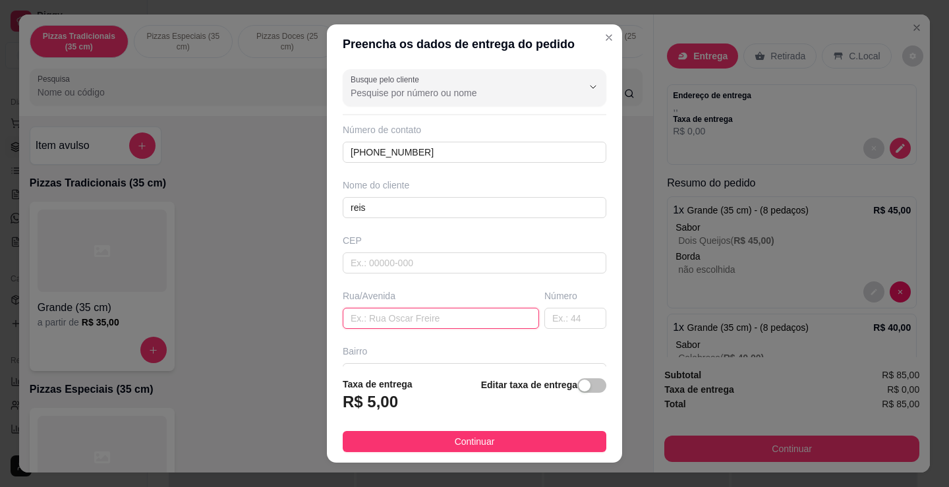
click at [494, 315] on input "text" at bounding box center [441, 318] width 196 height 21
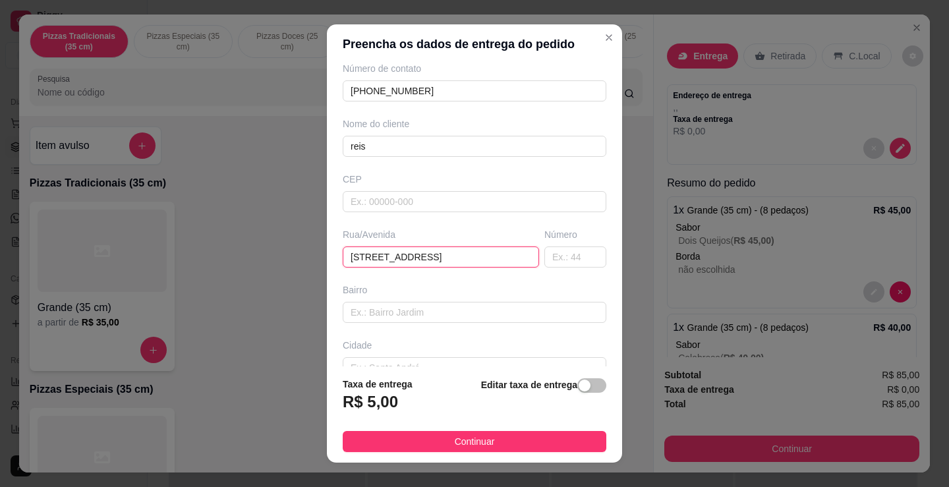
scroll to position [142, 0]
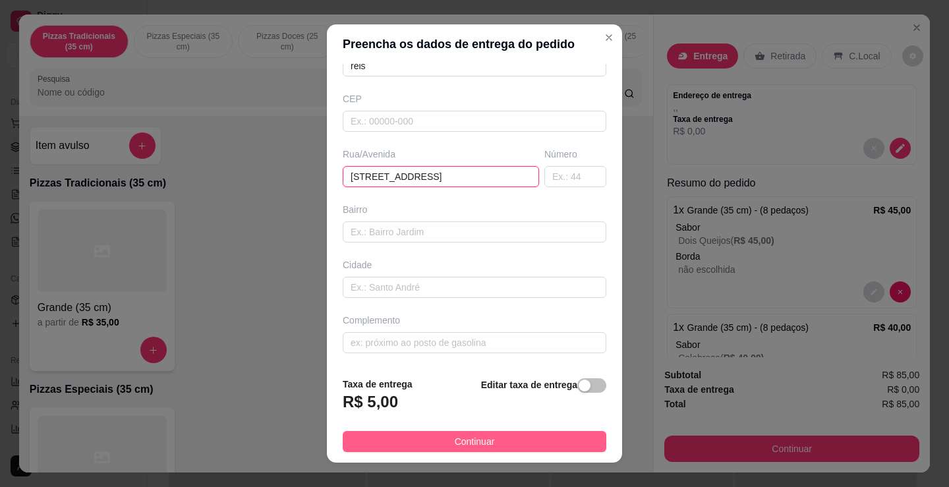
type input "[STREET_ADDRESS]"
click at [517, 441] on button "Continuar" at bounding box center [475, 441] width 264 height 21
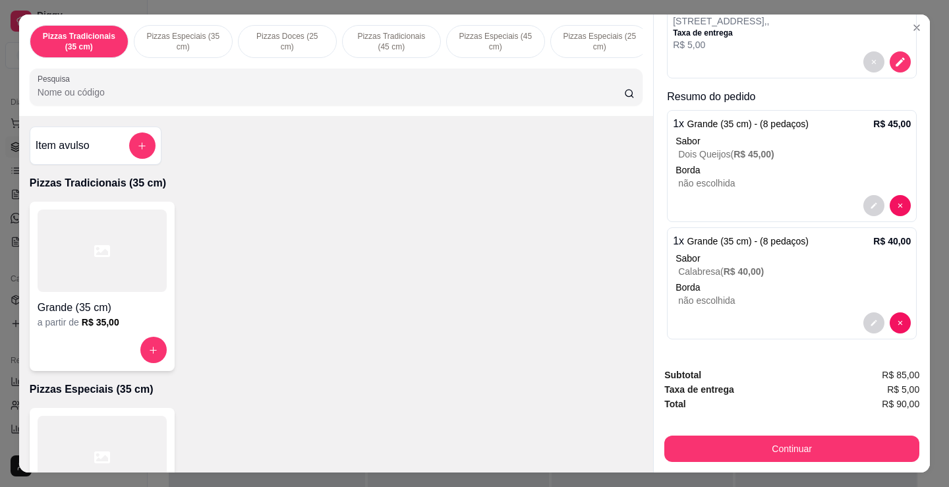
scroll to position [144, 0]
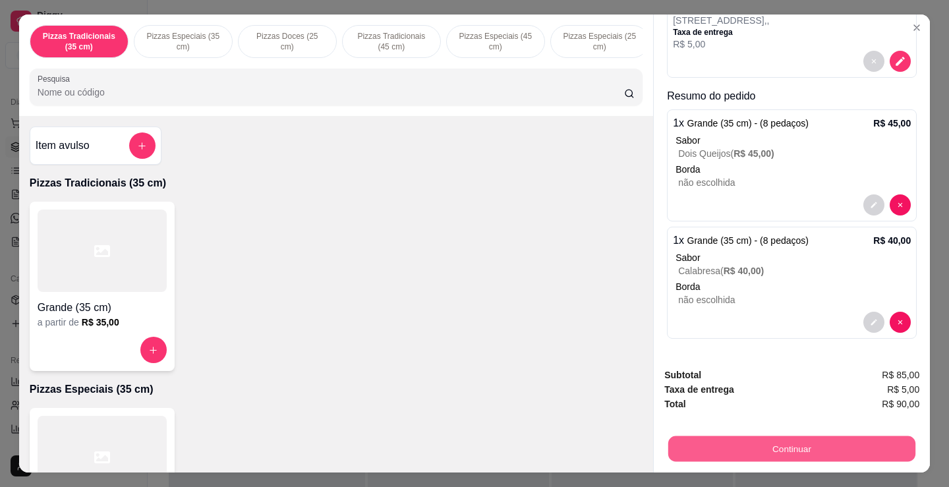
click at [721, 445] on button "Continuar" at bounding box center [791, 449] width 247 height 26
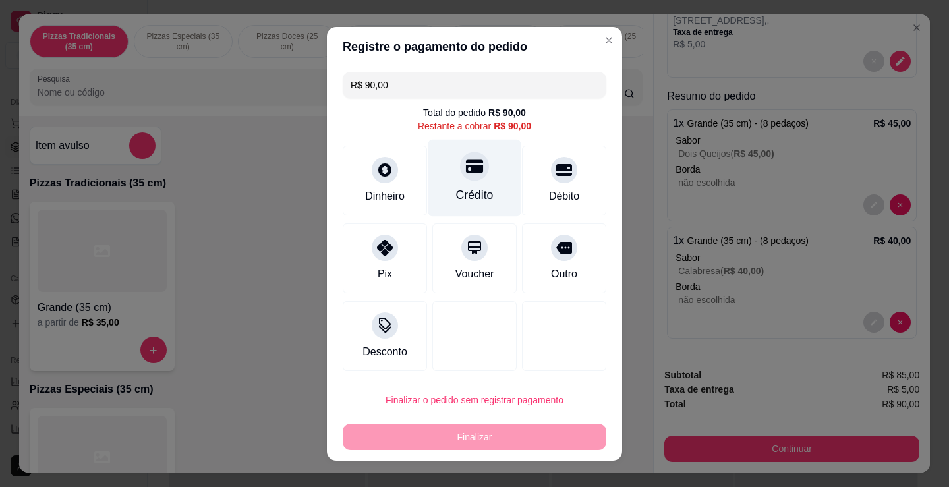
click at [472, 179] on div at bounding box center [474, 166] width 29 height 29
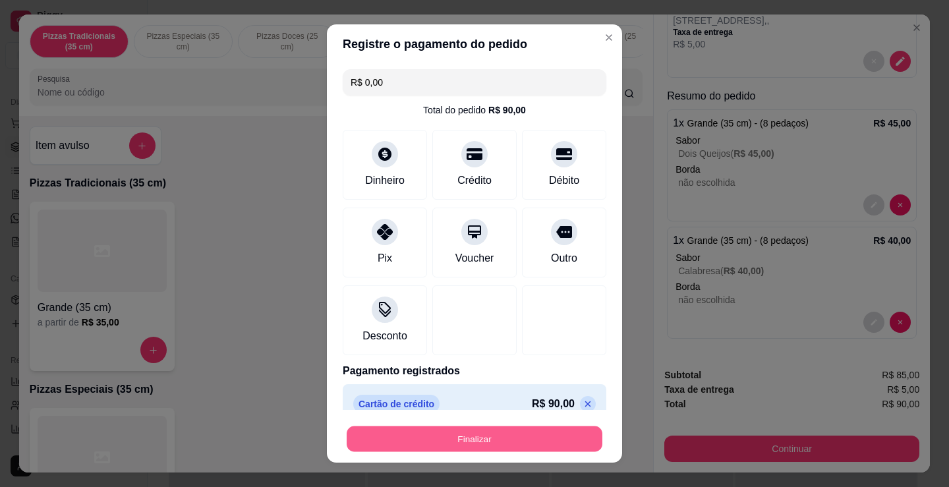
click at [514, 445] on button "Finalizar" at bounding box center [475, 440] width 256 height 26
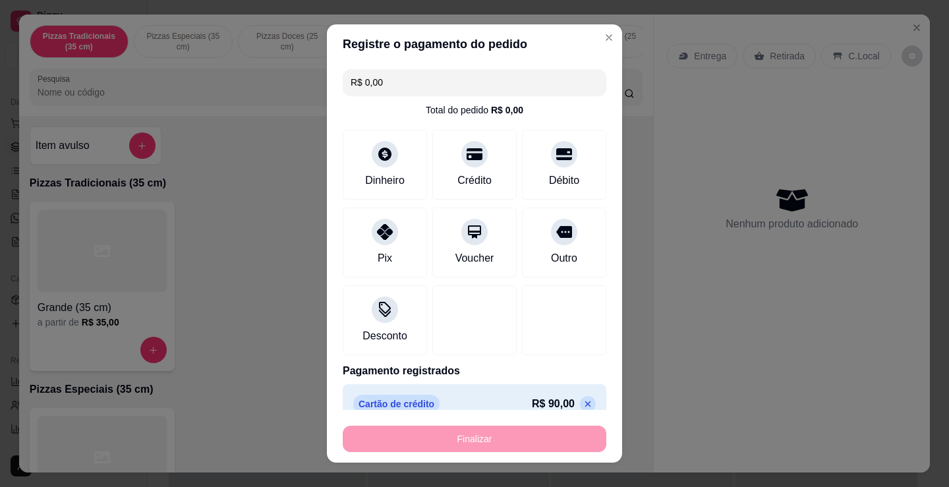
type input "-R$ 90,00"
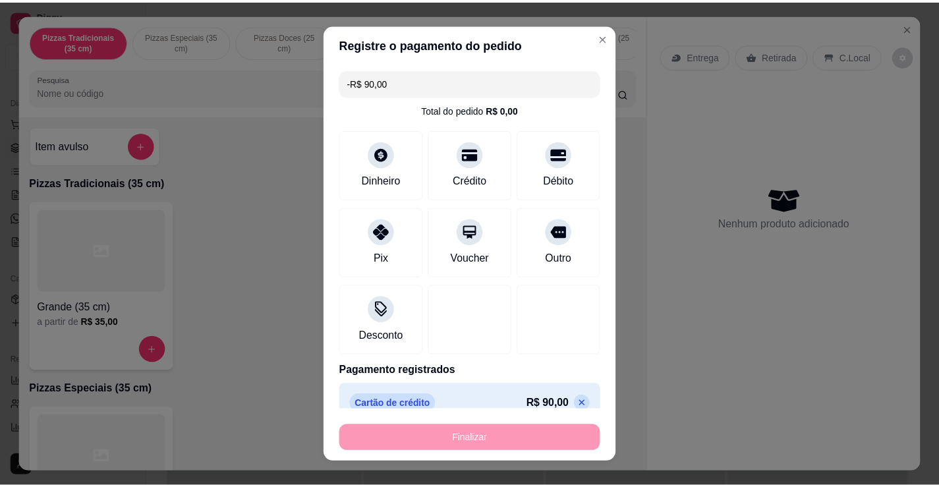
scroll to position [0, 0]
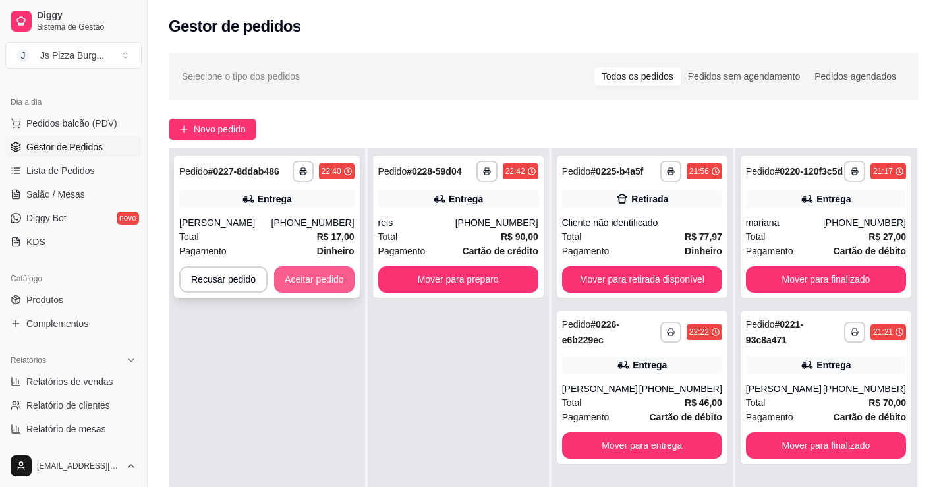
click at [294, 272] on button "Aceitar pedido" at bounding box center [314, 279] width 80 height 26
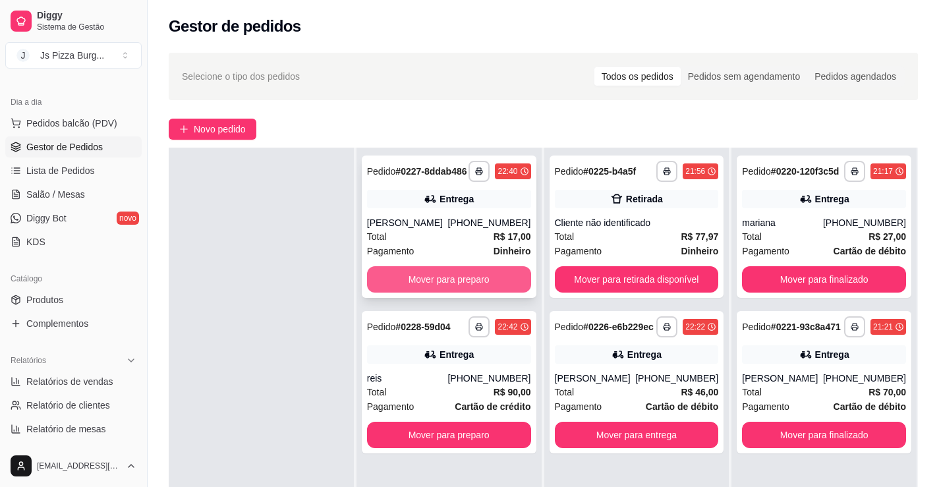
click at [460, 289] on button "Mover para preparo" at bounding box center [449, 279] width 164 height 26
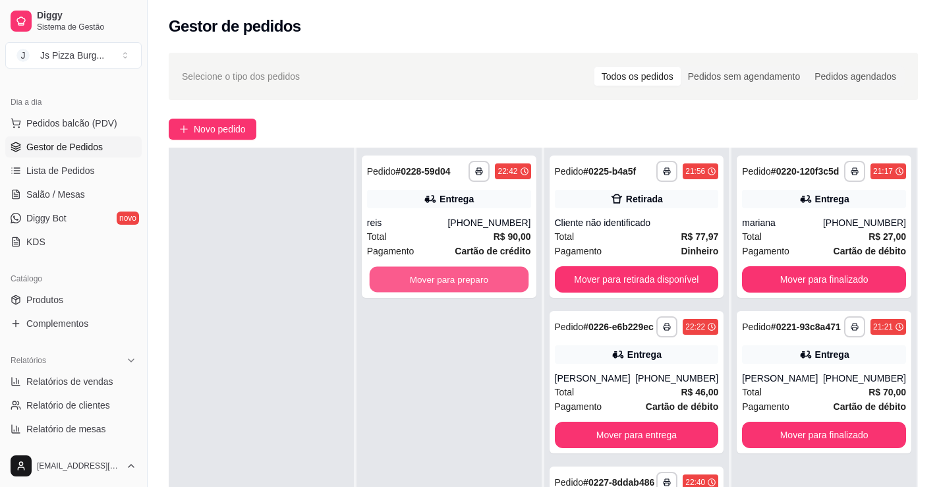
click at [460, 289] on button "Mover para preparo" at bounding box center [448, 280] width 159 height 26
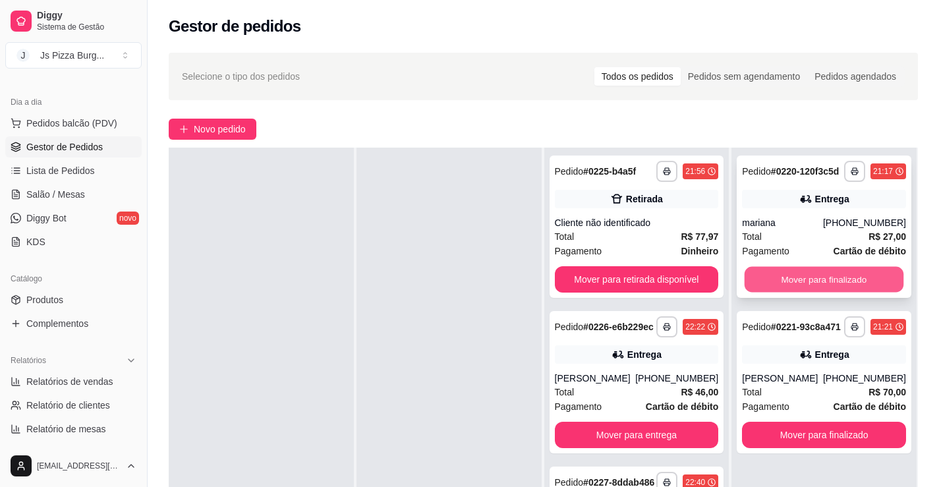
click at [856, 278] on button "Mover para finalizado" at bounding box center [824, 280] width 159 height 26
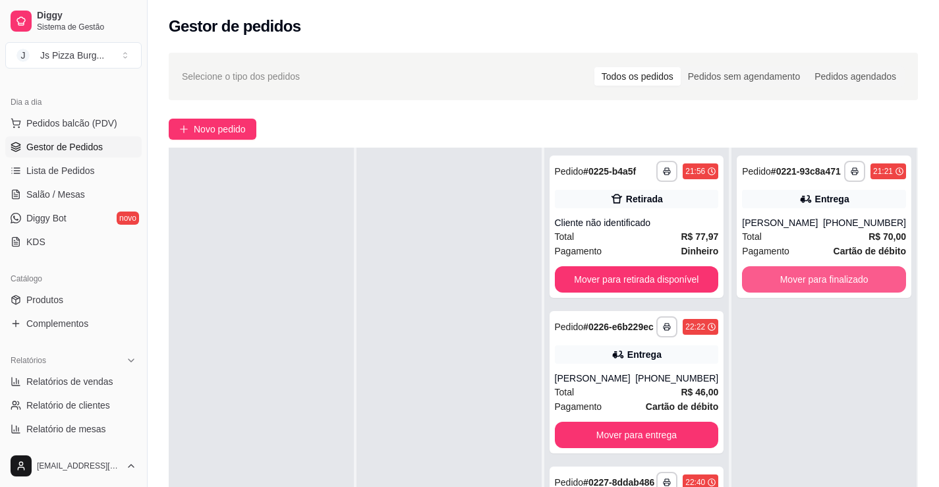
click at [856, 278] on button "Mover para finalizado" at bounding box center [824, 279] width 164 height 26
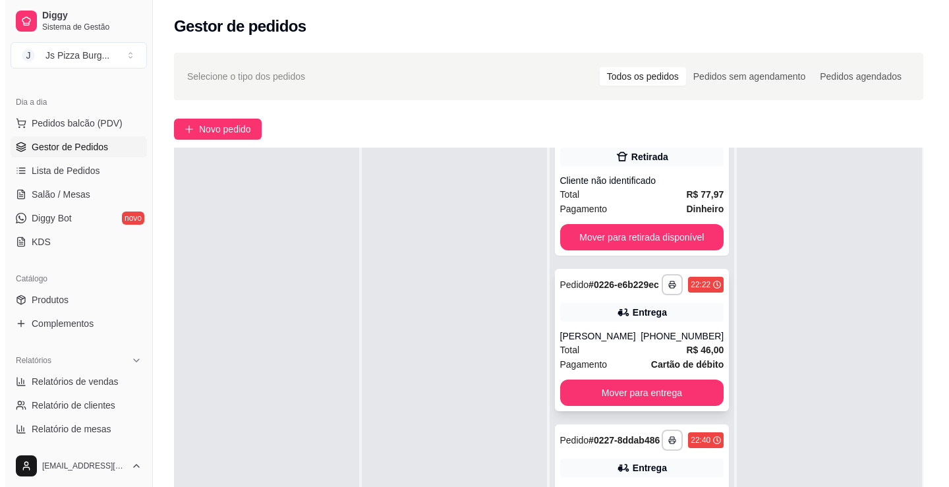
scroll to position [66, 0]
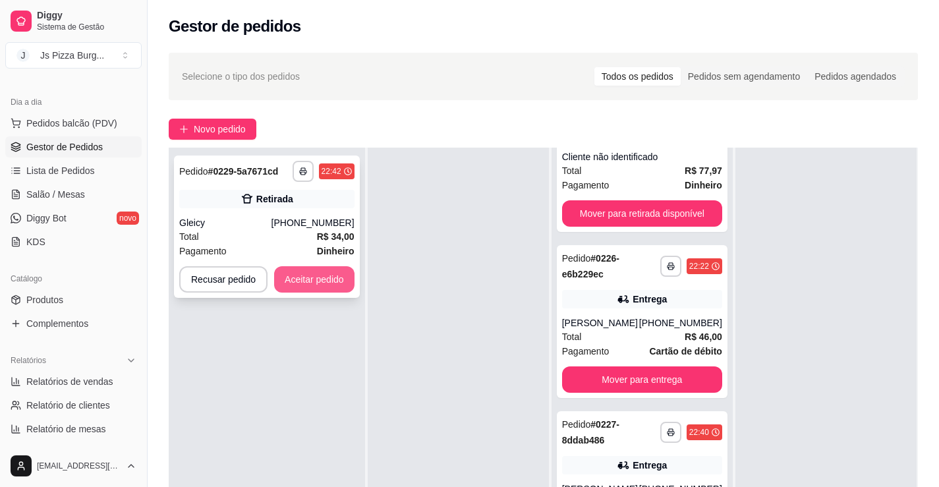
click at [309, 278] on button "Aceitar pedido" at bounding box center [314, 279] width 80 height 26
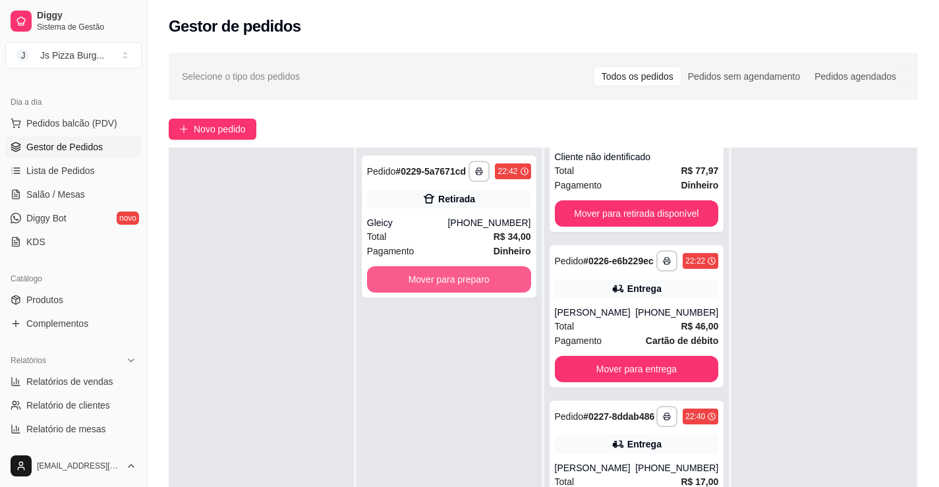
click at [439, 282] on button "Mover para preparo" at bounding box center [449, 279] width 164 height 26
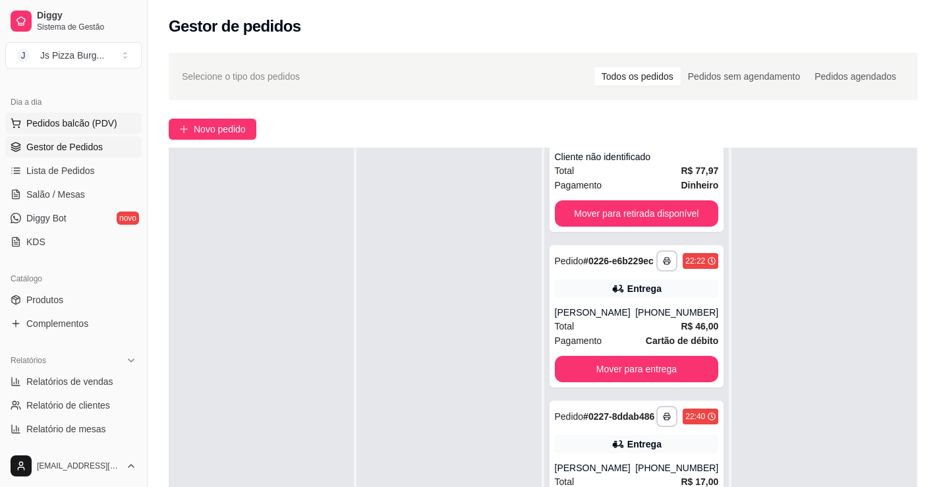
click at [98, 119] on span "Pedidos balcão (PDV)" at bounding box center [71, 123] width 91 height 13
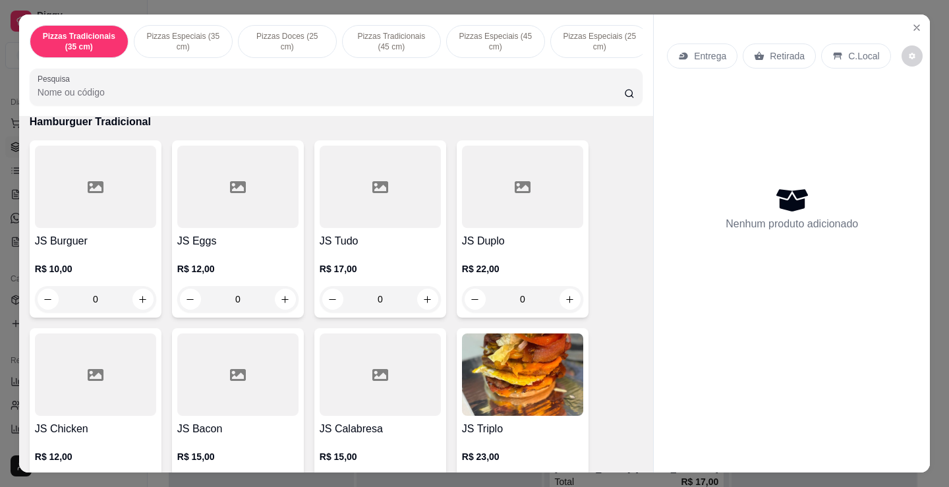
scroll to position [857, 0]
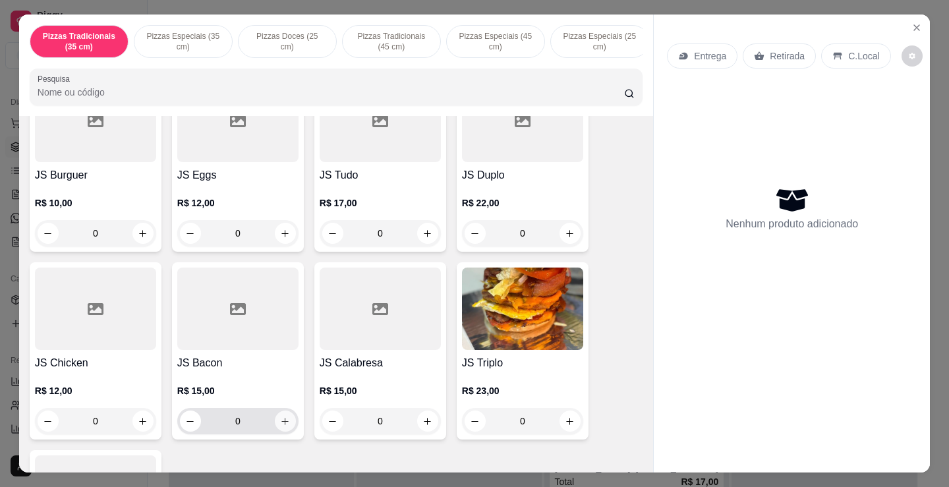
click at [275, 426] on button "increase-product-quantity" at bounding box center [285, 421] width 21 height 21
type input "1"
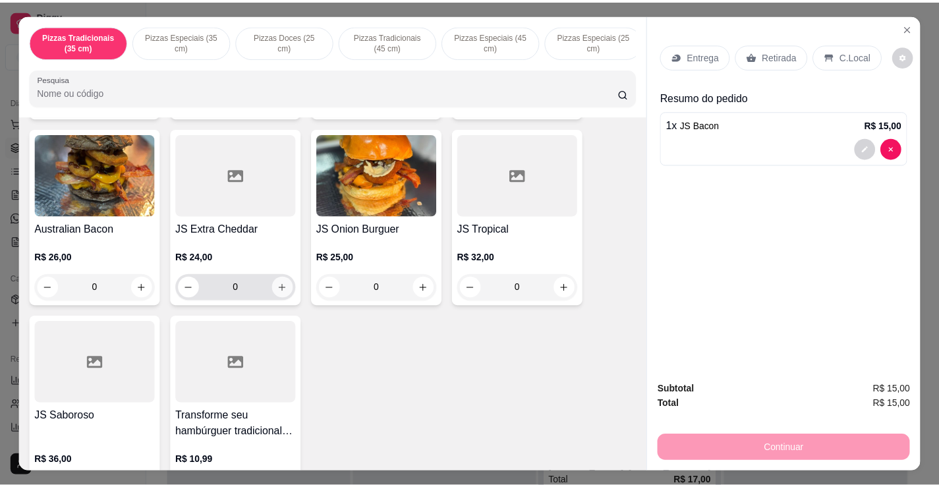
scroll to position [1714, 0]
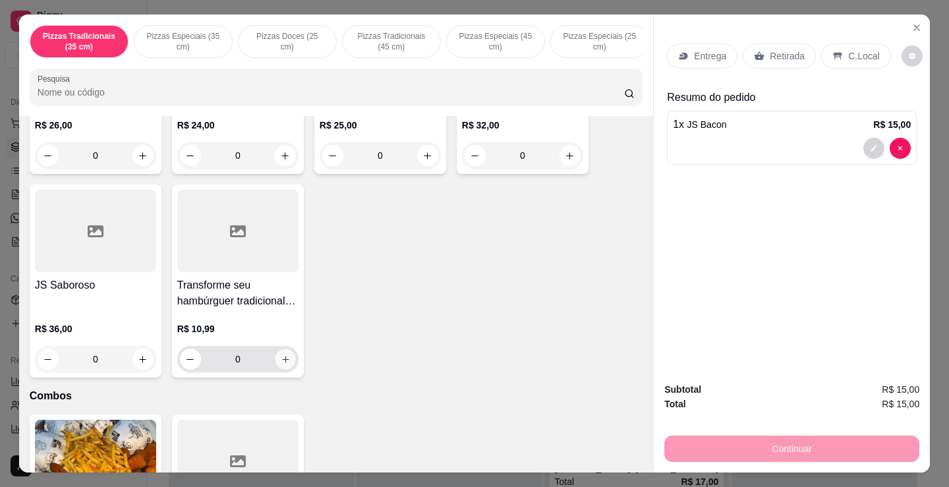
click at [275, 370] on button "increase-product-quantity" at bounding box center [285, 359] width 20 height 20
type input "1"
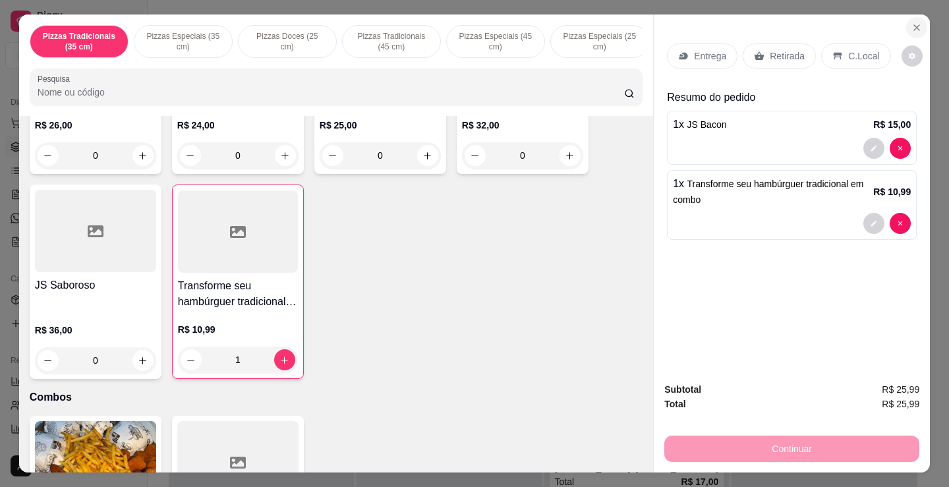
click at [912, 17] on button "Close" at bounding box center [916, 27] width 21 height 21
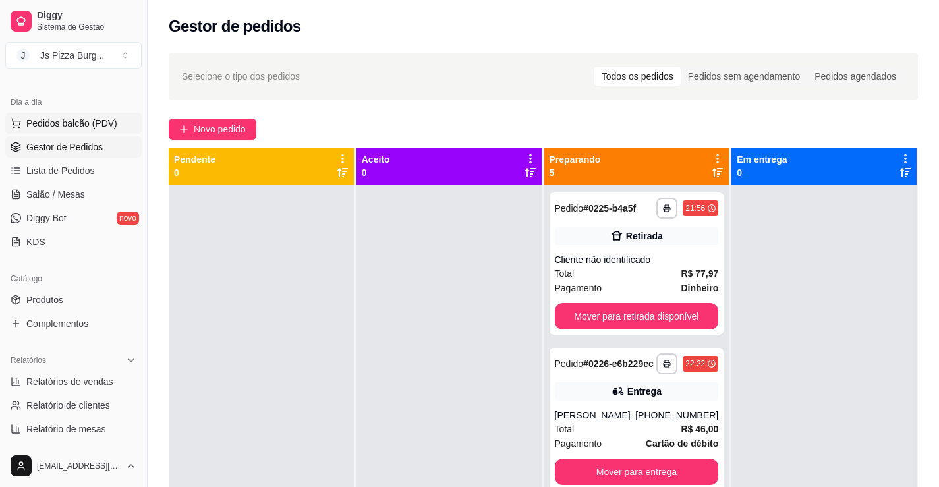
click at [49, 125] on span "Pedidos balcão (PDV)" at bounding box center [71, 123] width 91 height 13
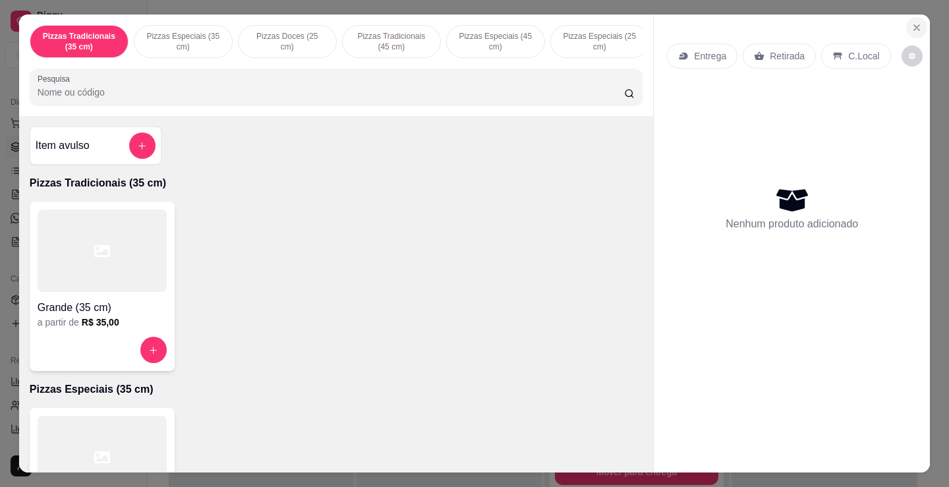
click at [912, 24] on icon "Close" at bounding box center [917, 27] width 11 height 11
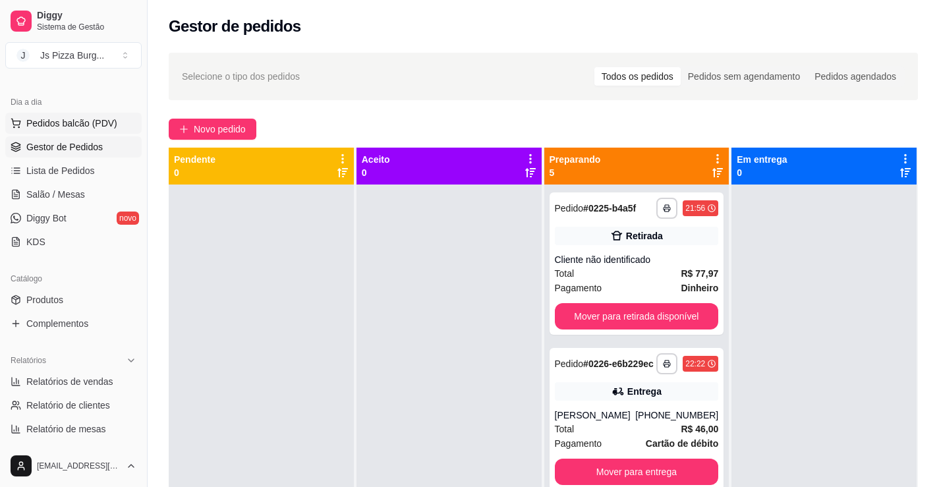
click at [105, 121] on span "Pedidos balcão (PDV)" at bounding box center [71, 123] width 91 height 13
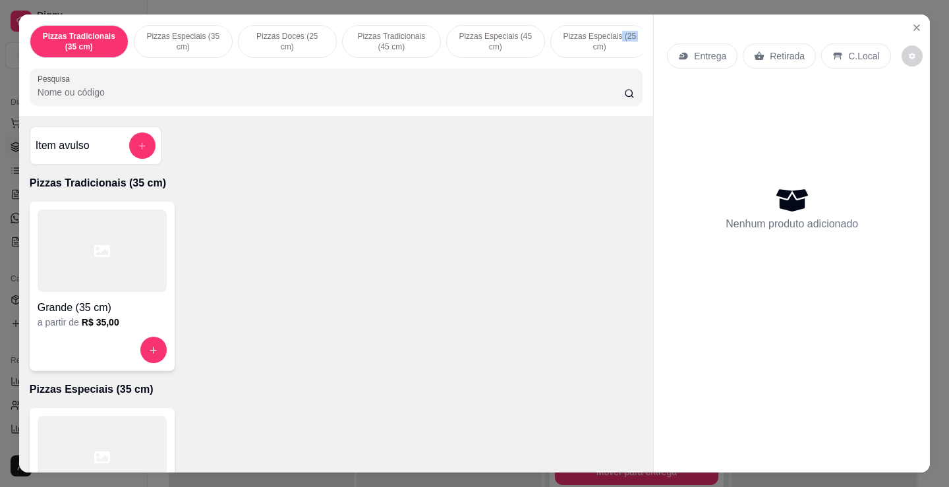
drag, startPoint x: 614, startPoint y: 30, endPoint x: 593, endPoint y: 38, distance: 23.1
click at [587, 38] on p "Pizzas Especiais (25 cm)" at bounding box center [600, 41] width 76 height 21
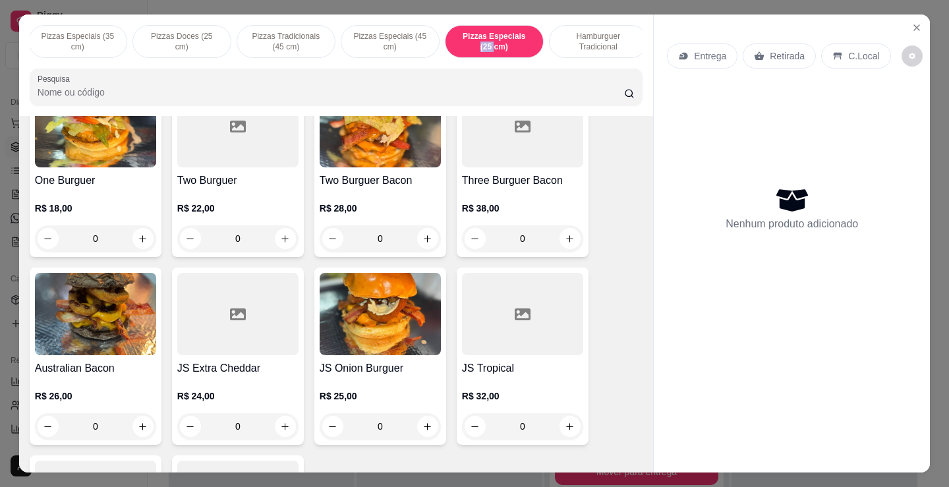
scroll to position [1477, 0]
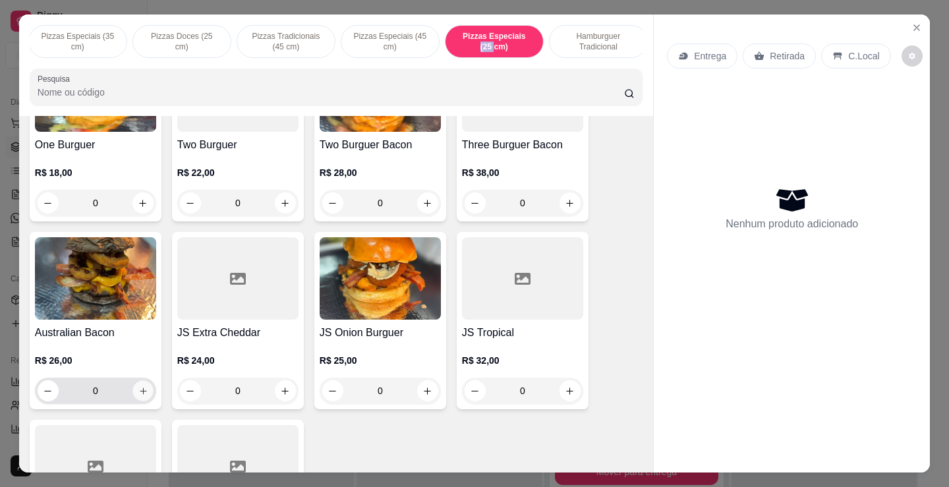
click at [138, 396] on icon "increase-product-quantity" at bounding box center [143, 391] width 10 height 10
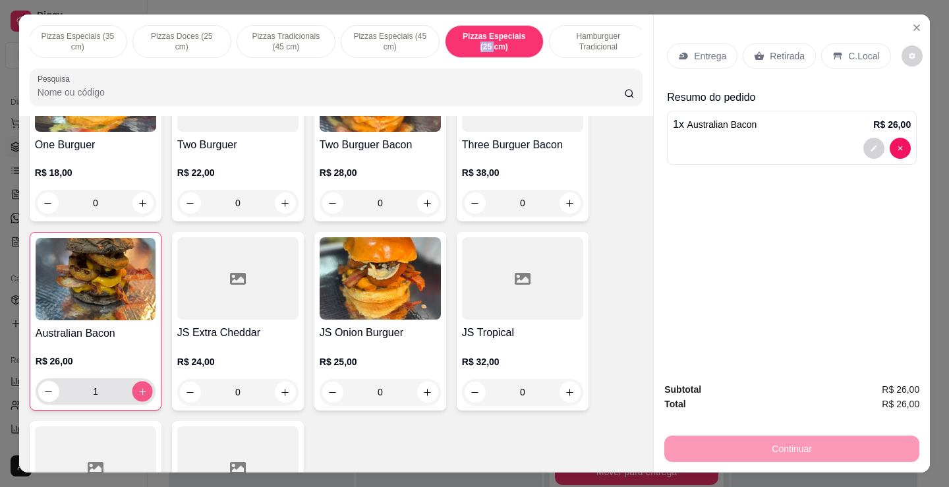
click at [138, 397] on icon "increase-product-quantity" at bounding box center [143, 392] width 10 height 10
type input "2"
click at [696, 50] on p "Entrega" at bounding box center [710, 55] width 32 height 13
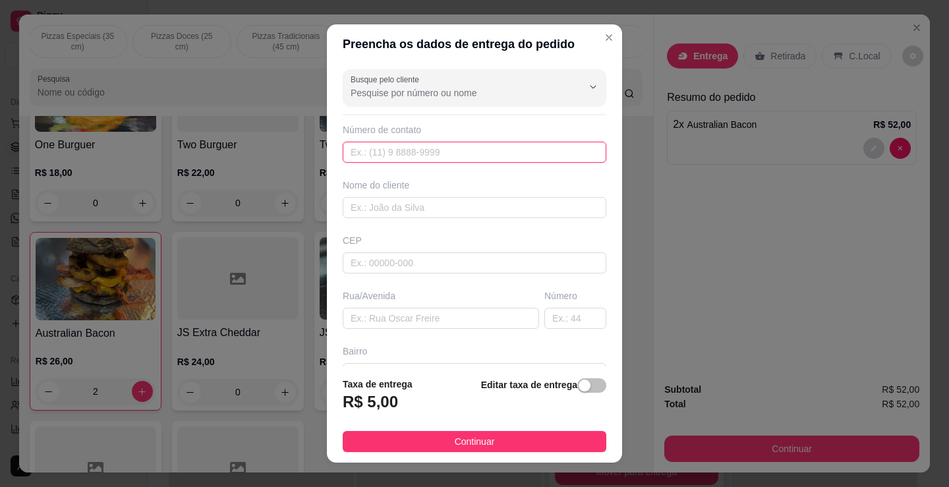
click at [452, 150] on input "text" at bounding box center [475, 152] width 264 height 21
type input "[PHONE_NUMBER]"
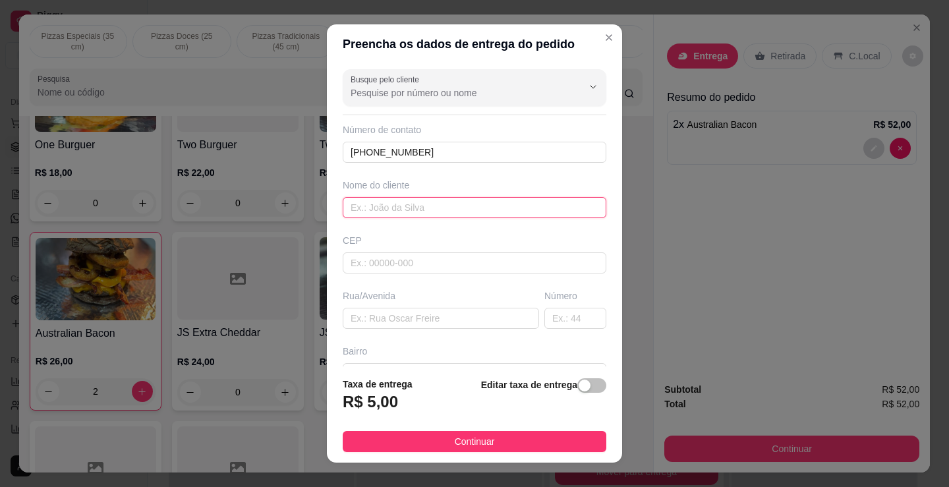
click at [522, 214] on input "text" at bounding box center [475, 207] width 264 height 21
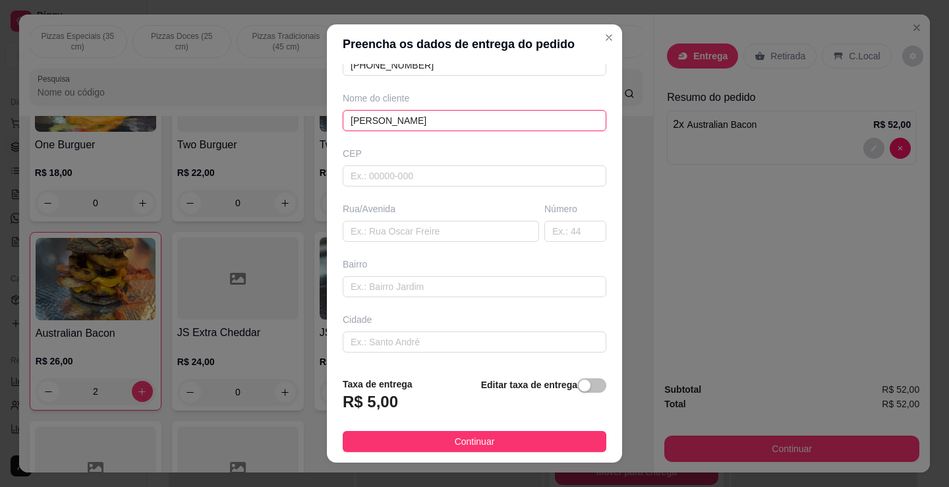
scroll to position [132, 0]
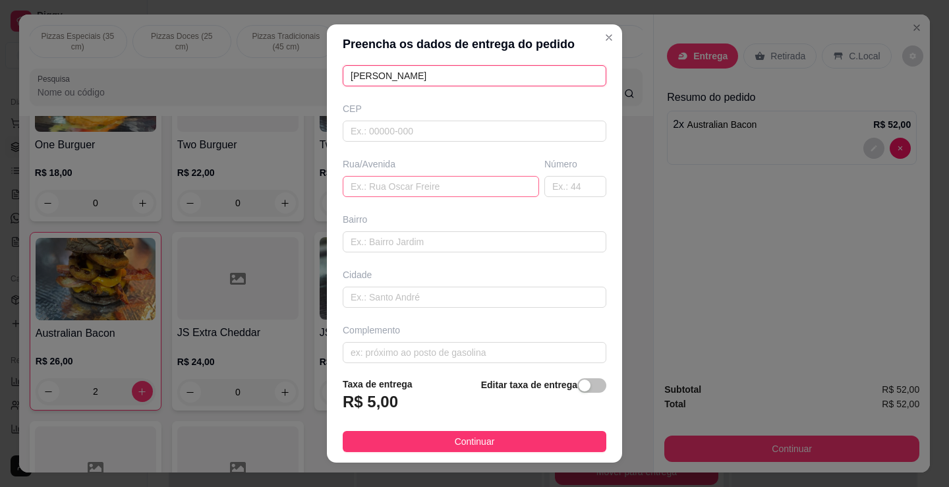
type input "[PERSON_NAME]"
click at [458, 187] on input "text" at bounding box center [441, 186] width 196 height 21
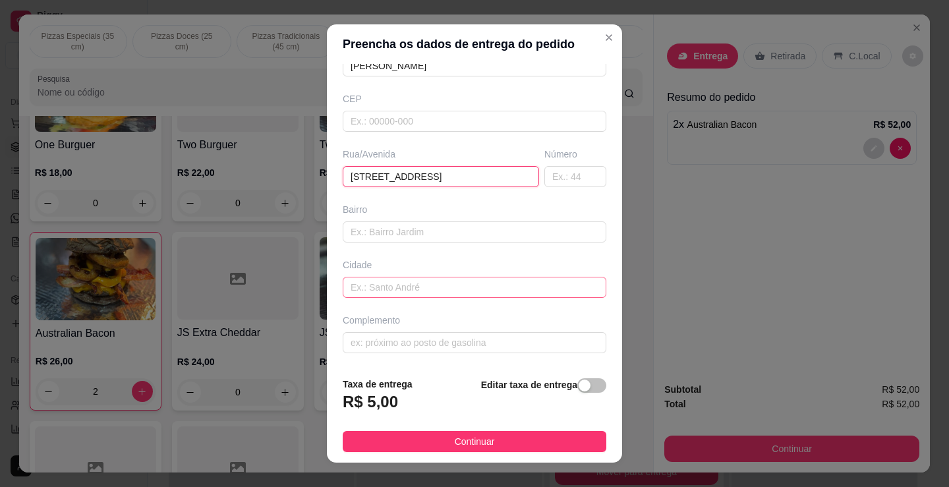
scroll to position [18, 0]
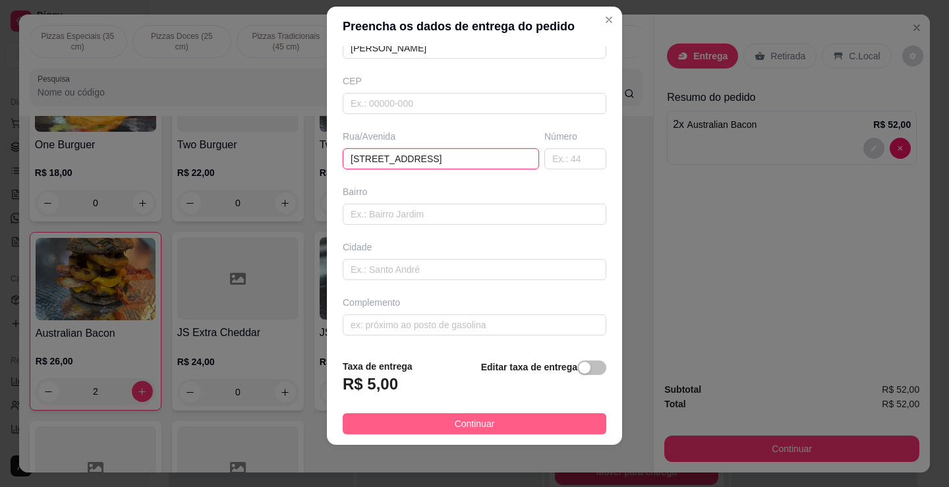
type input "[STREET_ADDRESS]"
click at [477, 419] on span "Continuar" at bounding box center [475, 424] width 40 height 15
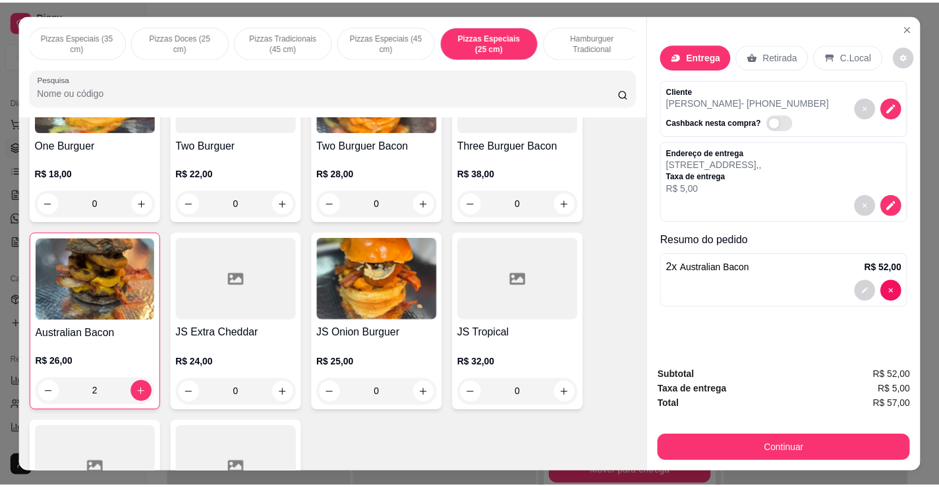
scroll to position [32, 0]
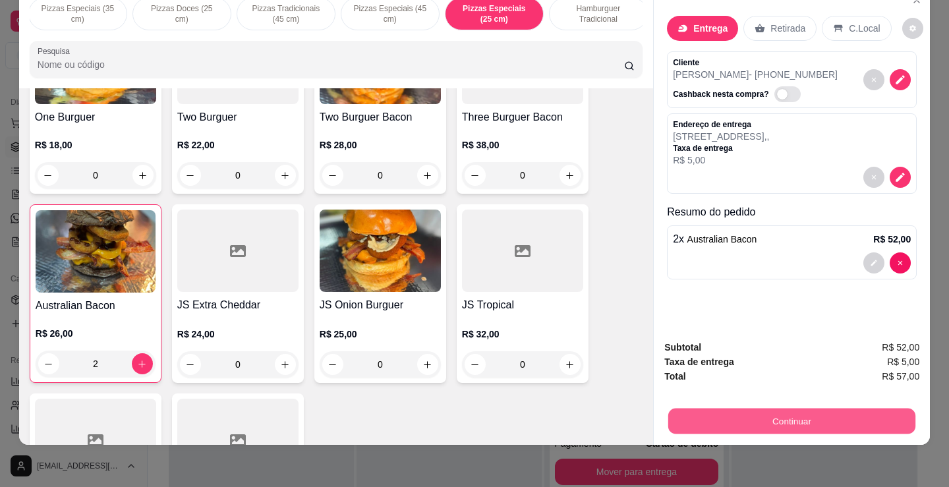
click at [786, 413] on button "Continuar" at bounding box center [791, 421] width 247 height 26
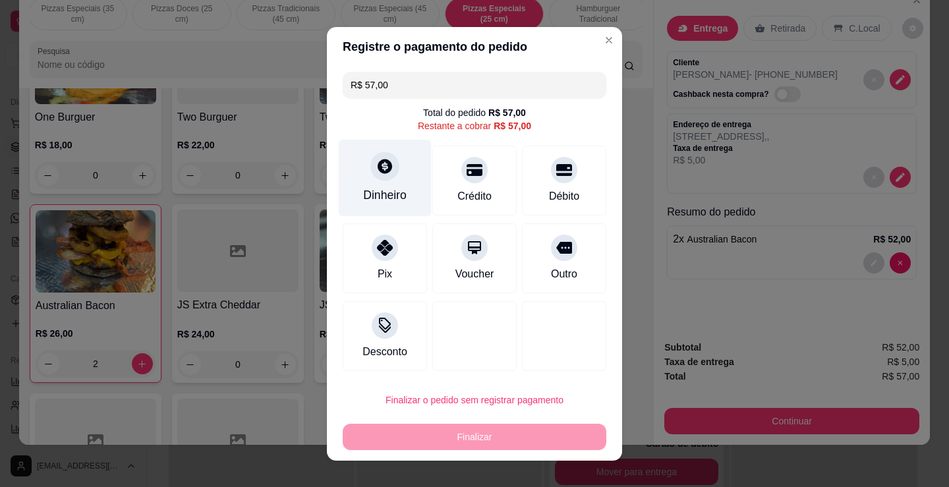
click at [369, 178] on div "Dinheiro" at bounding box center [385, 177] width 93 height 77
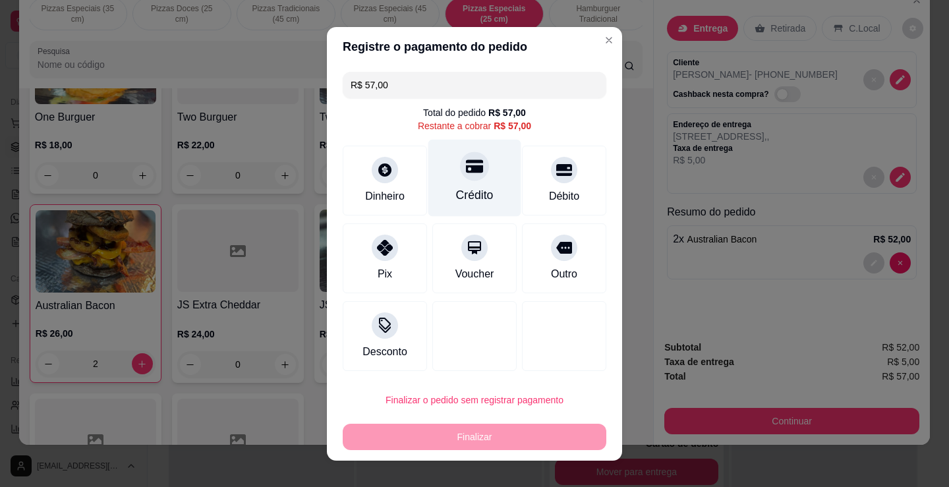
click at [479, 165] on div at bounding box center [474, 166] width 29 height 29
type input "R$ 0,00"
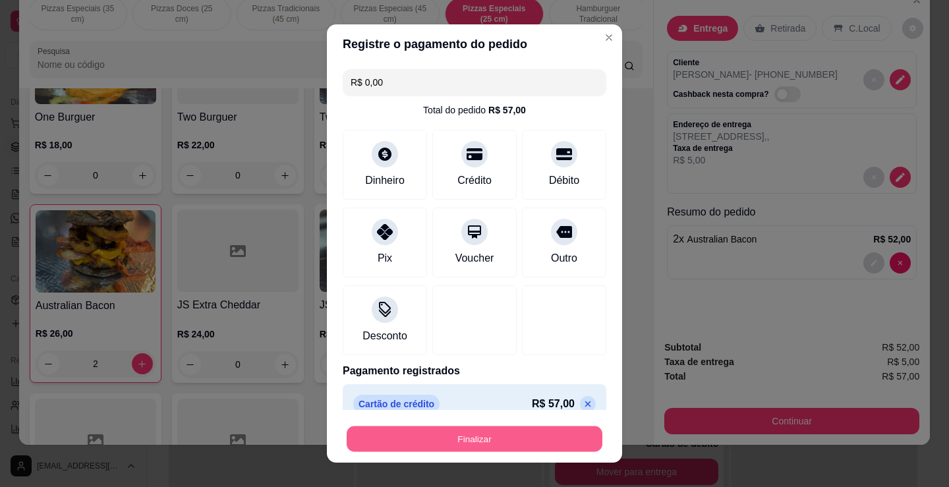
click at [488, 436] on button "Finalizar" at bounding box center [475, 440] width 256 height 26
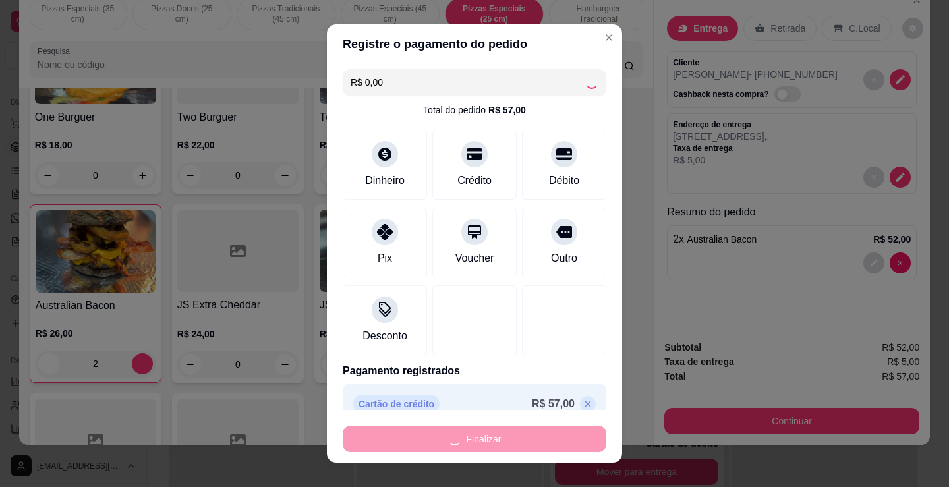
type input "0"
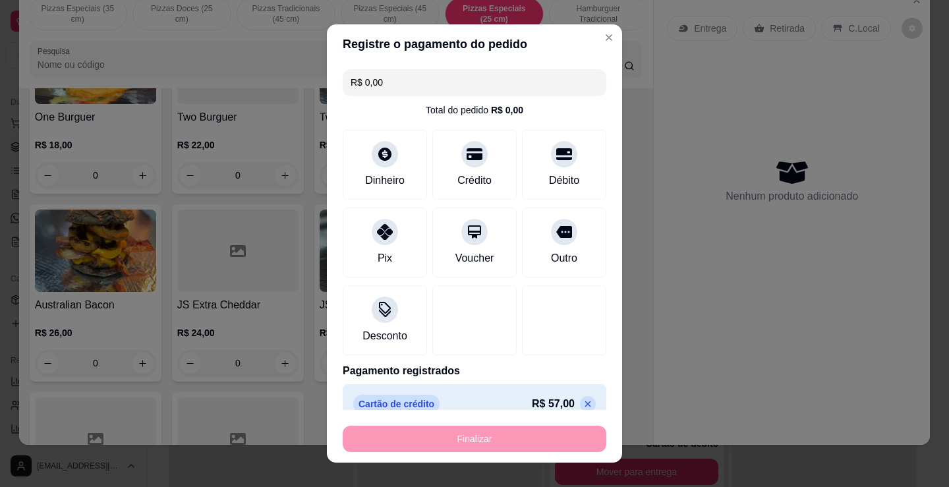
type input "-R$ 57,00"
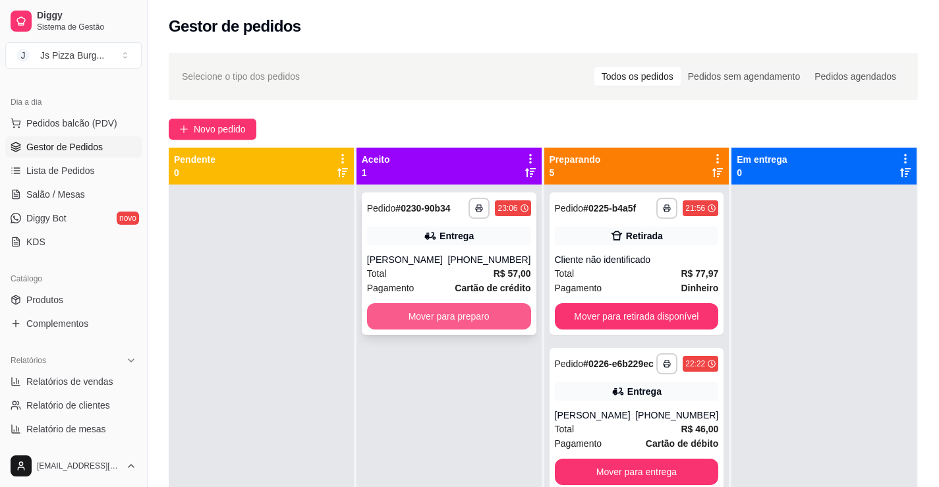
click at [394, 316] on button "Mover para preparo" at bounding box center [449, 316] width 164 height 26
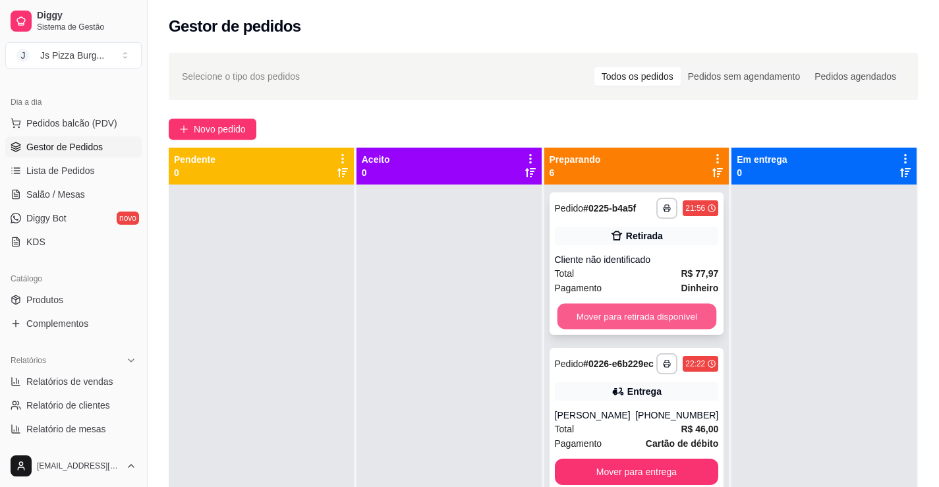
click at [686, 324] on button "Mover para retirada disponível" at bounding box center [636, 317] width 159 height 26
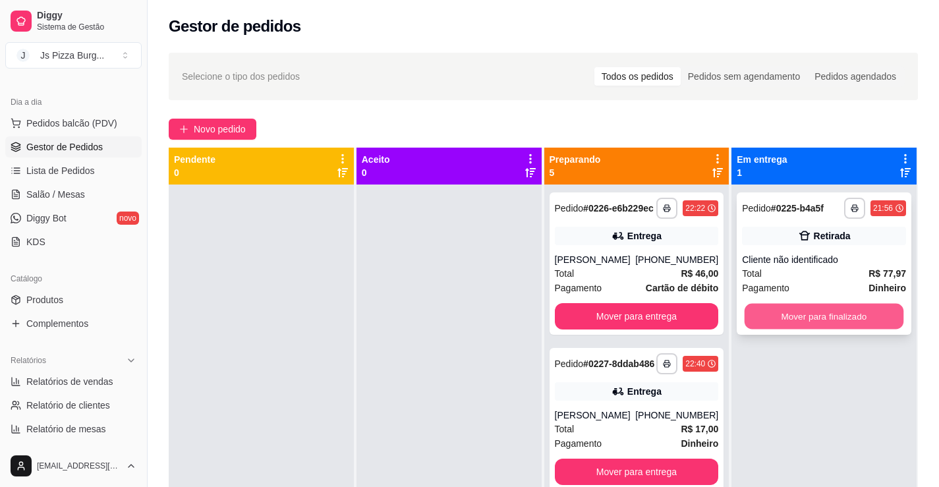
click at [770, 312] on button "Mover para finalizado" at bounding box center [824, 317] width 159 height 26
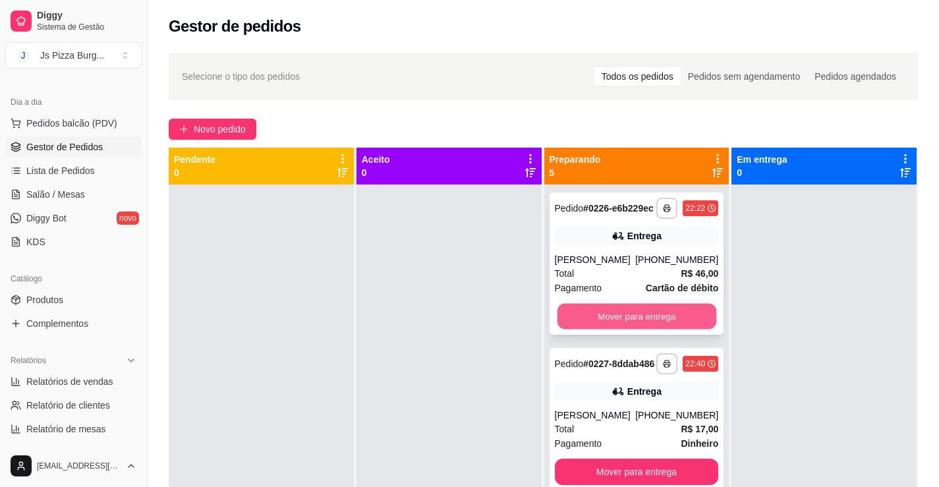
click at [674, 322] on button "Mover para entrega" at bounding box center [636, 317] width 159 height 26
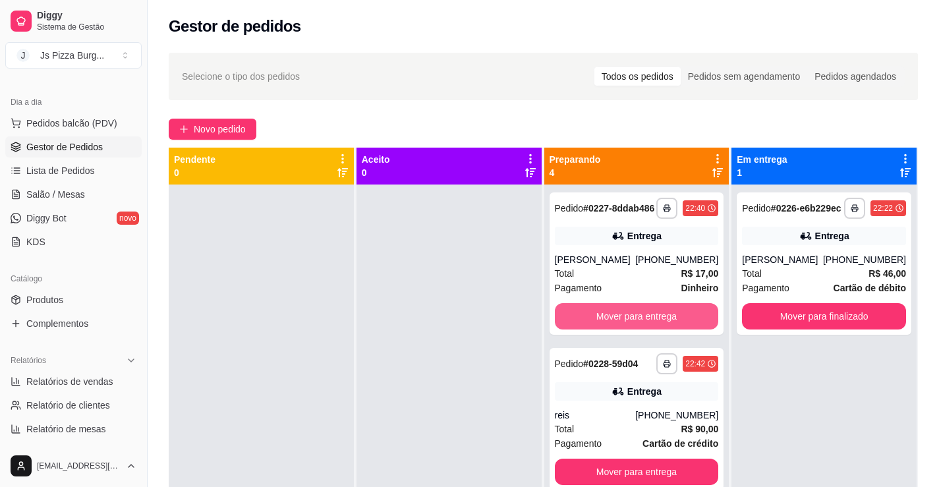
click at [674, 322] on button "Mover para entrega" at bounding box center [637, 316] width 164 height 26
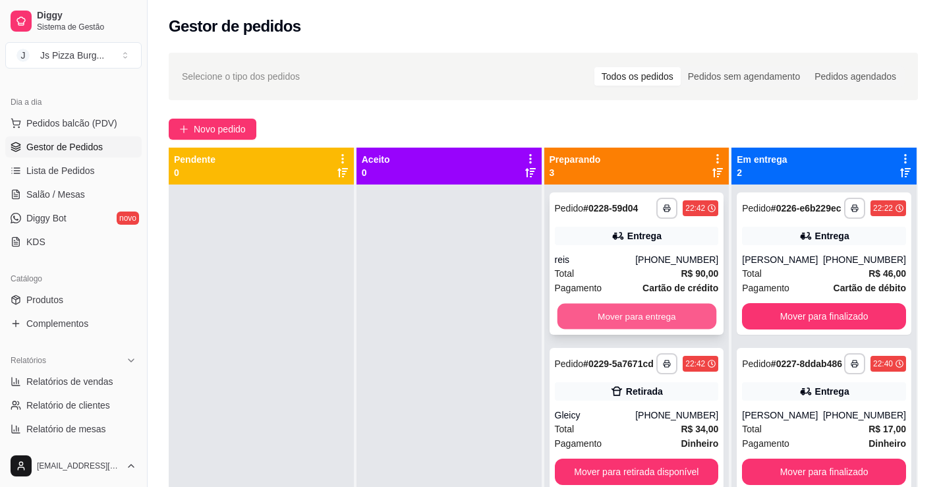
click at [674, 315] on button "Mover para entrega" at bounding box center [636, 317] width 159 height 26
click at [670, 326] on button "Mover para retirada disponível" at bounding box center [637, 316] width 164 height 26
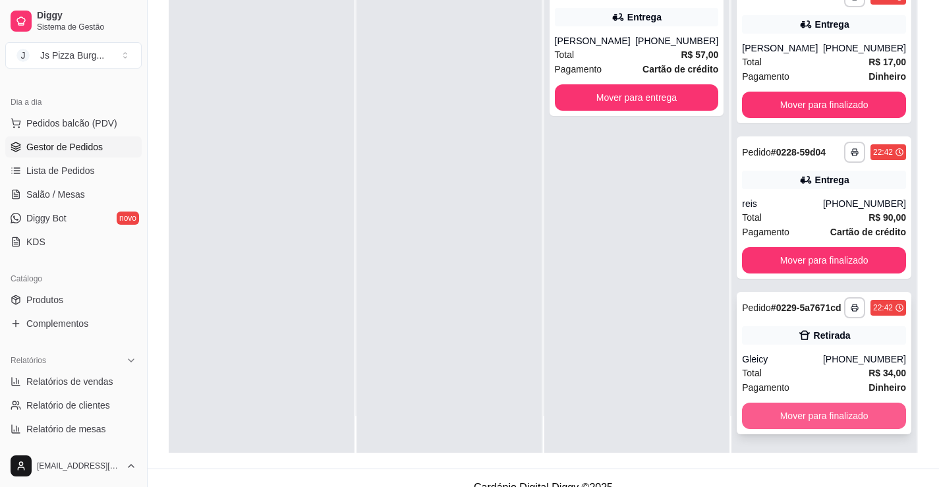
scroll to position [201, 0]
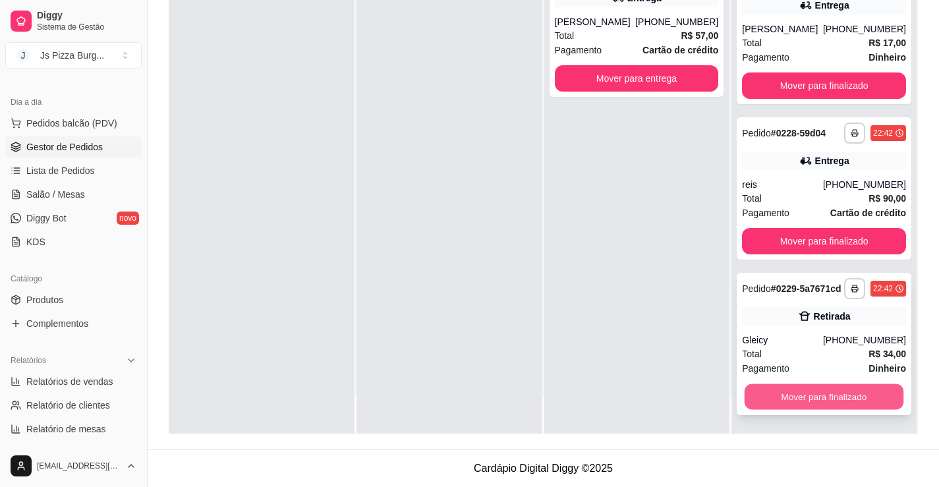
click at [840, 396] on button "Mover para finalizado" at bounding box center [824, 397] width 159 height 26
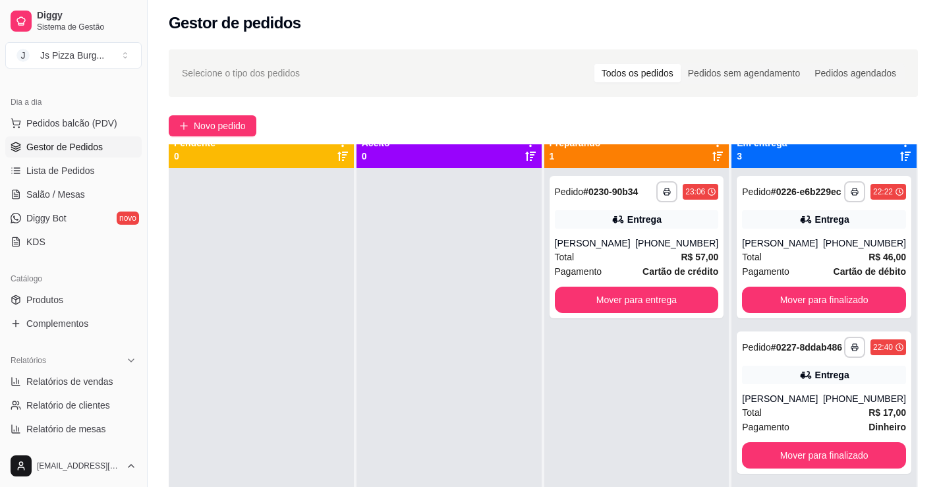
scroll to position [0, 0]
